Goal: Transaction & Acquisition: Book appointment/travel/reservation

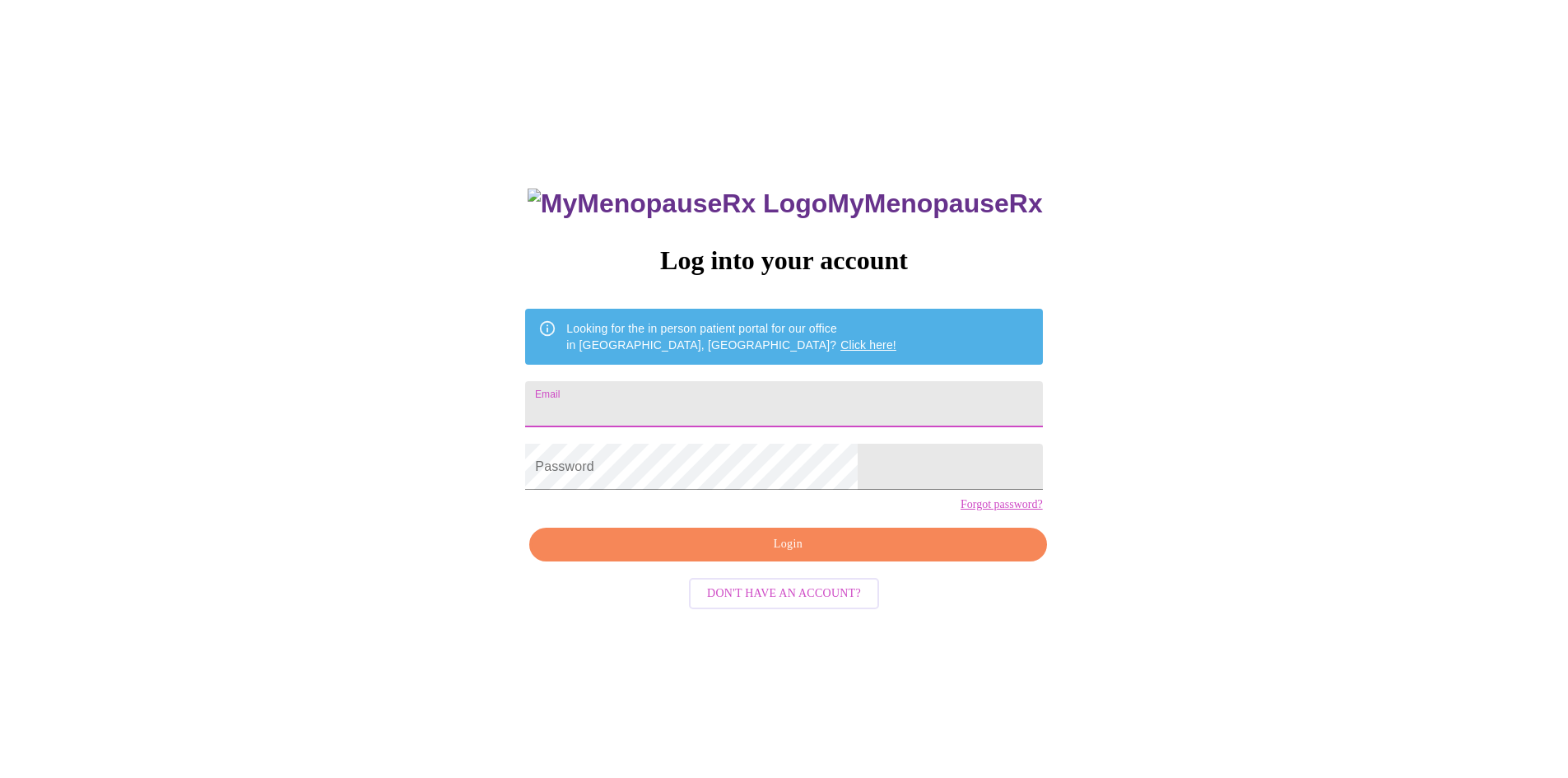
click at [645, 392] on input "Email" at bounding box center [784, 404] width 517 height 46
type input "[EMAIL_ADDRESS][DOMAIN_NAME]"
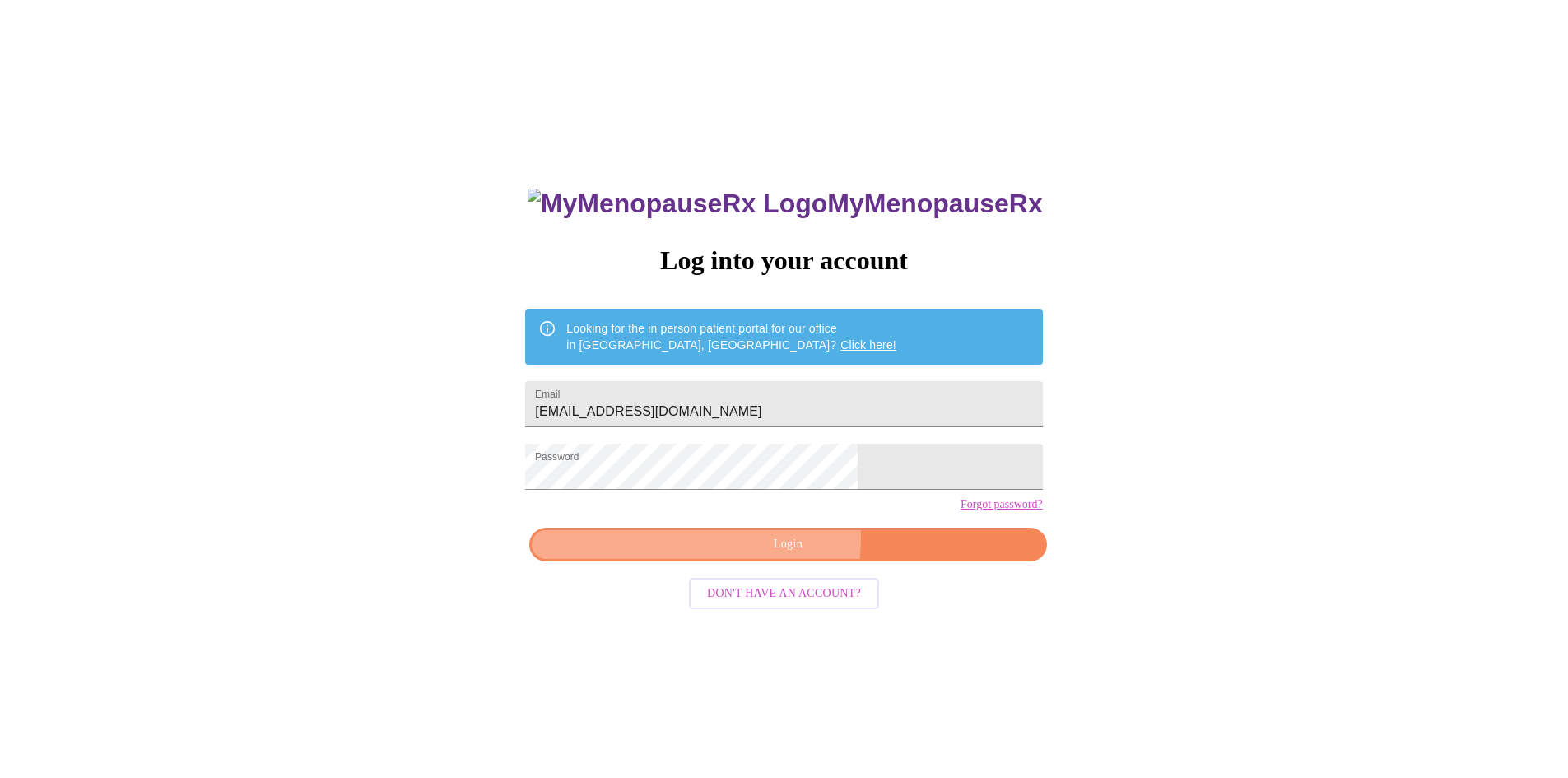
click at [743, 555] on span "Login" at bounding box center [788, 544] width 479 height 21
click at [792, 555] on span "Login" at bounding box center [788, 544] width 479 height 21
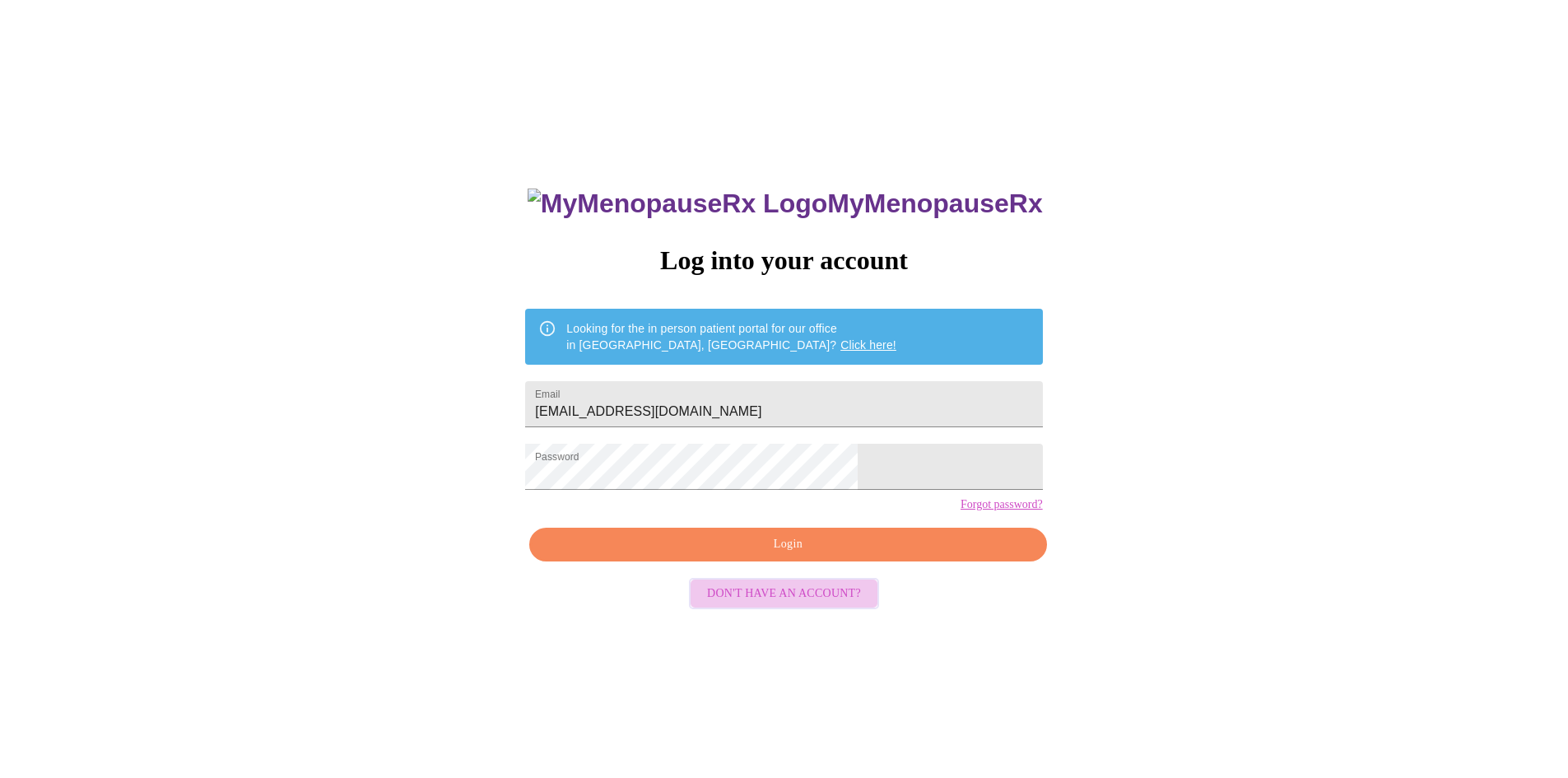
click at [826, 604] on span "Don't have an account?" at bounding box center [784, 594] width 154 height 21
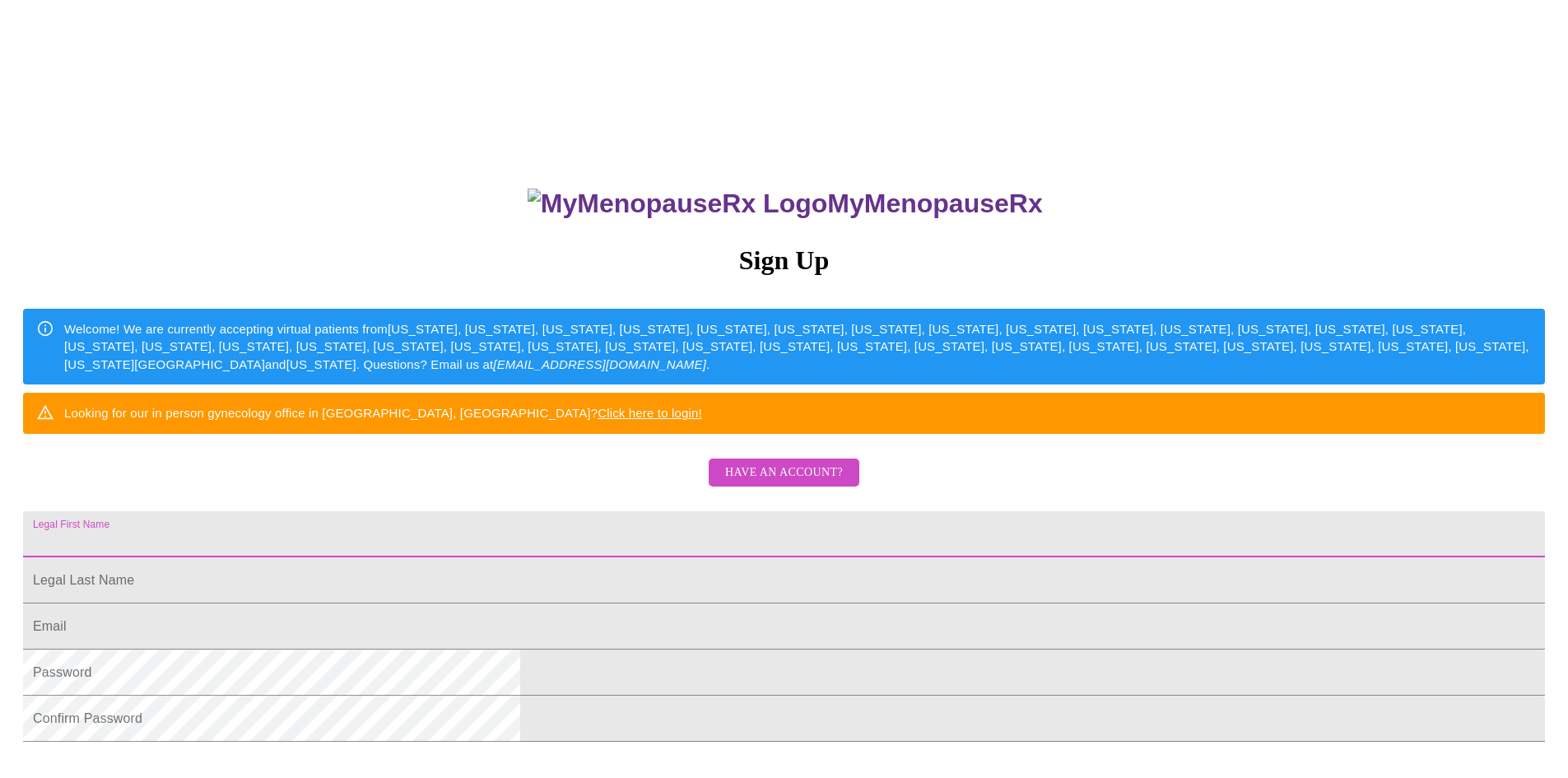
click at [730, 557] on input "Legal First Name" at bounding box center [784, 534] width 1523 height 46
type input "[PERSON_NAME]"
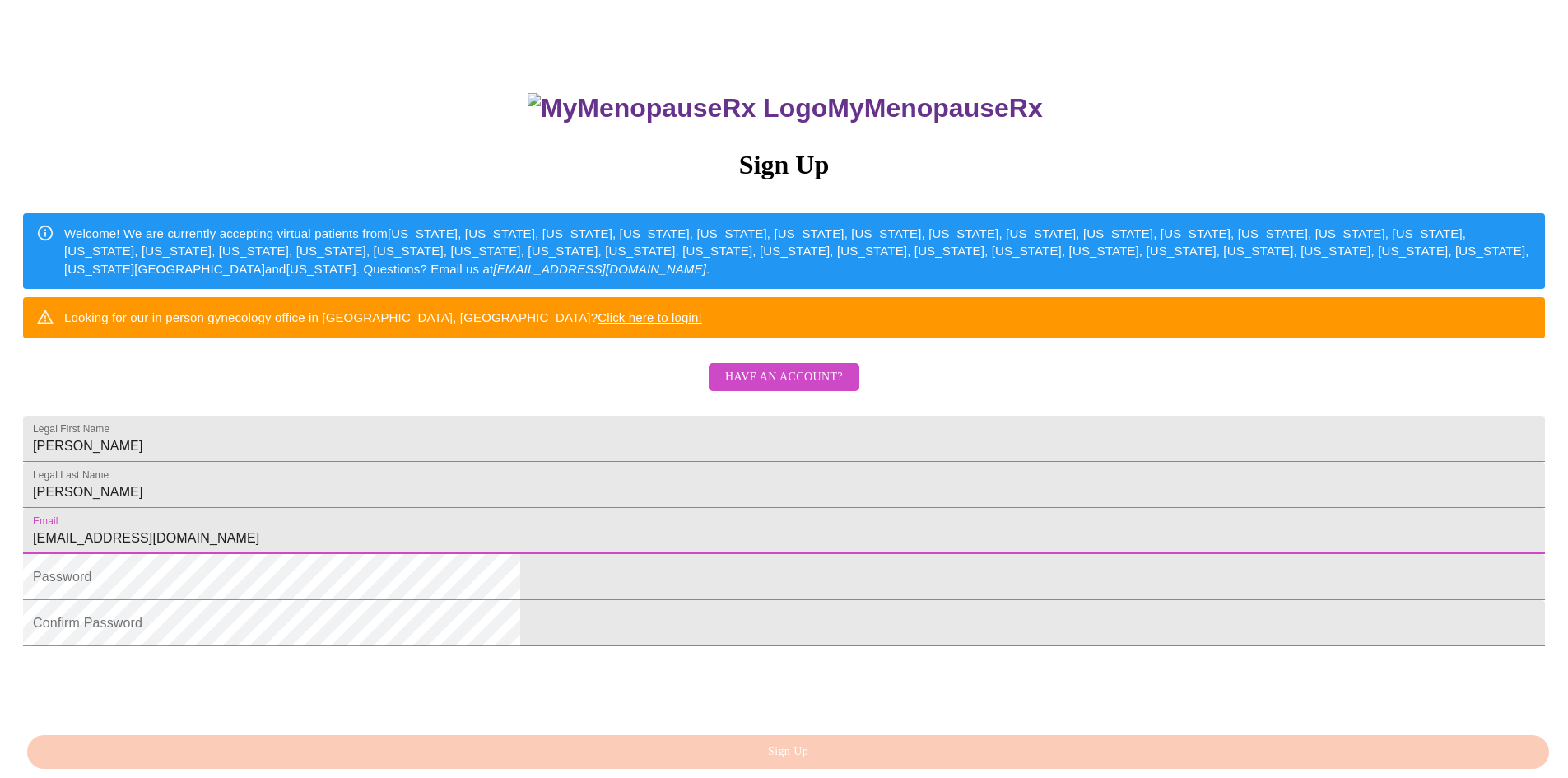
scroll to position [284, 0]
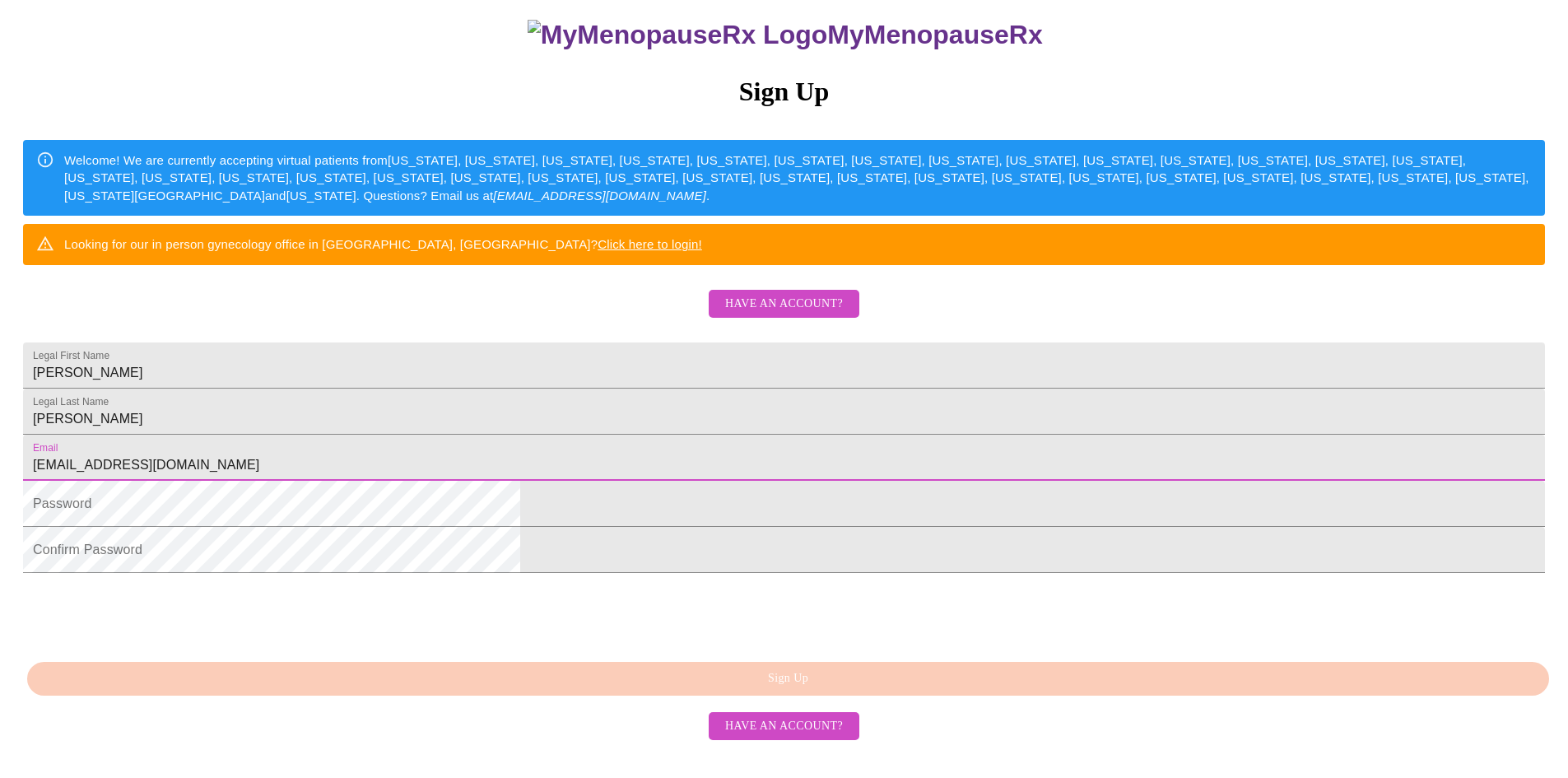
type input "[EMAIL_ADDRESS][DOMAIN_NAME]"
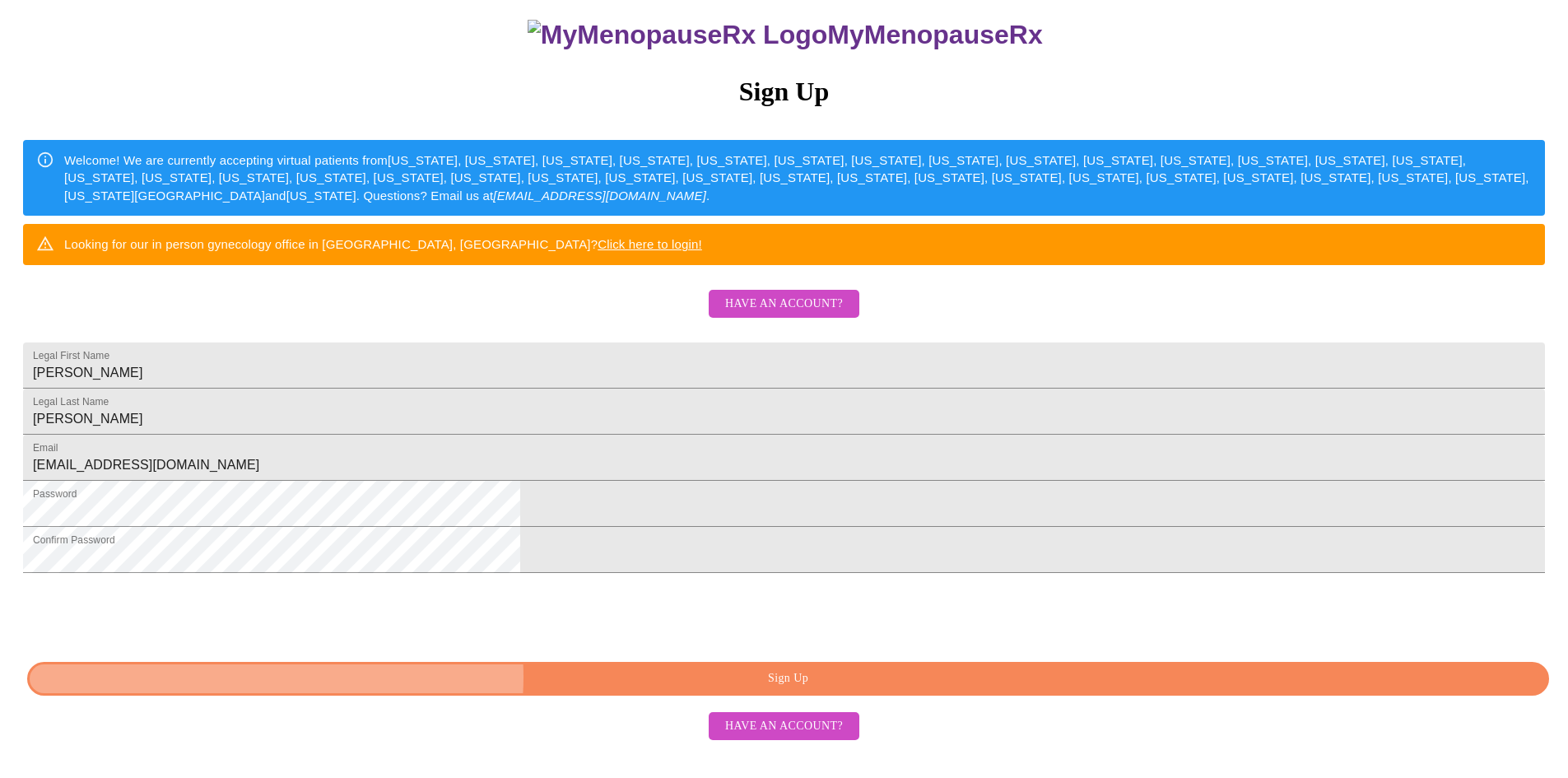
click at [760, 688] on span "Sign Up" at bounding box center [788, 679] width 1484 height 21
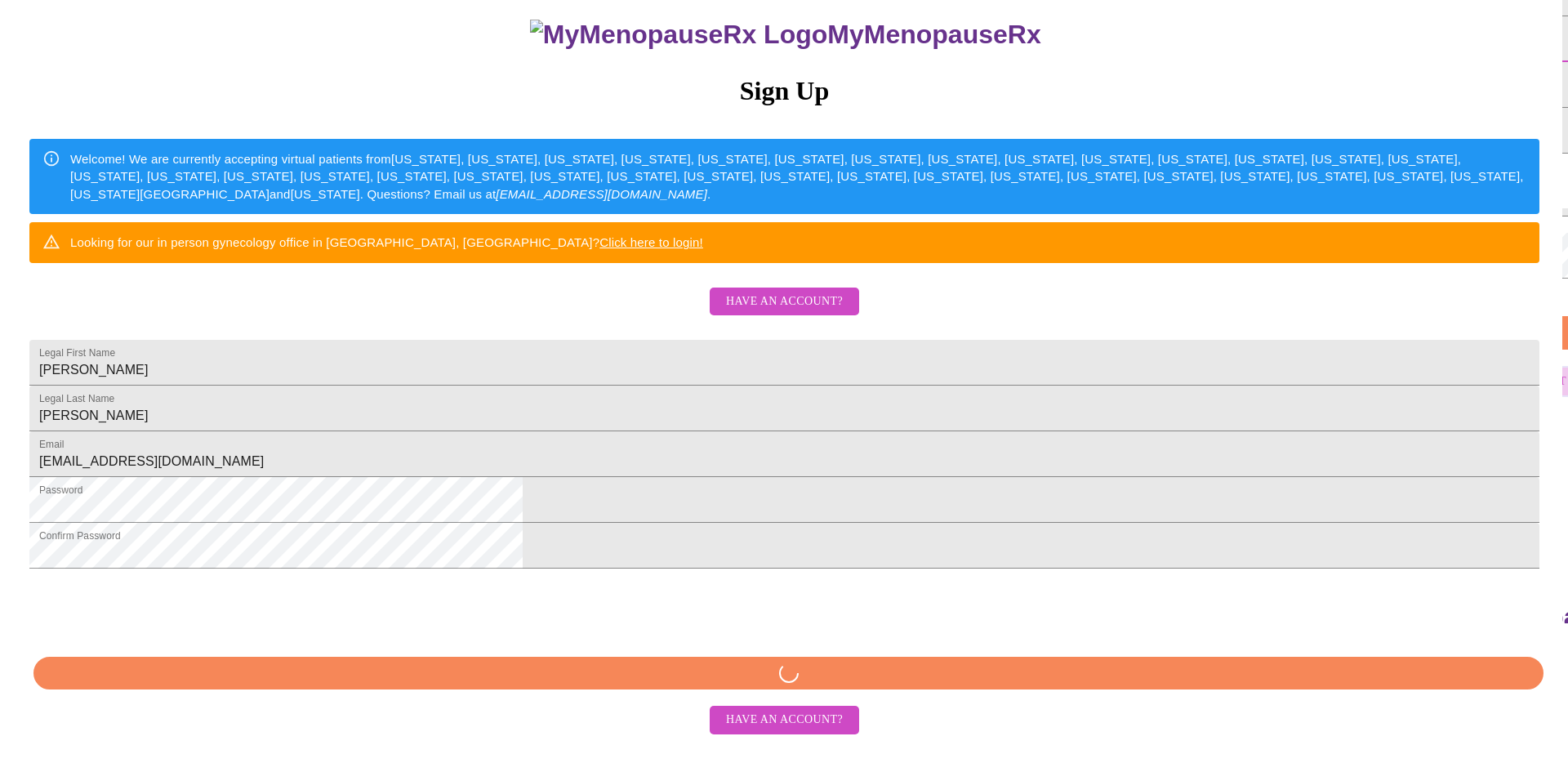
scroll to position [218, 0]
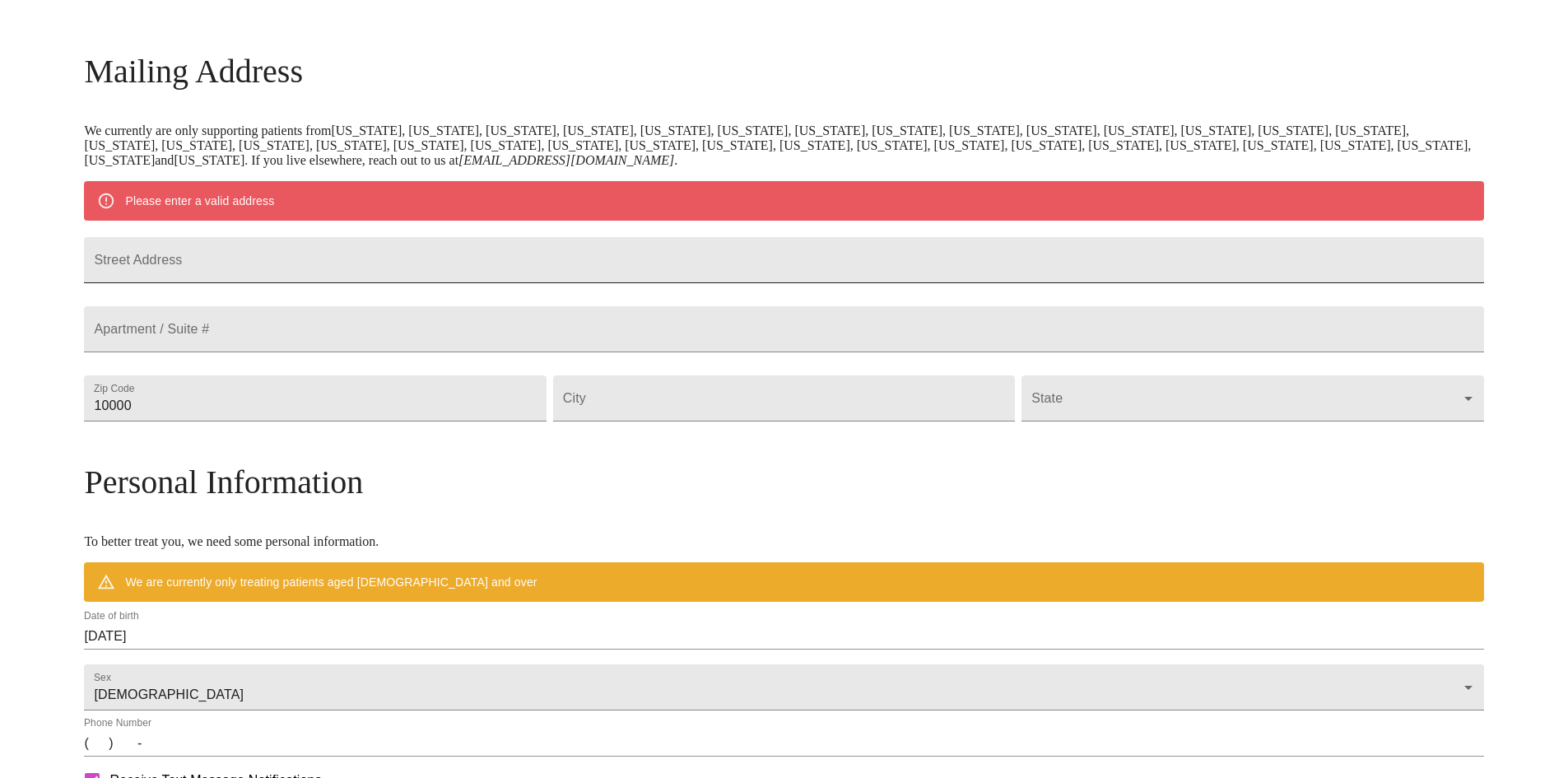
drag, startPoint x: 413, startPoint y: 268, endPoint x: 552, endPoint y: 265, distance: 139.0
click at [413, 268] on input "Street Address" at bounding box center [783, 259] width 1399 height 46
type input "[STREET_ADDRESS]"
type input "15931"
type input "[GEOGRAPHIC_DATA]"
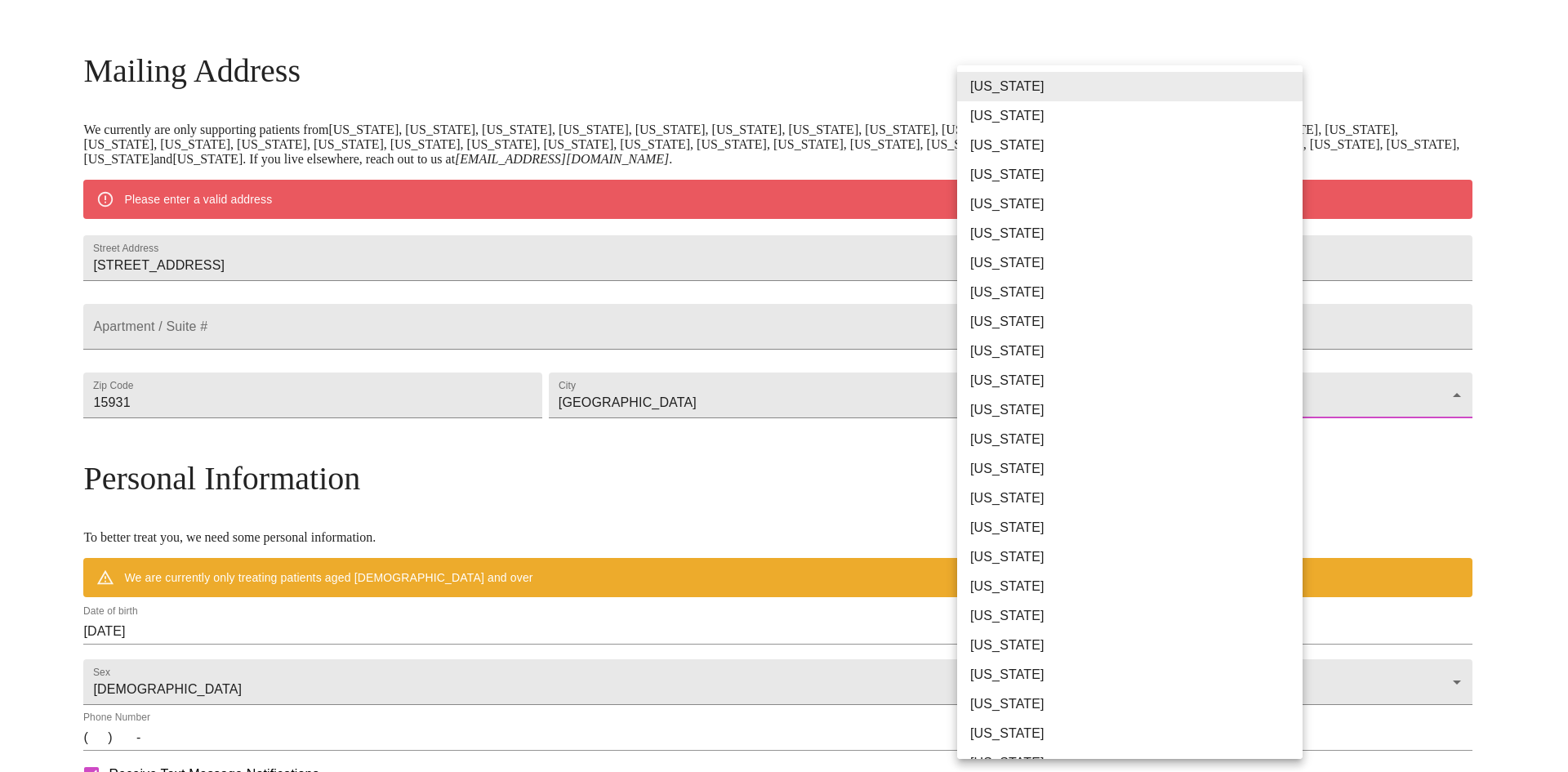
click at [1295, 433] on body "MyMenopauseRx Welcome to MyMenopauseRx Since it's your first time here, you'll …" at bounding box center [784, 425] width 1556 height 1273
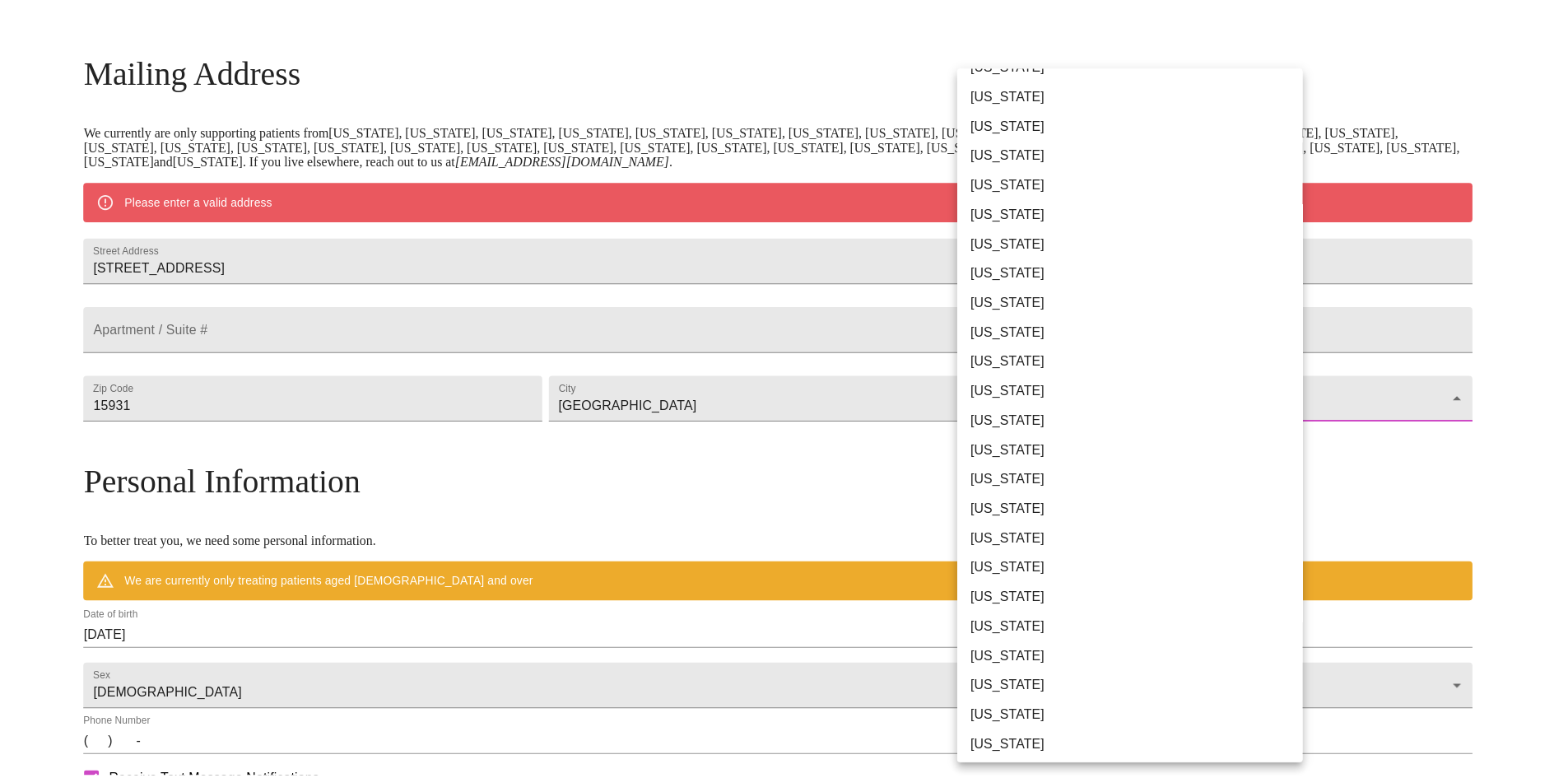
scroll to position [576, 0]
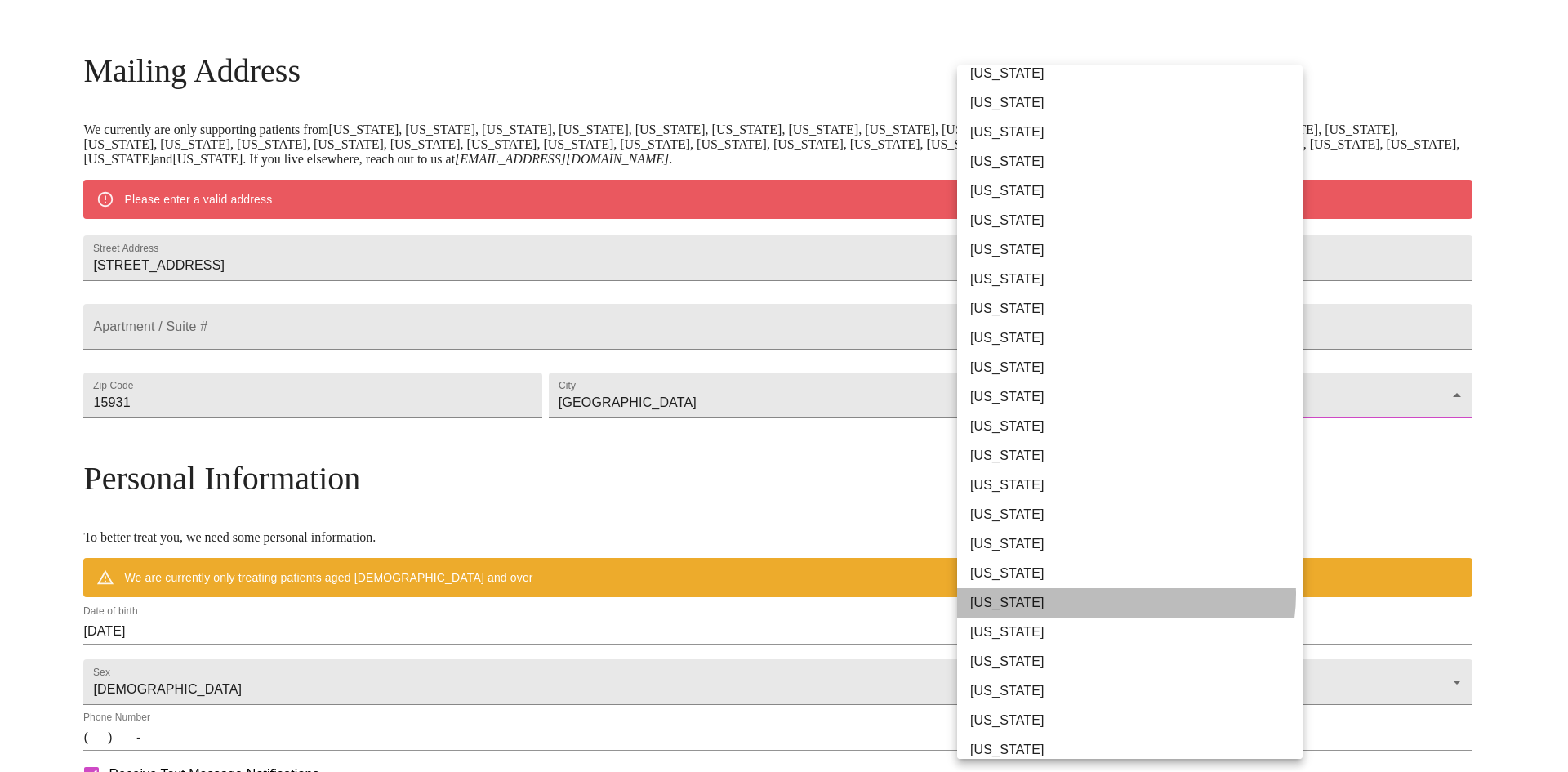
click at [1126, 594] on li "[US_STATE]" at bounding box center [1136, 602] width 358 height 29
type input "[US_STATE]"
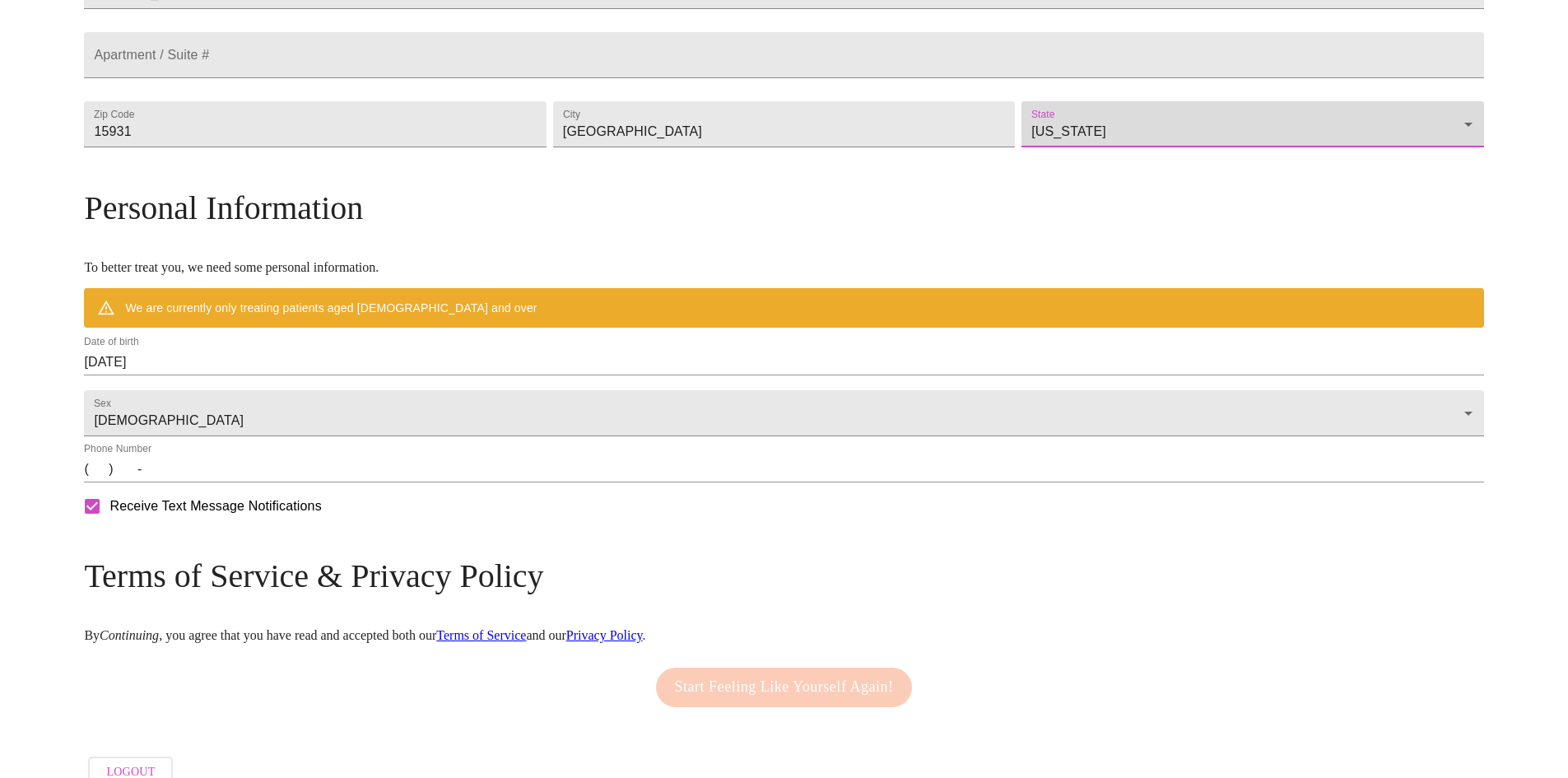
scroll to position [467, 0]
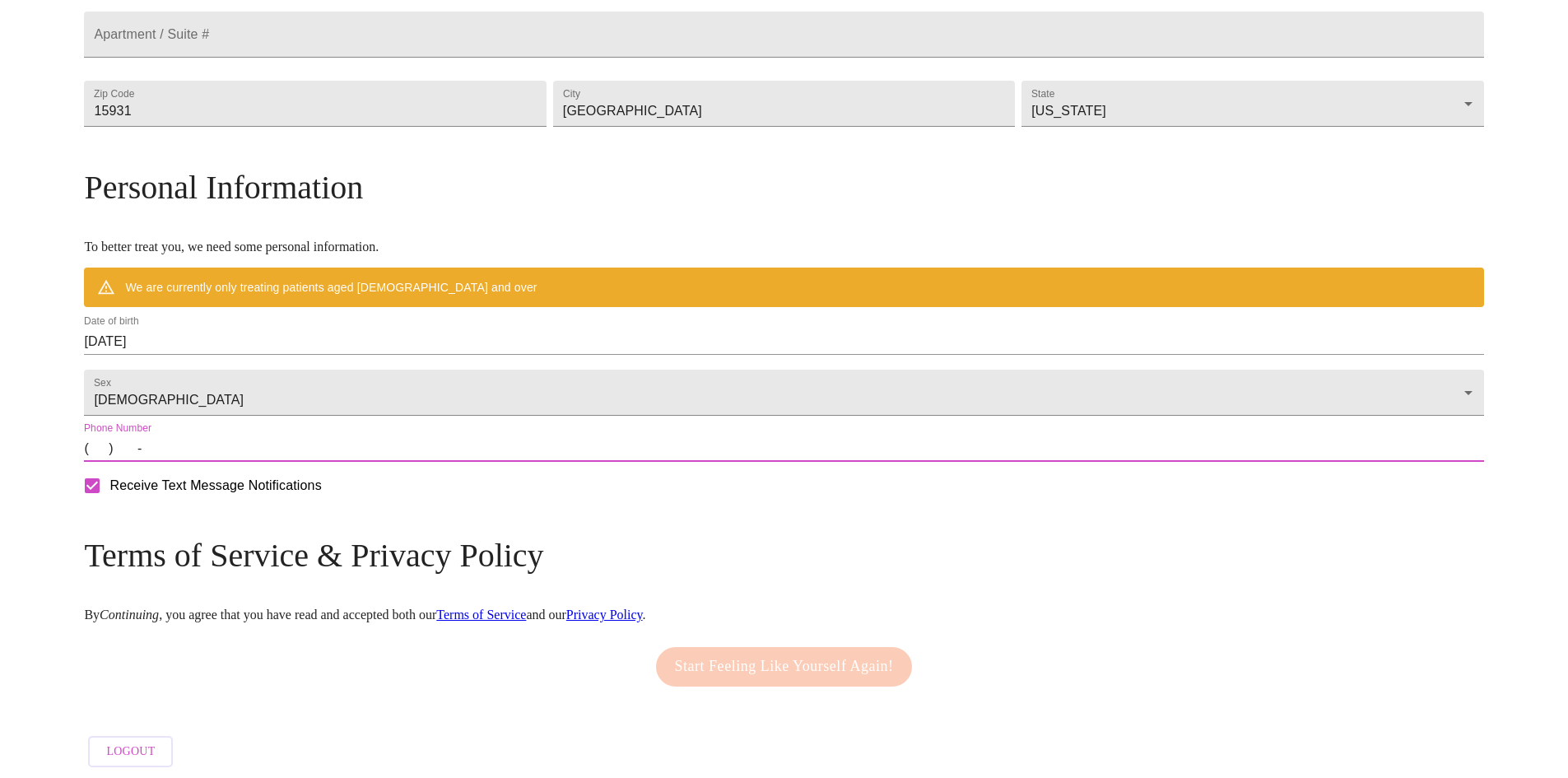
click at [279, 462] on input "(   )    -" at bounding box center [783, 449] width 1399 height 26
type input "[PHONE_NUMBER]"
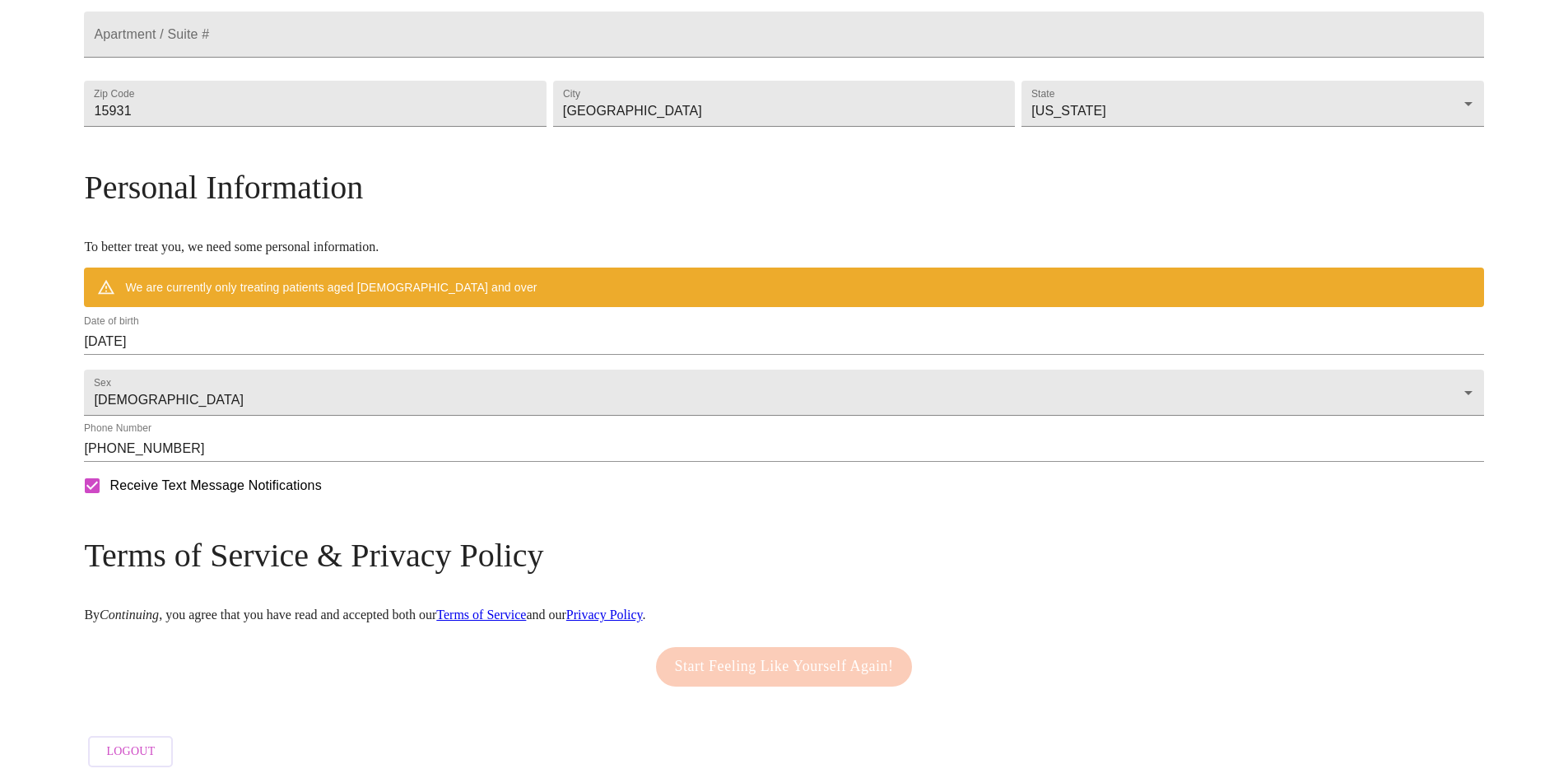
click at [747, 695] on div "Start Feeling Like Yourself Again!" at bounding box center [784, 666] width 265 height 56
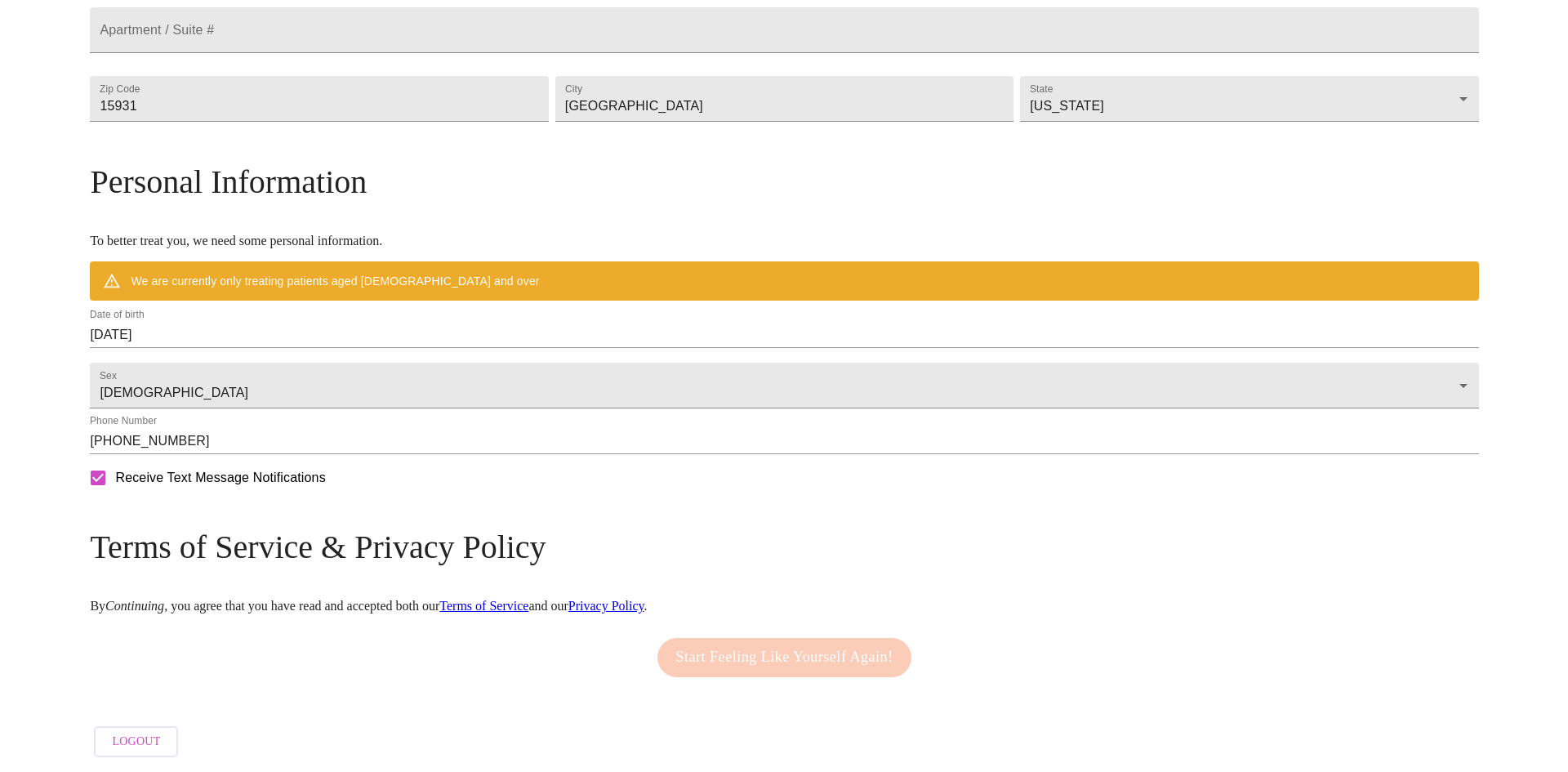
scroll to position [514, 0]
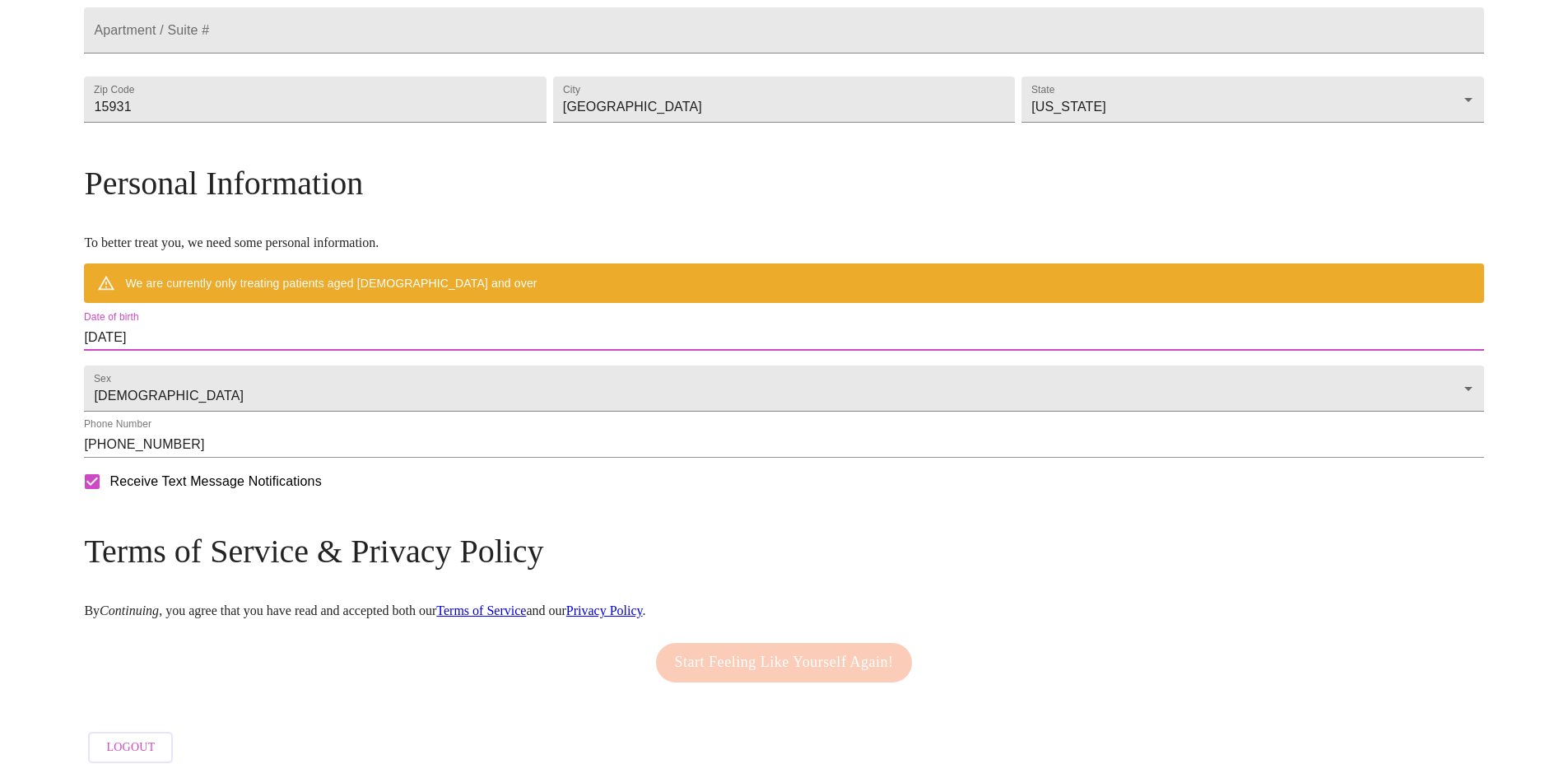
click at [372, 324] on input "[DATE]" at bounding box center [783, 338] width 1399 height 26
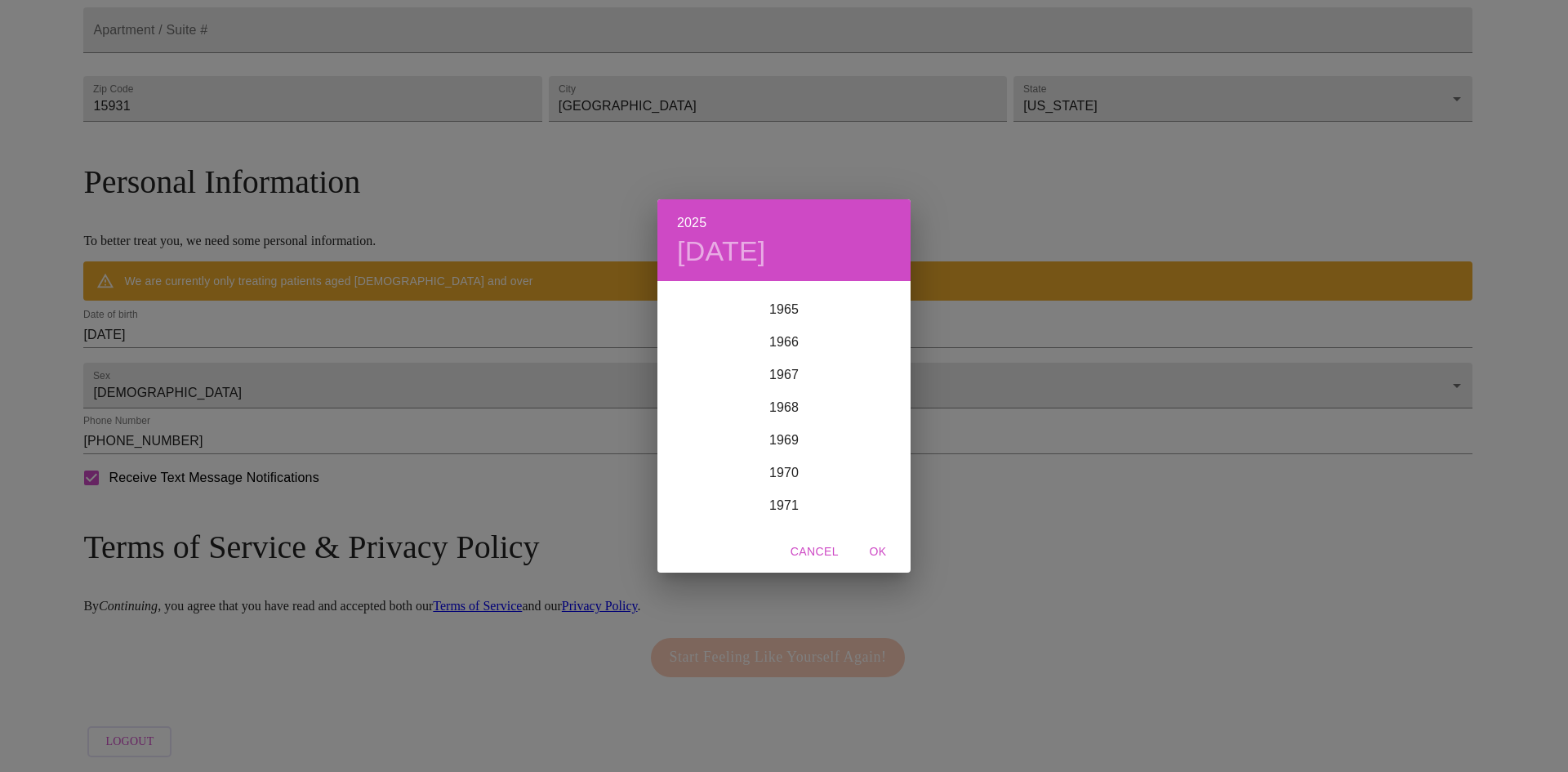
scroll to position [2221, 0]
click at [813, 366] on div "1969" at bounding box center [784, 363] width 254 height 33
click at [860, 377] on div "Jun" at bounding box center [869, 373] width 84 height 61
click at [877, 397] on p "14" at bounding box center [882, 396] width 13 height 16
click at [877, 553] on span "OK" at bounding box center [878, 552] width 39 height 21
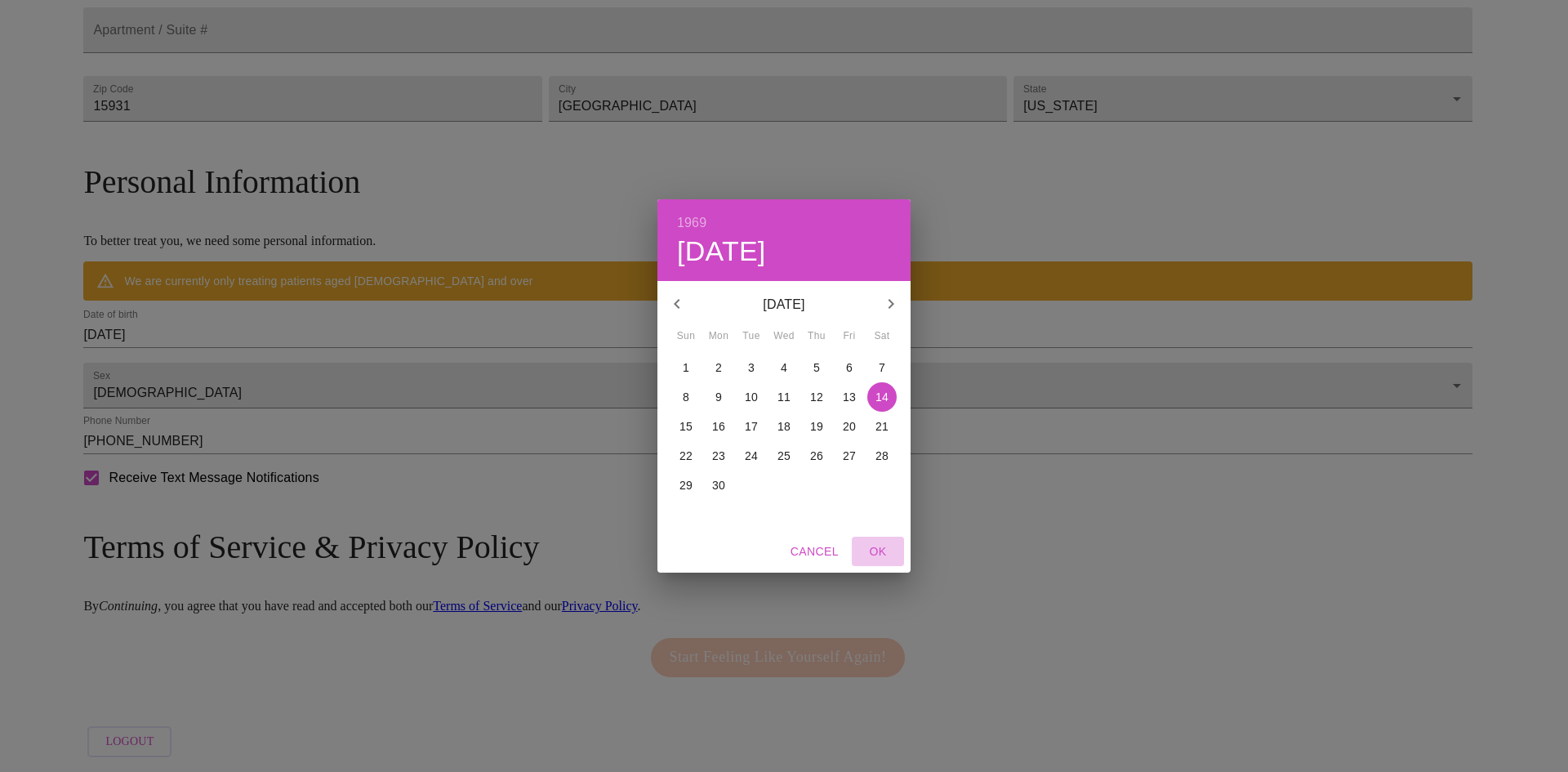
type input "[DATE]"
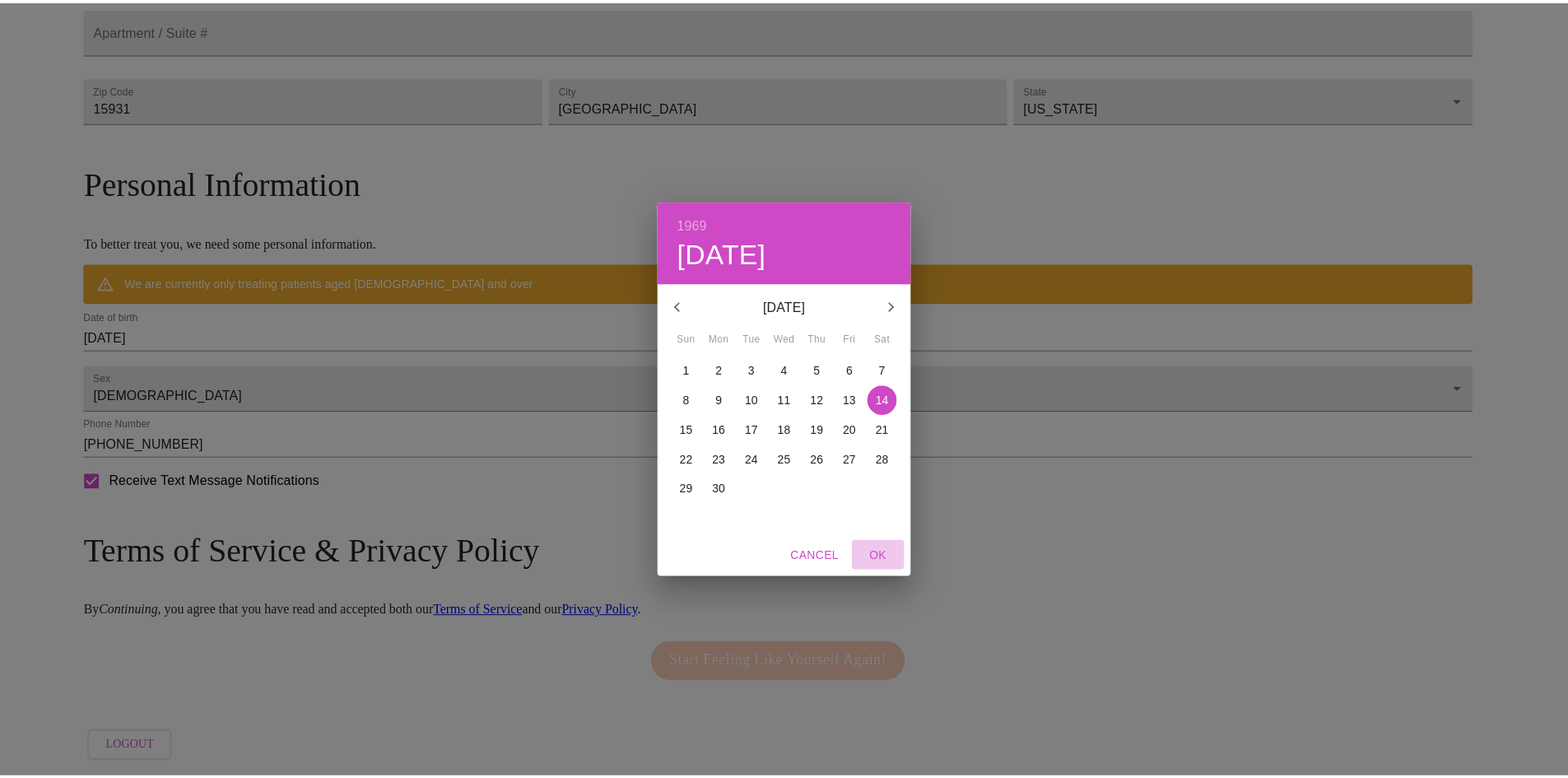
scroll to position [470, 0]
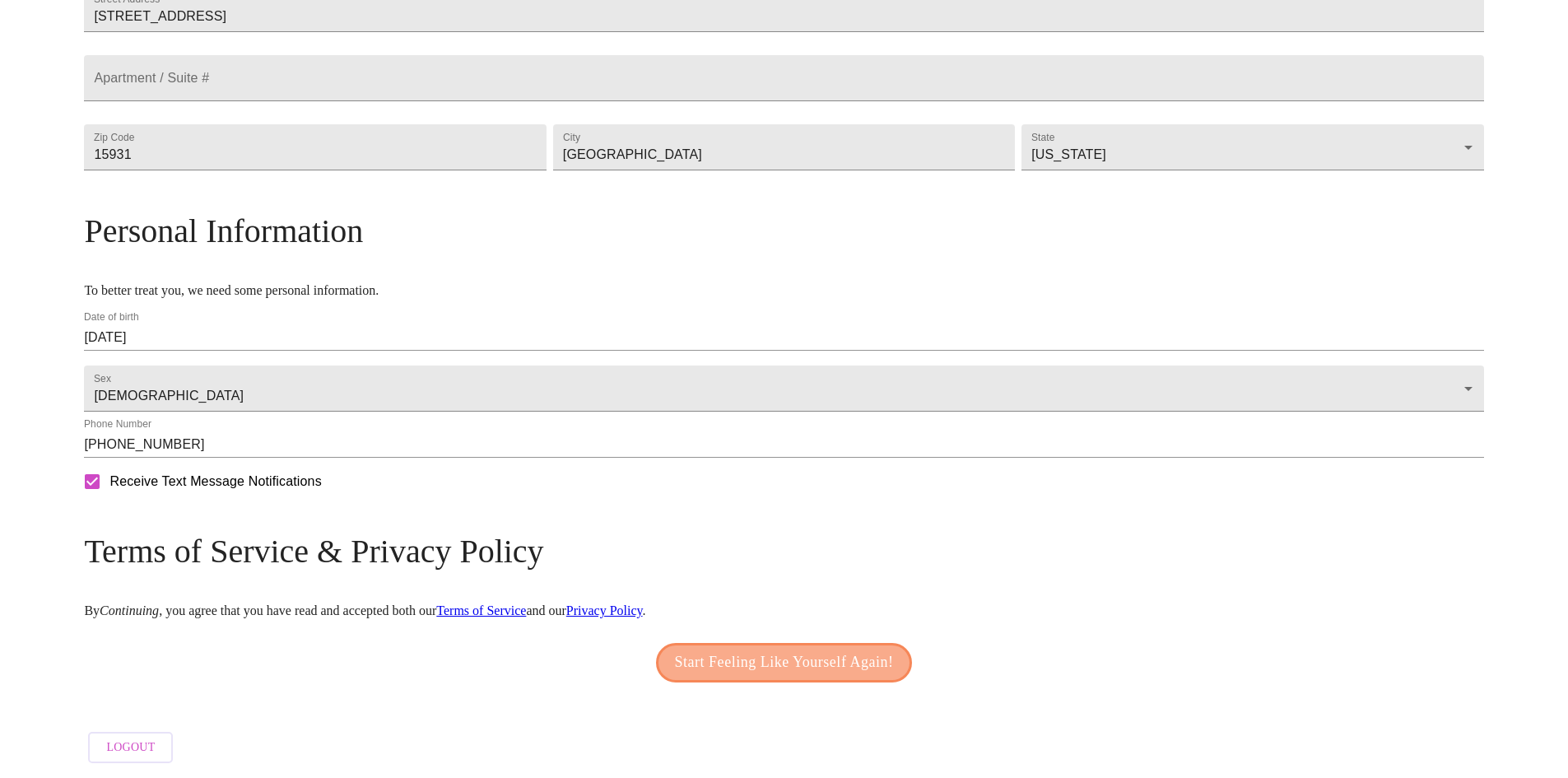
click at [772, 659] on span "Start Feeling Like Yourself Again!" at bounding box center [785, 663] width 219 height 26
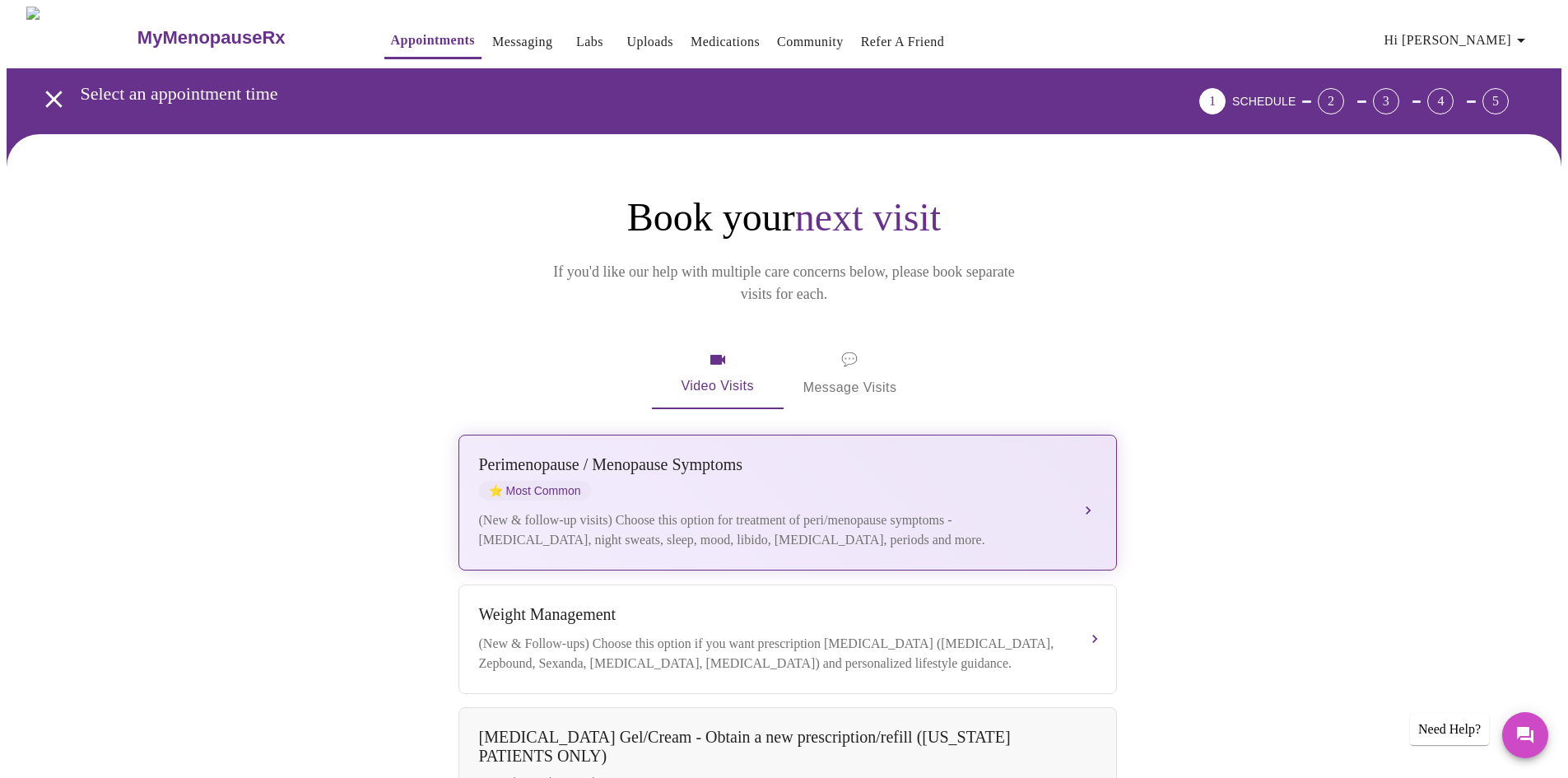
click at [721, 464] on div "[MEDICAL_DATA] / Menopause Symptoms ⭐ Most Common" at bounding box center [772, 478] width 585 height 45
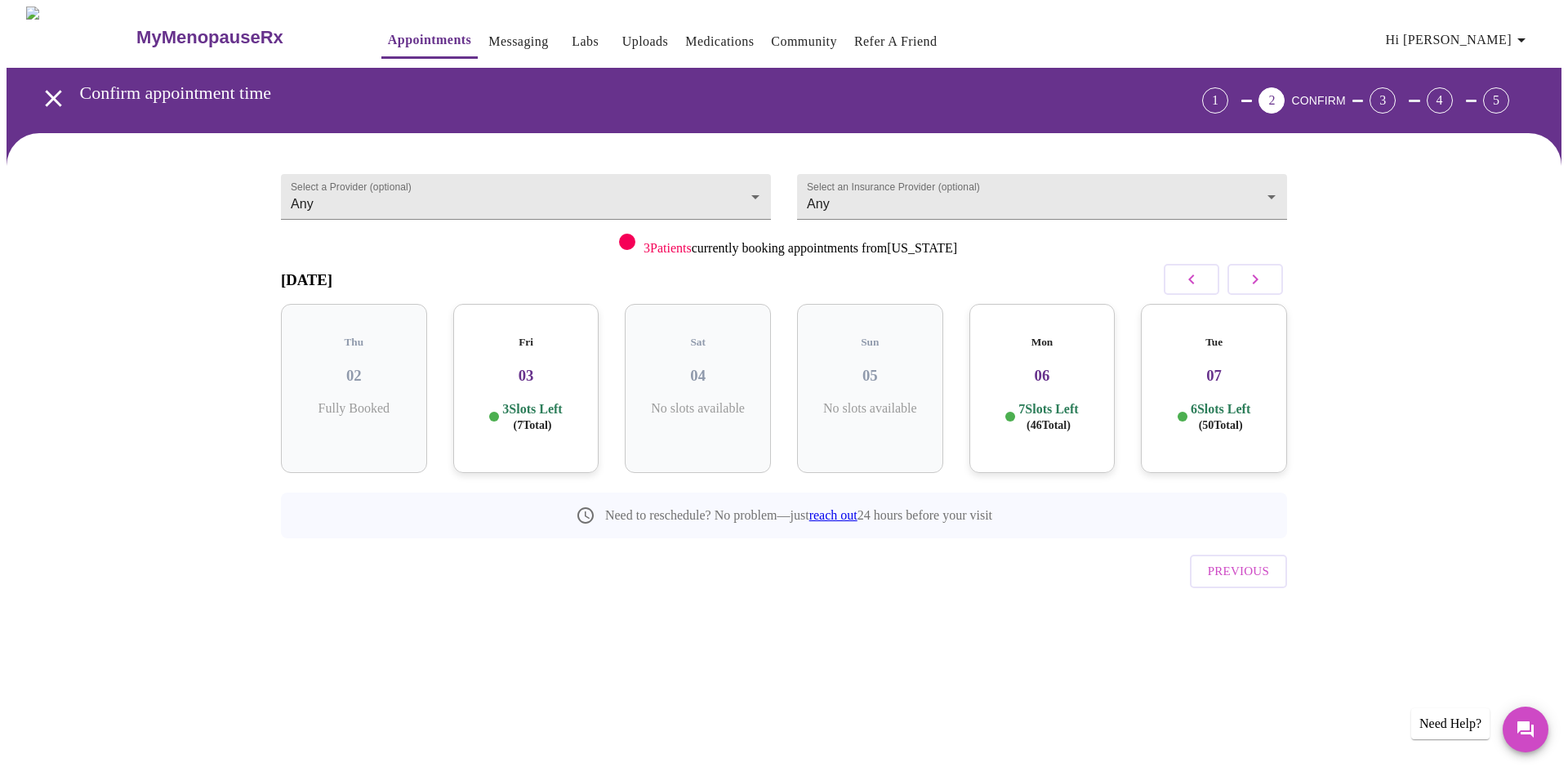
click at [549, 384] on div "Fri 03 3 Slots Left ( 7 Total)" at bounding box center [526, 388] width 146 height 169
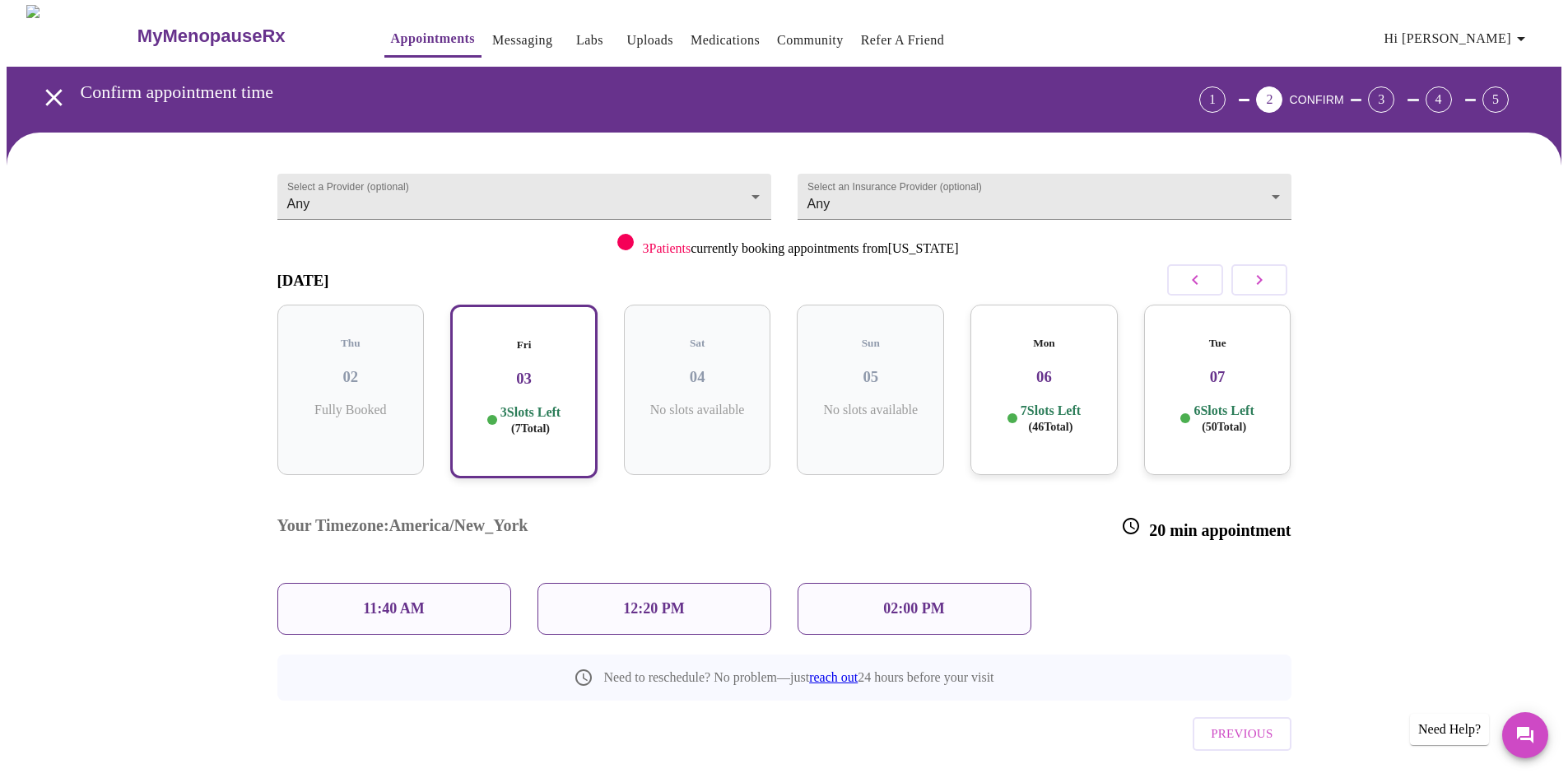
scroll to position [3, 0]
click at [1034, 367] on h3 "06" at bounding box center [1044, 375] width 121 height 18
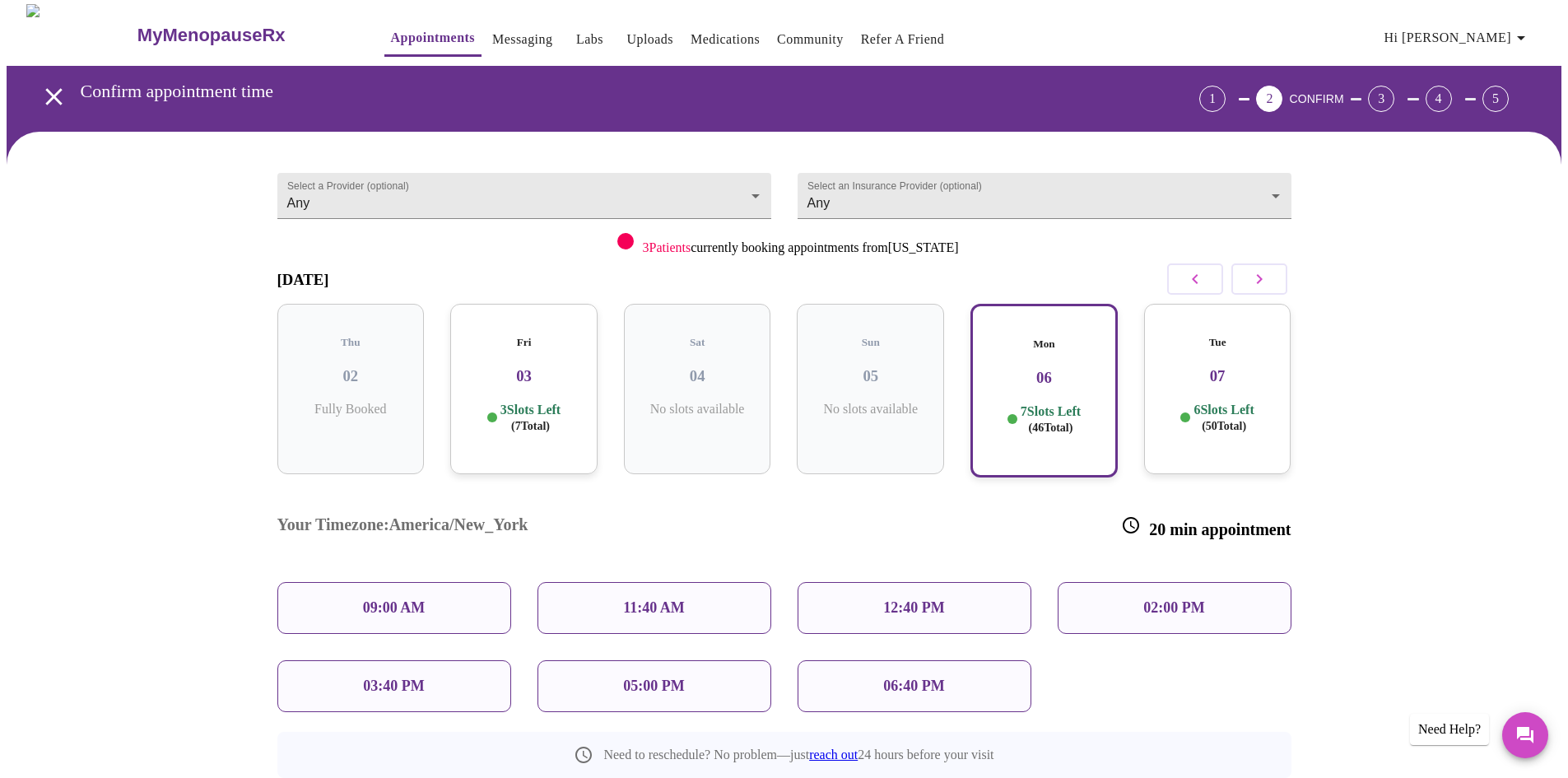
click at [1116, 582] on div "02:00 PM" at bounding box center [1175, 607] width 234 height 52
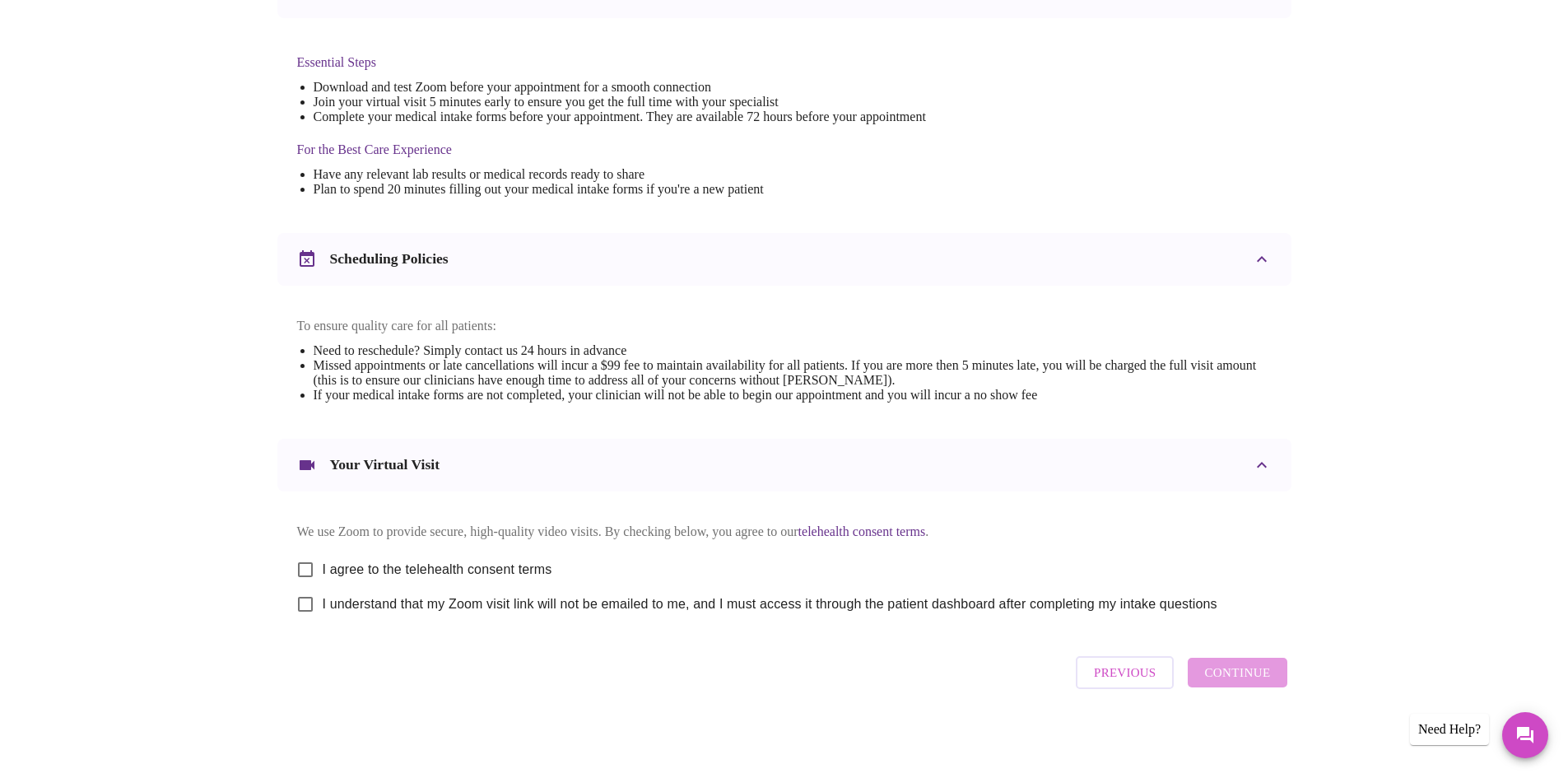
scroll to position [416, 0]
click at [308, 567] on input "I agree to the telehealth consent terms" at bounding box center [305, 570] width 35 height 35
checkbox input "true"
click at [305, 601] on input "I understand that my Zoom visit link will not be emailed to me, and I must acce…" at bounding box center [305, 604] width 35 height 35
checkbox input "true"
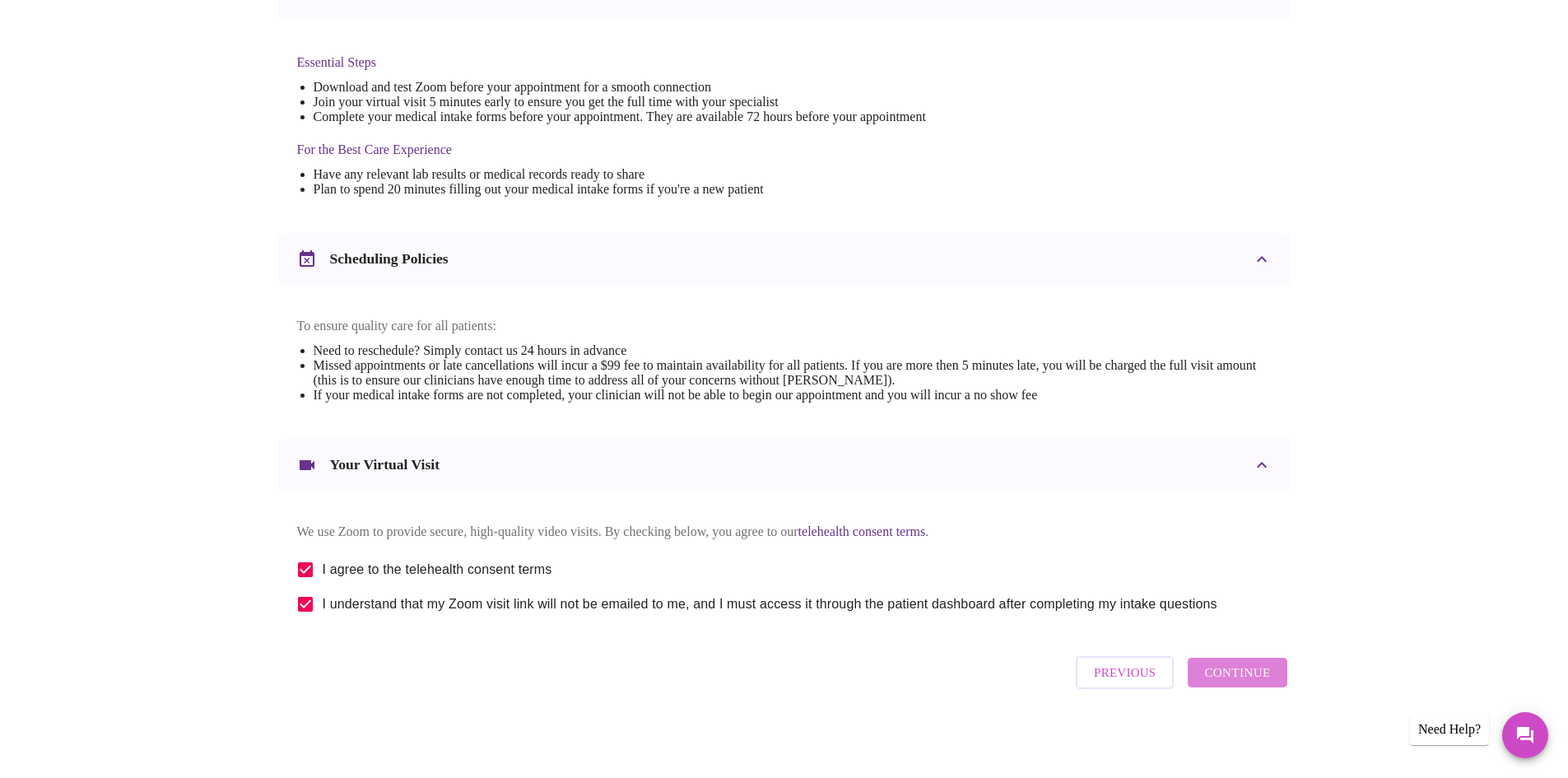
click at [1253, 682] on span "Continue" at bounding box center [1238, 672] width 66 height 22
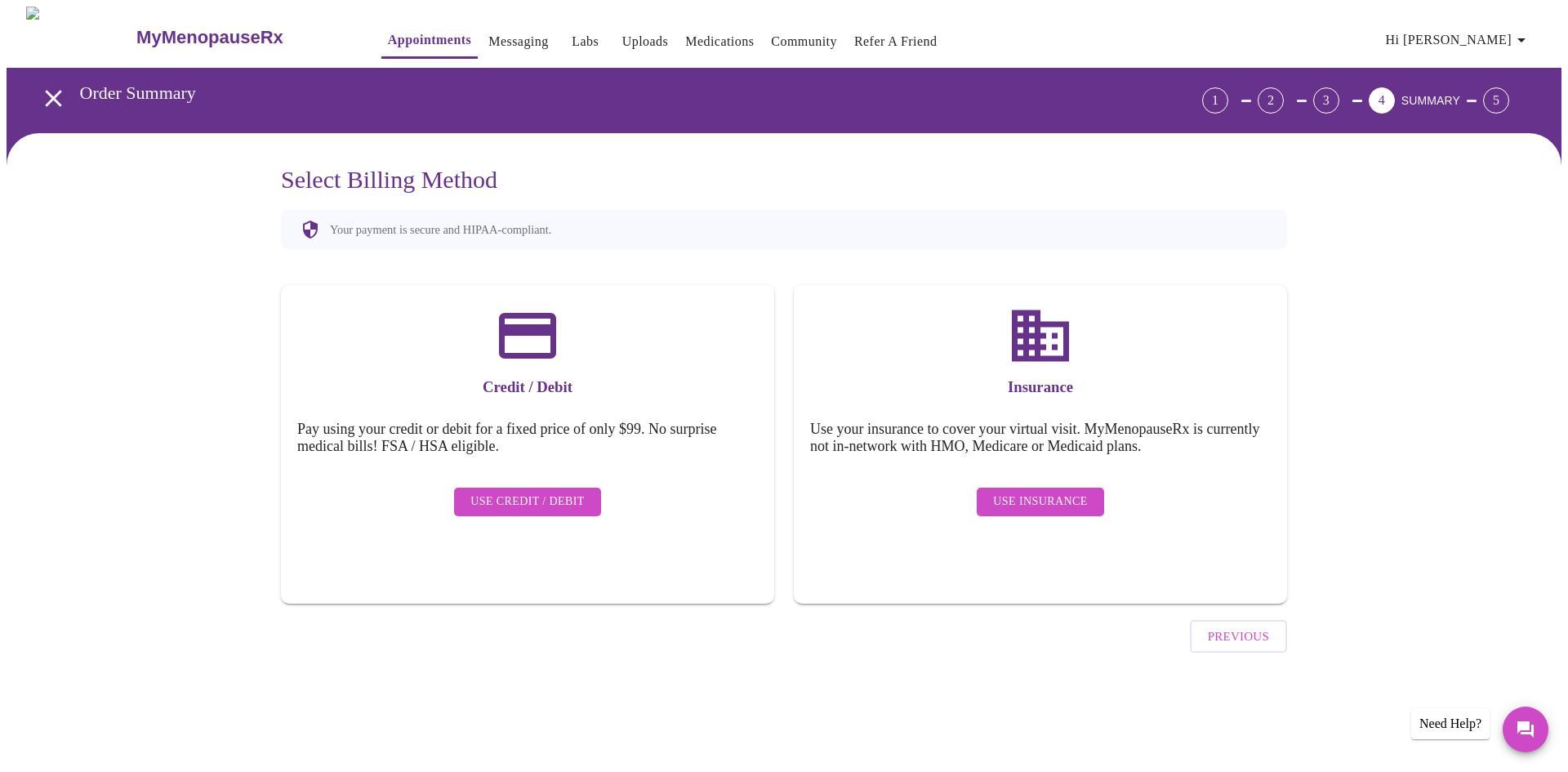
click at [576, 491] on span "Use Credit / Debit" at bounding box center [528, 502] width 114 height 21
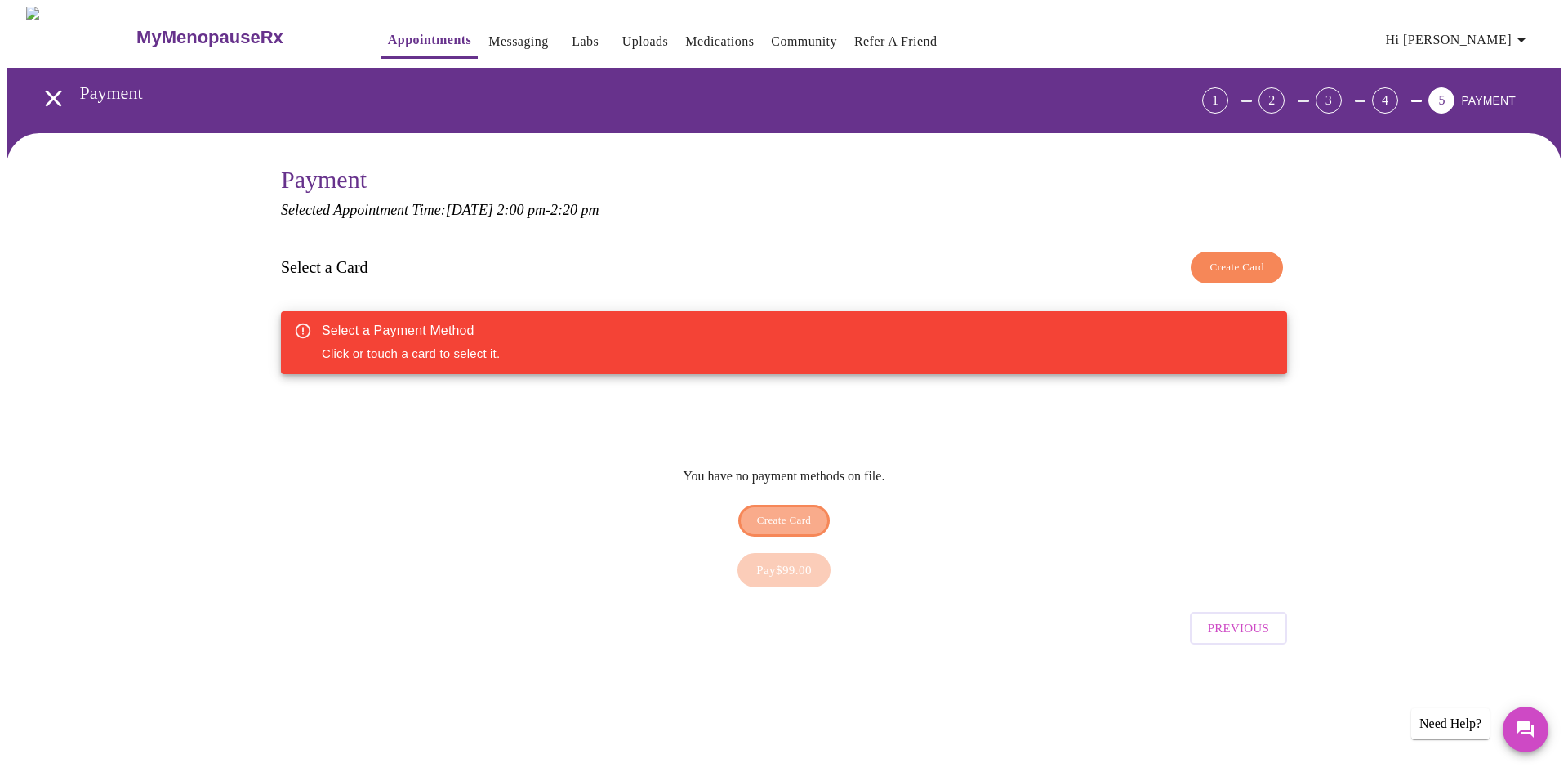
click at [767, 511] on span "Create Card" at bounding box center [784, 520] width 54 height 19
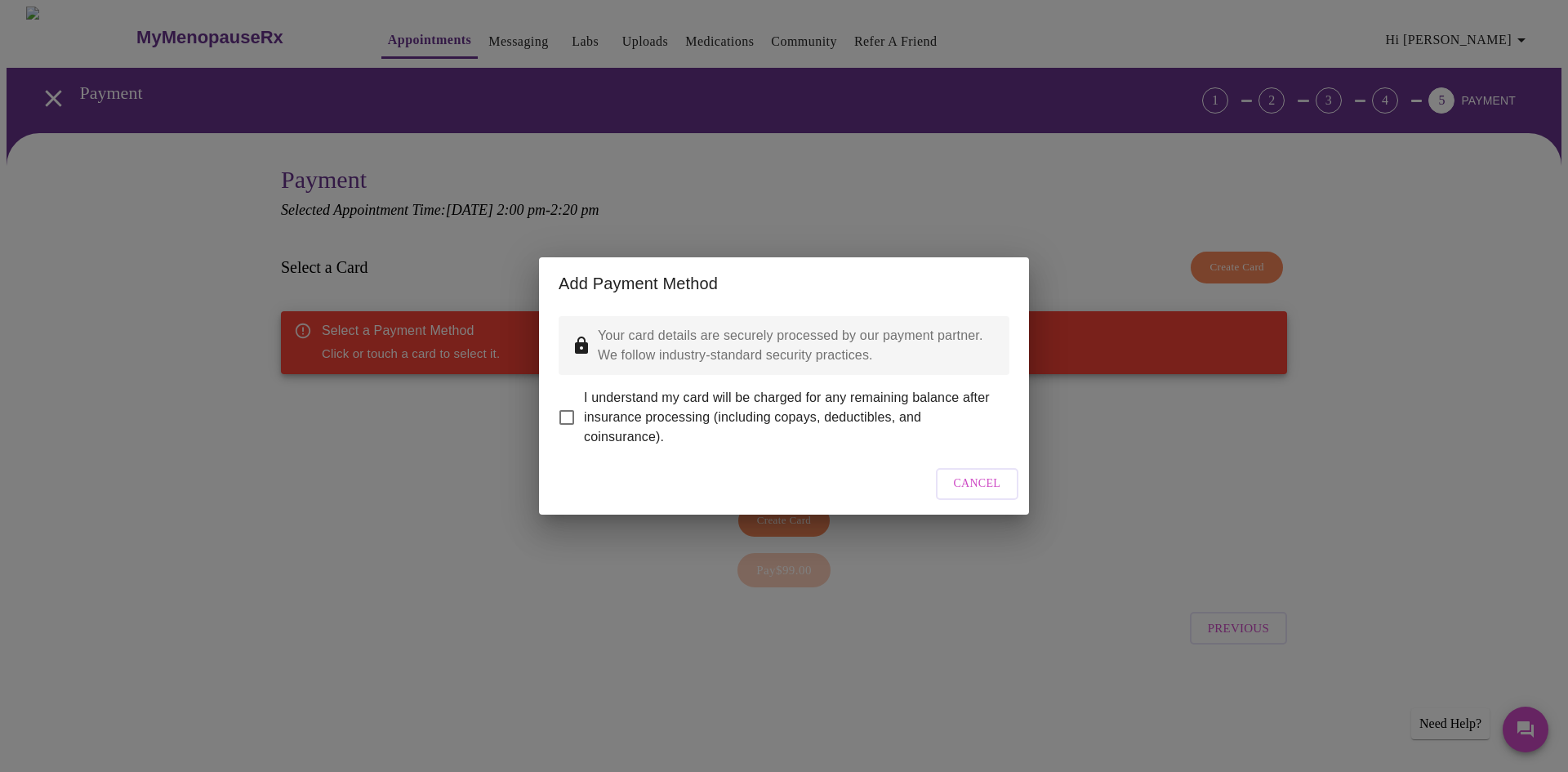
click at [562, 407] on input "I understand my card will be charged for any remaining balance after insurance …" at bounding box center [566, 417] width 35 height 35
checkbox input "true"
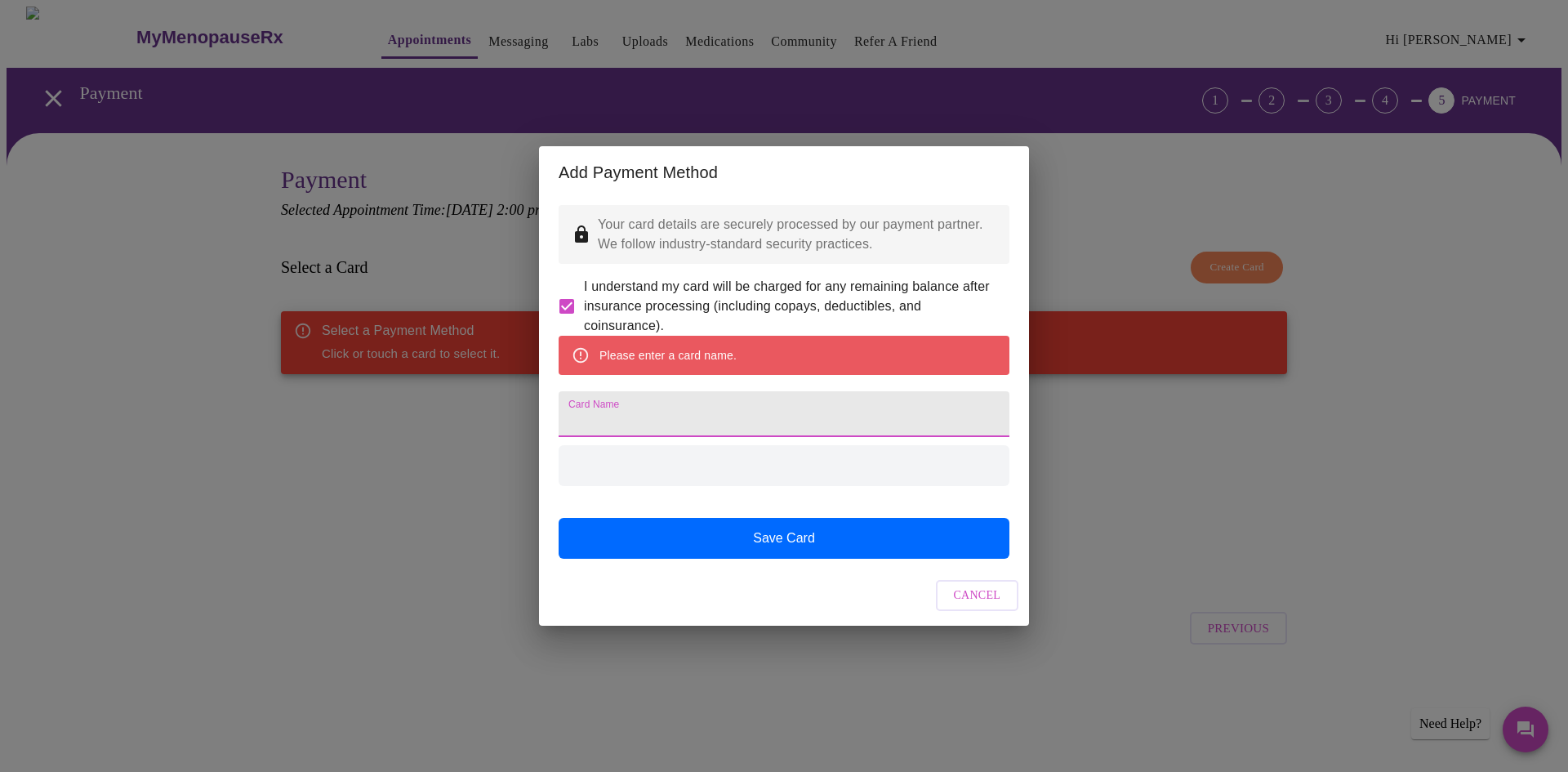
click at [715, 425] on input "Card Name" at bounding box center [784, 414] width 451 height 46
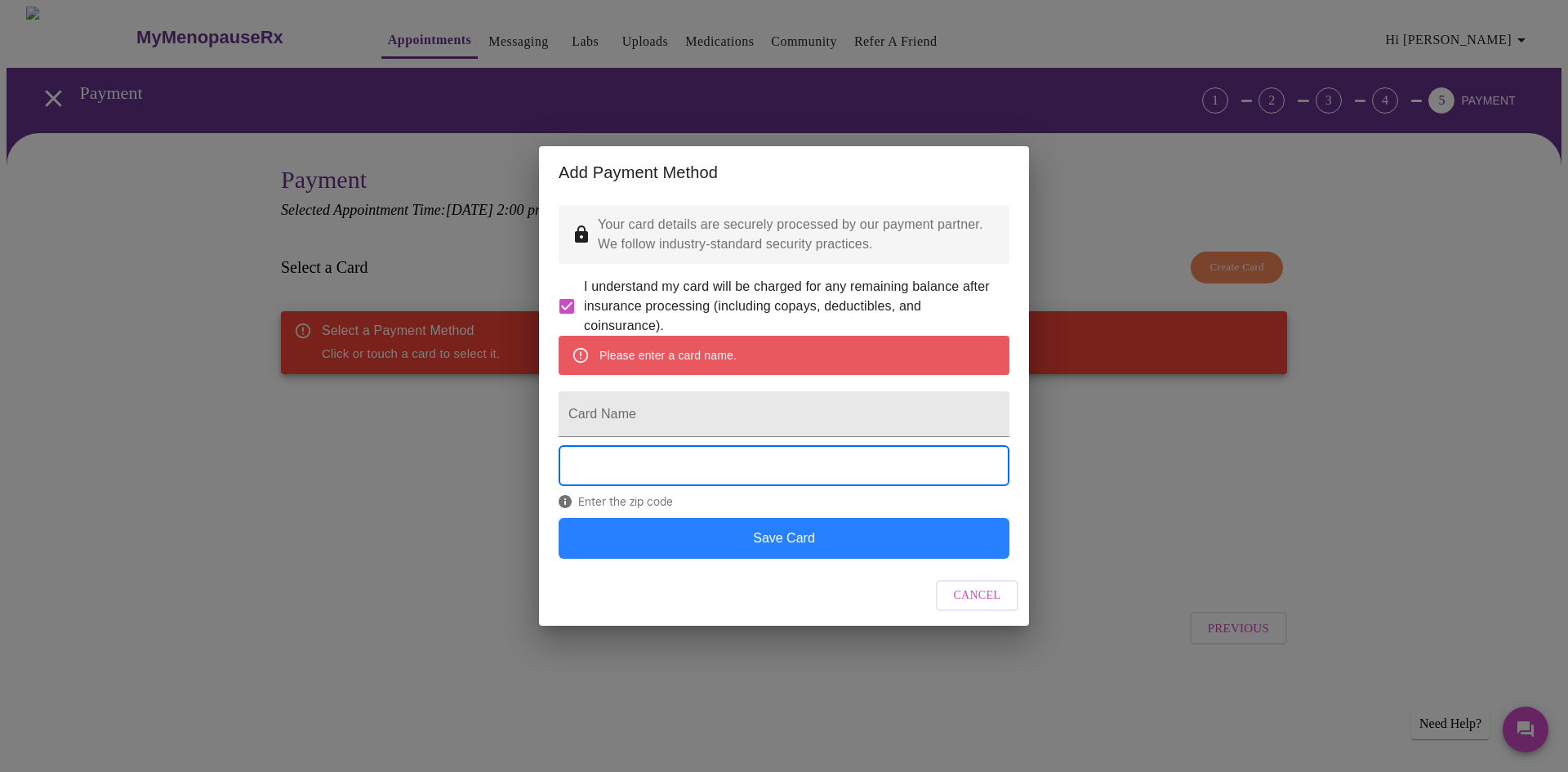
click at [839, 559] on button "Save Card" at bounding box center [784, 538] width 451 height 41
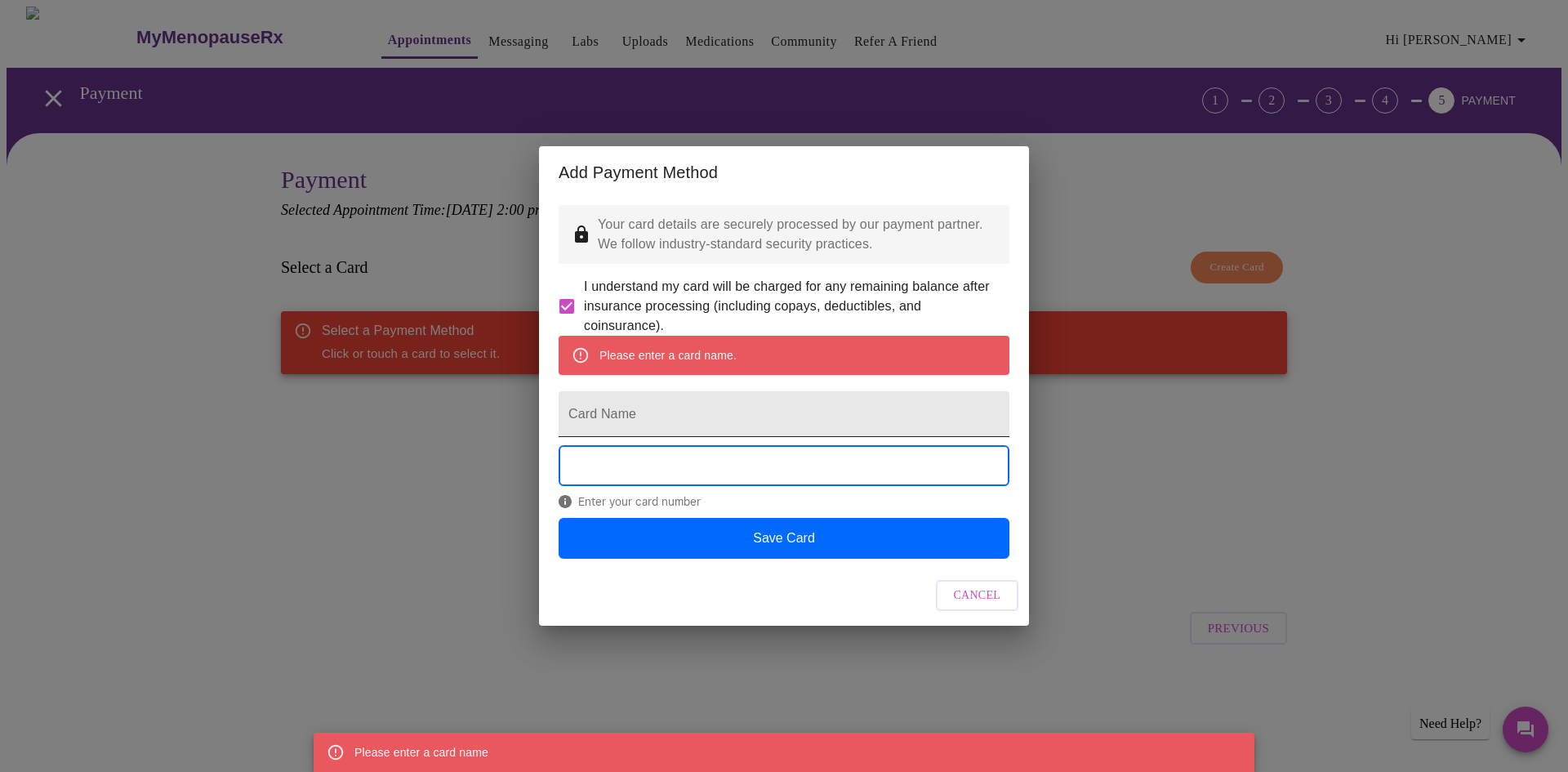
click at [654, 418] on input "Card Name" at bounding box center [784, 414] width 451 height 46
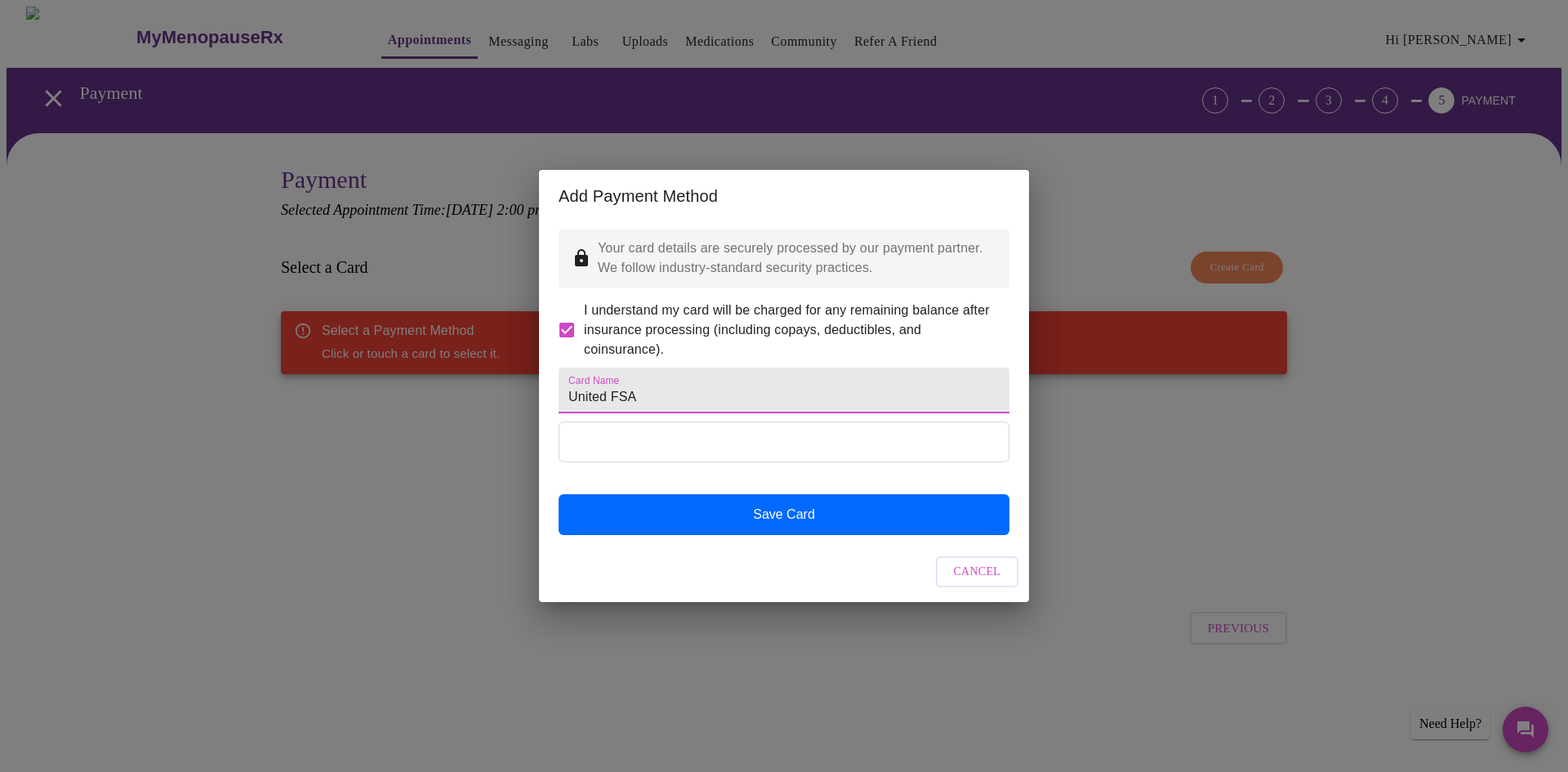
type input "United FSA"
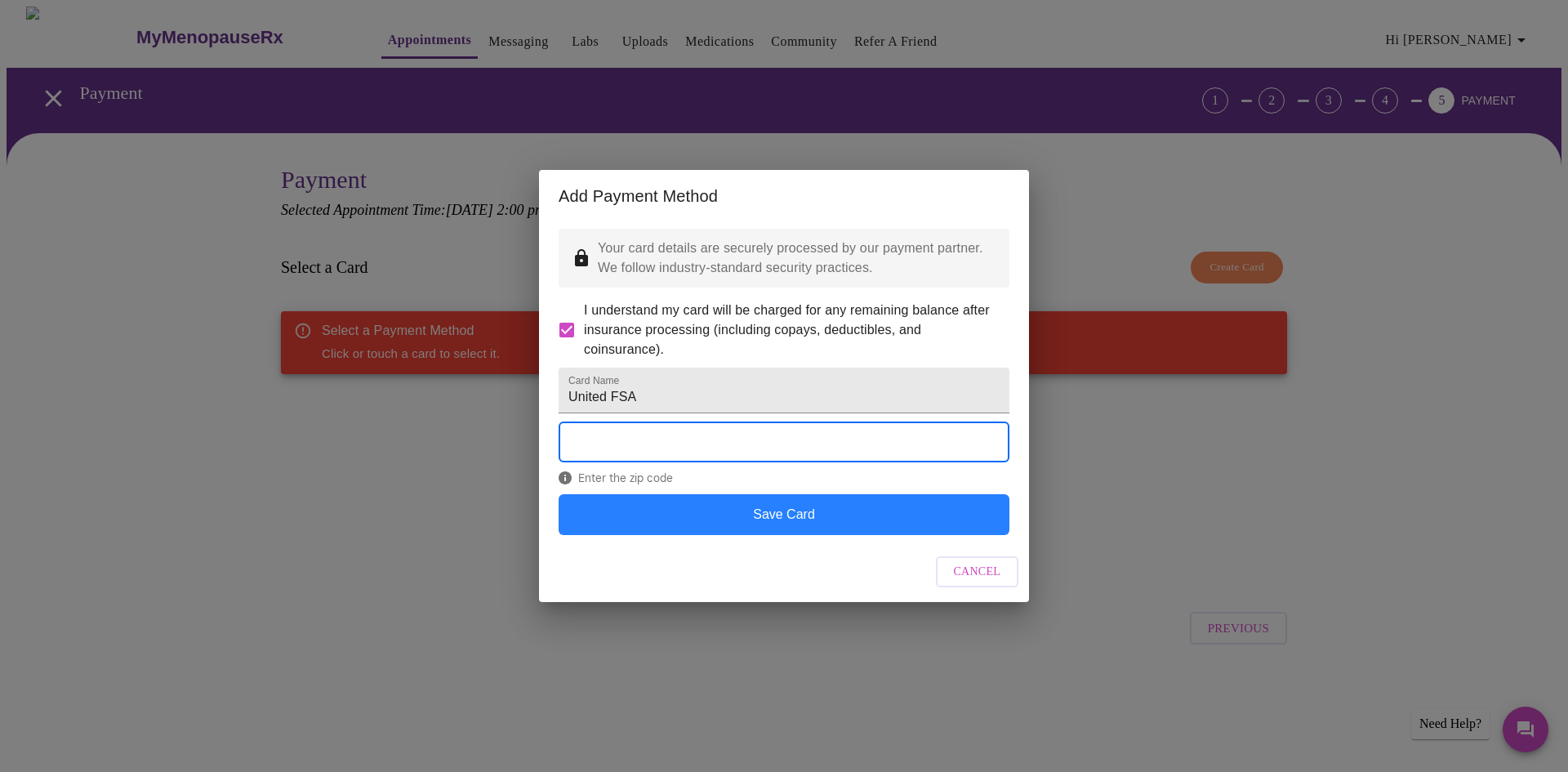
click at [810, 535] on button "Save Card" at bounding box center [784, 515] width 451 height 41
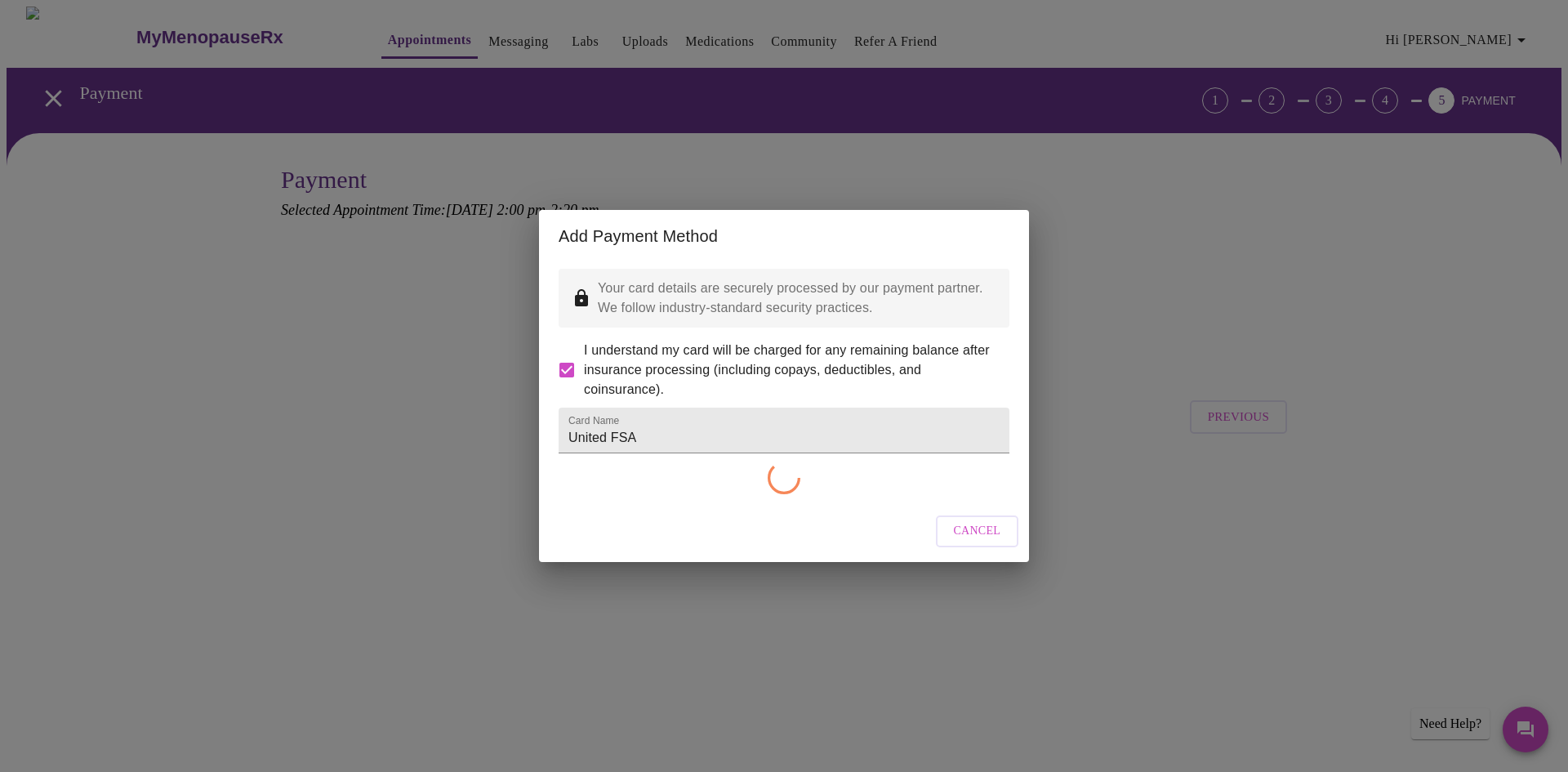
checkbox input "false"
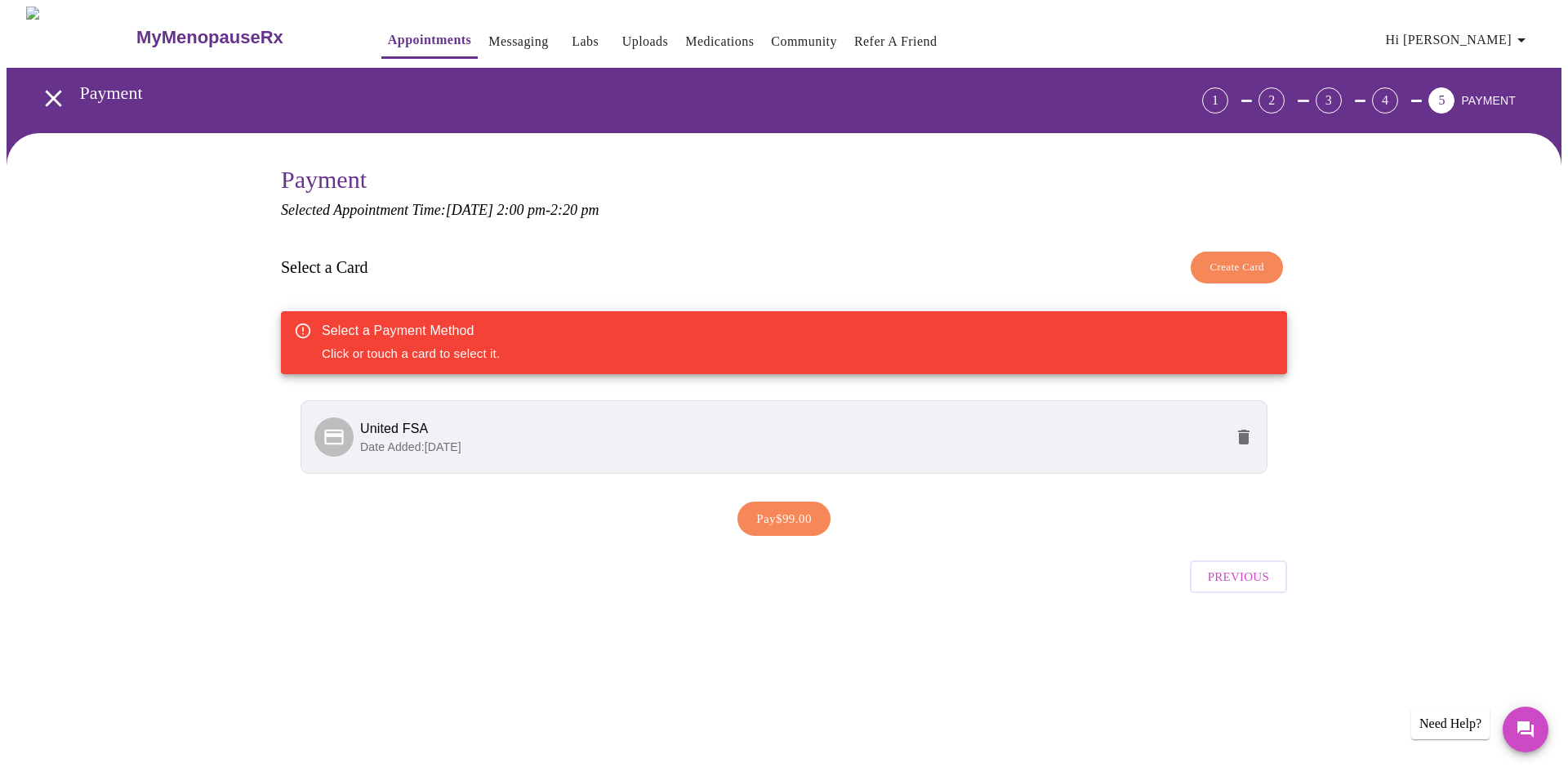
click at [957, 431] on span "United FSA" at bounding box center [792, 429] width 864 height 20
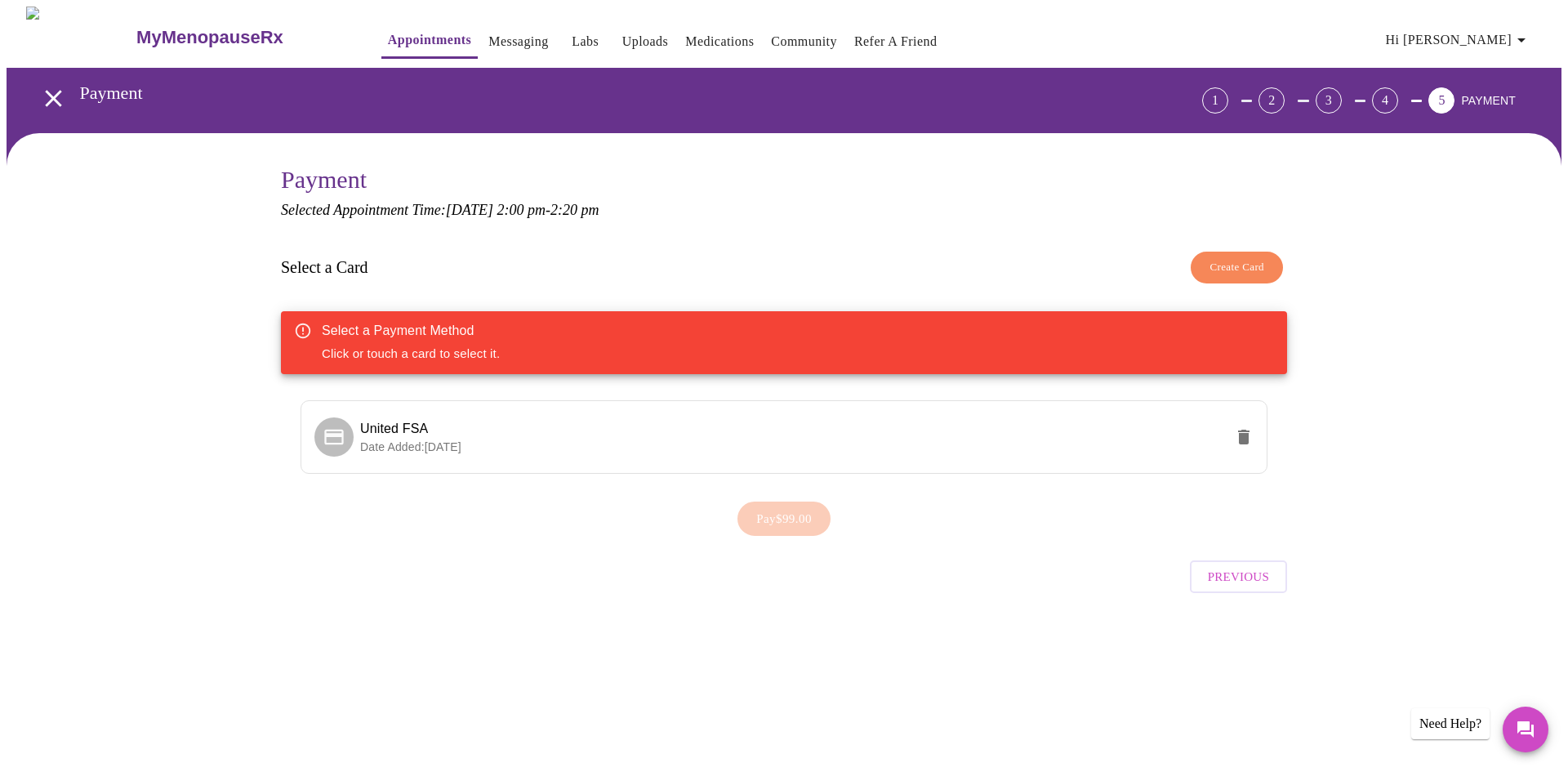
click at [767, 520] on div "Pay $99.00" at bounding box center [784, 518] width 1006 height 51
click at [768, 441] on p "Date Added: [DATE]" at bounding box center [792, 446] width 864 height 16
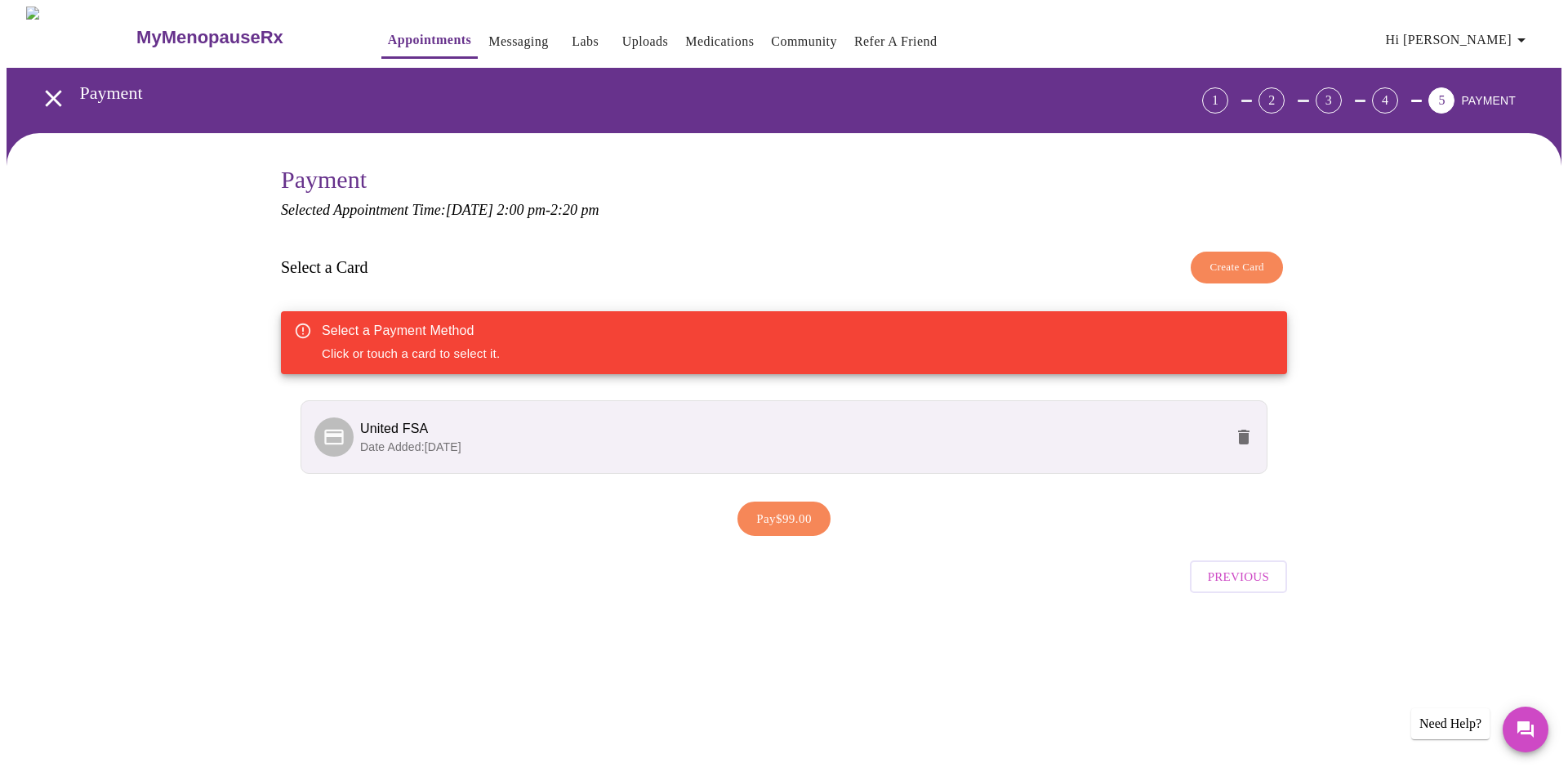
click at [336, 429] on icon at bounding box center [333, 436] width 19 height 16
click at [462, 440] on span "Date Added: [DATE]" at bounding box center [411, 446] width 101 height 13
click at [757, 514] on span "Pay $99.00" at bounding box center [784, 518] width 55 height 22
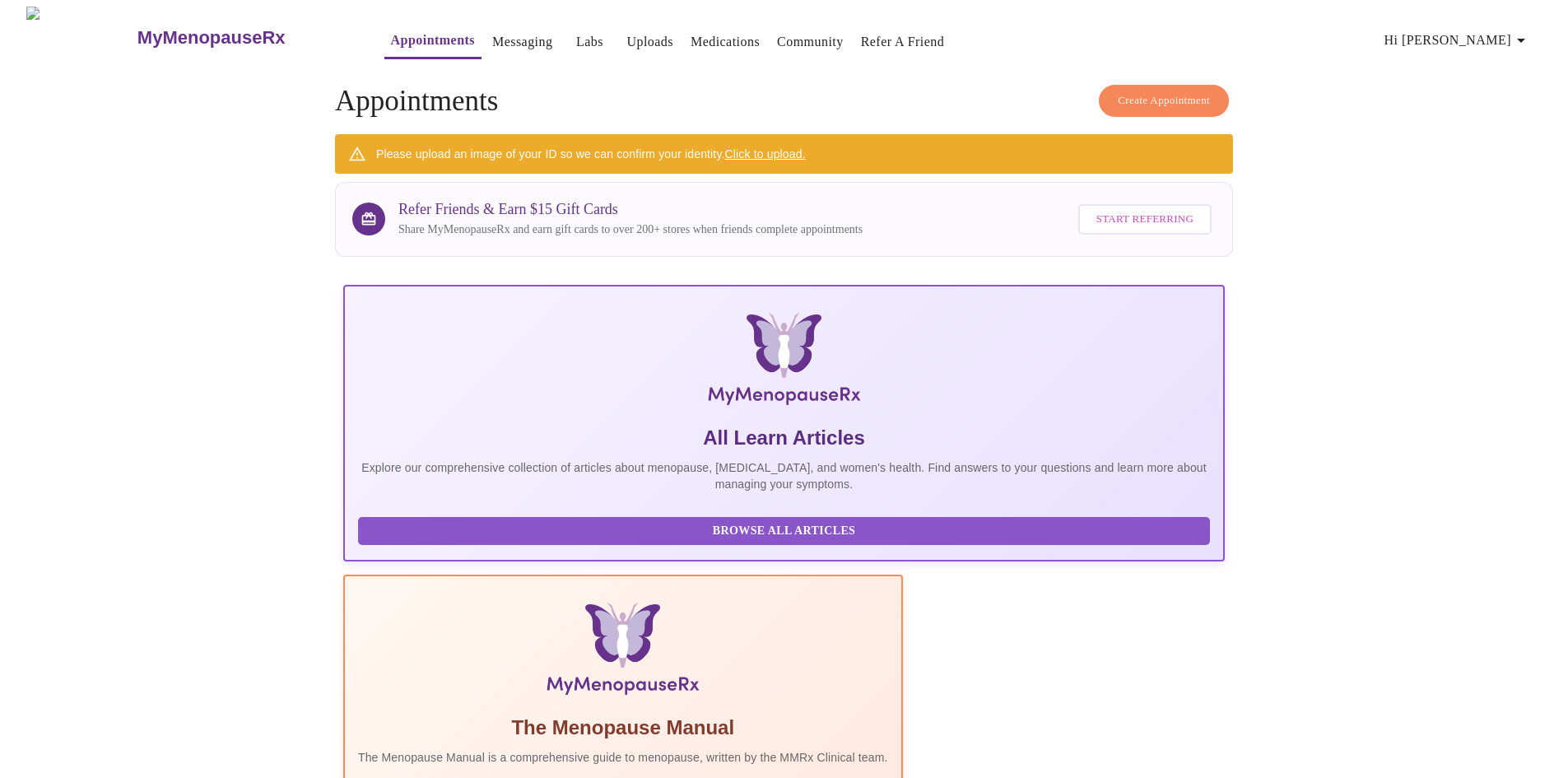
click at [761, 149] on link "Click to upload." at bounding box center [766, 154] width 81 height 13
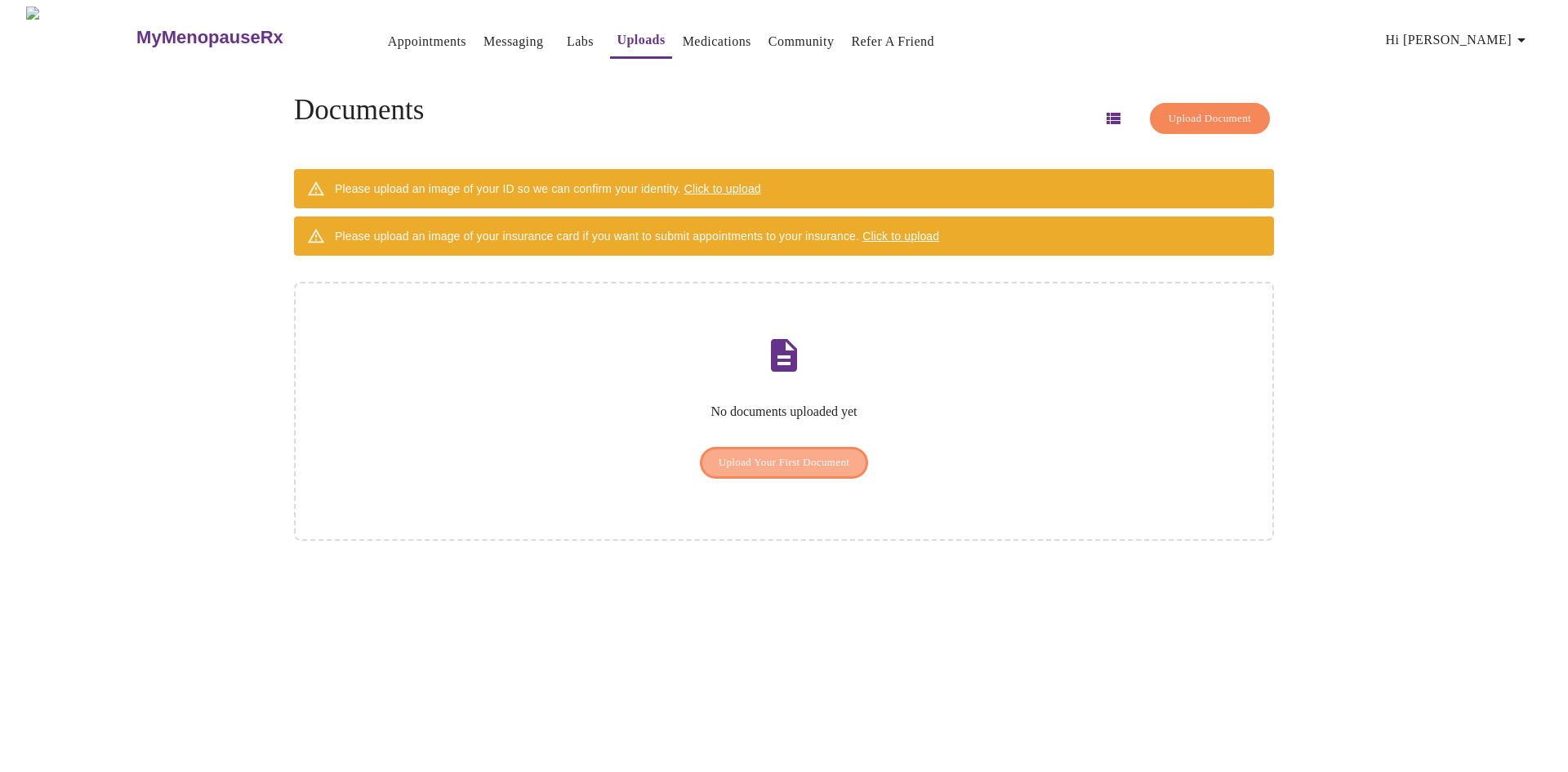
click at [798, 453] on span "Upload Your First Document" at bounding box center [784, 462] width 131 height 19
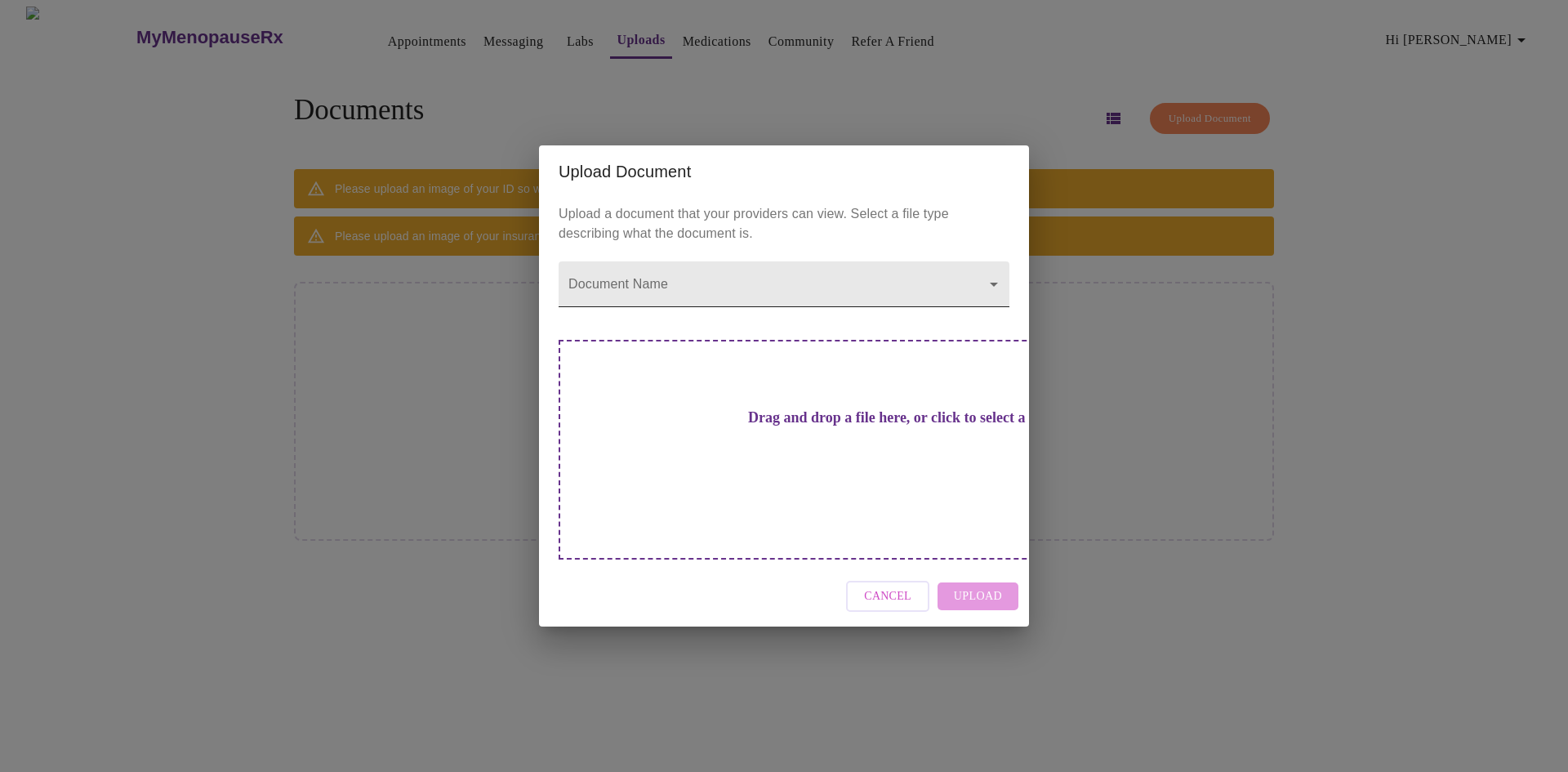
click at [991, 313] on body "MyMenopauseRx Appointments Messaging Labs Uploads Medications Community Refer a…" at bounding box center [784, 392] width 1556 height 772
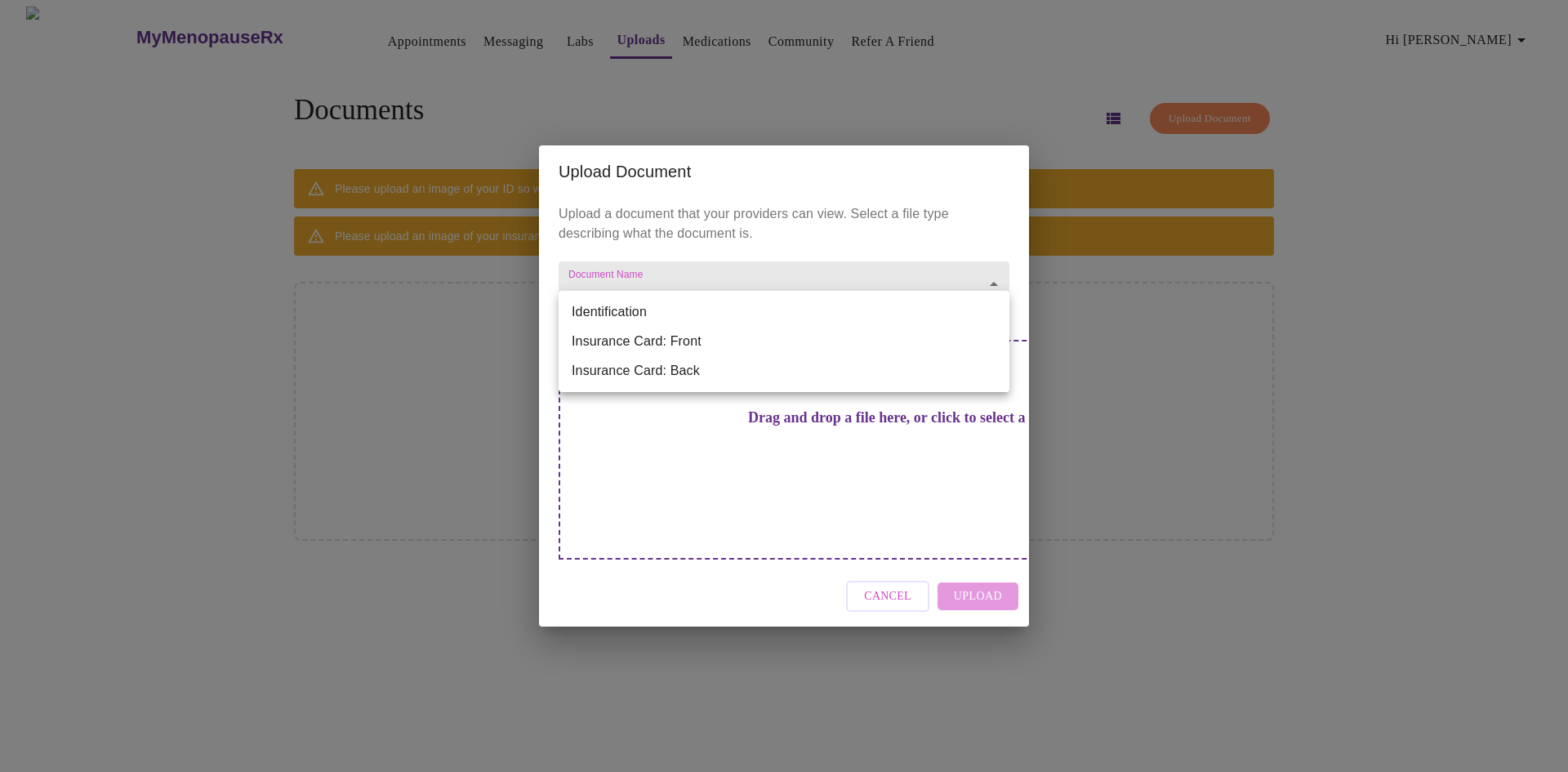
click at [828, 342] on li "Insurance Card: Front" at bounding box center [784, 341] width 451 height 29
type input "Insurance Card: Front"
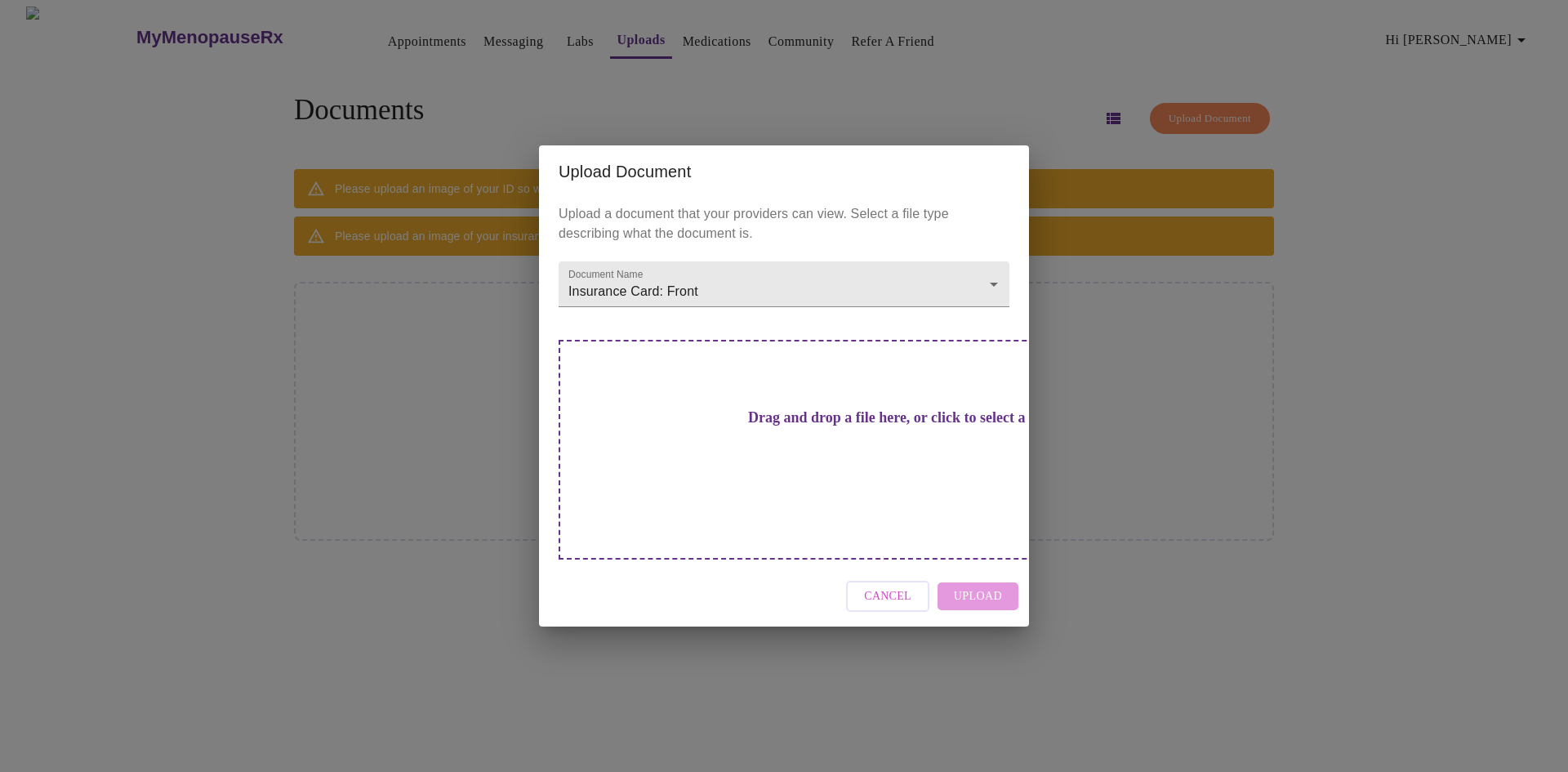
click at [767, 427] on h3 "Drag and drop a file here, or click to select a file" at bounding box center [899, 417] width 451 height 17
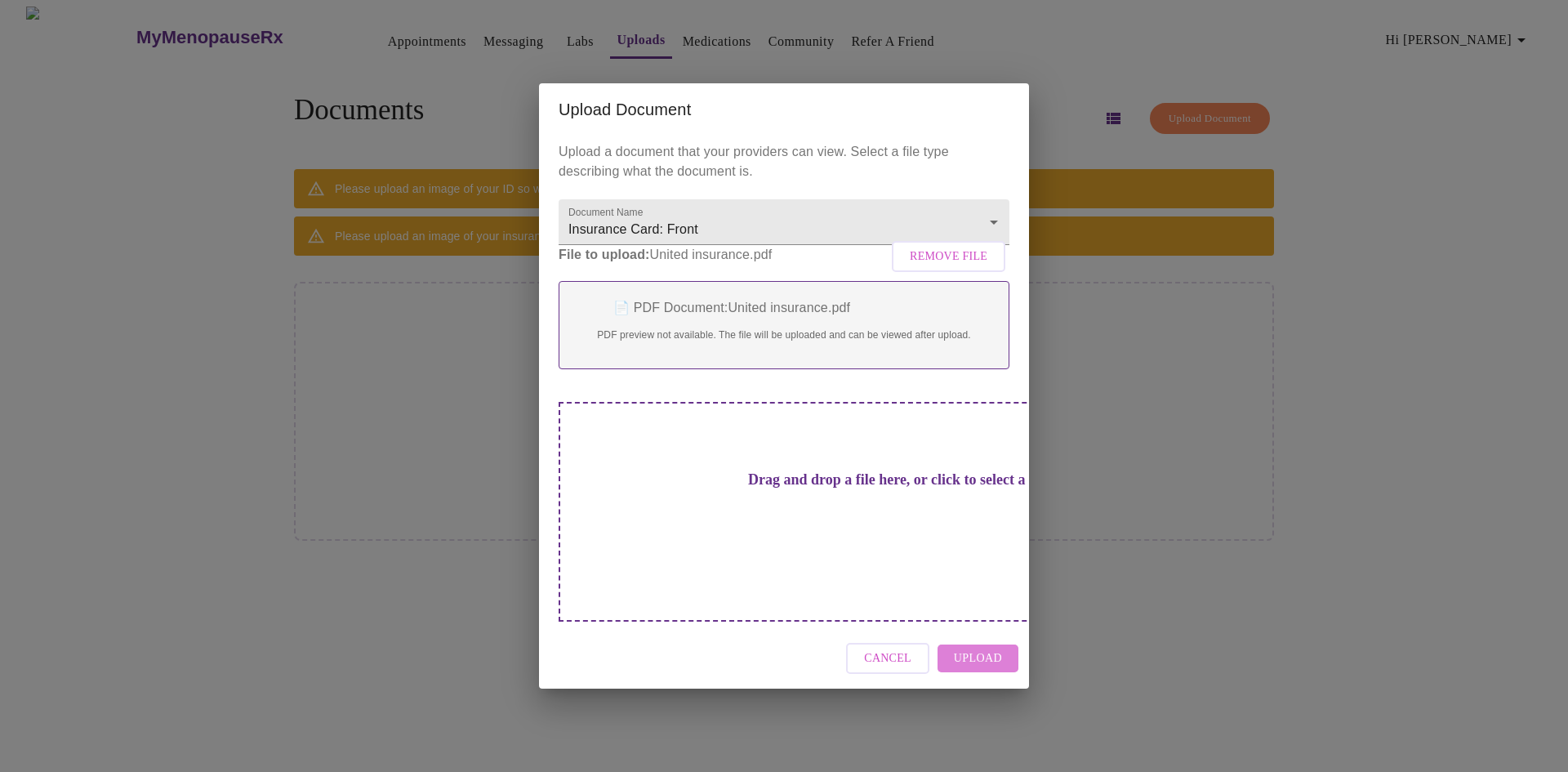
click at [982, 648] on span "Upload" at bounding box center [977, 659] width 48 height 21
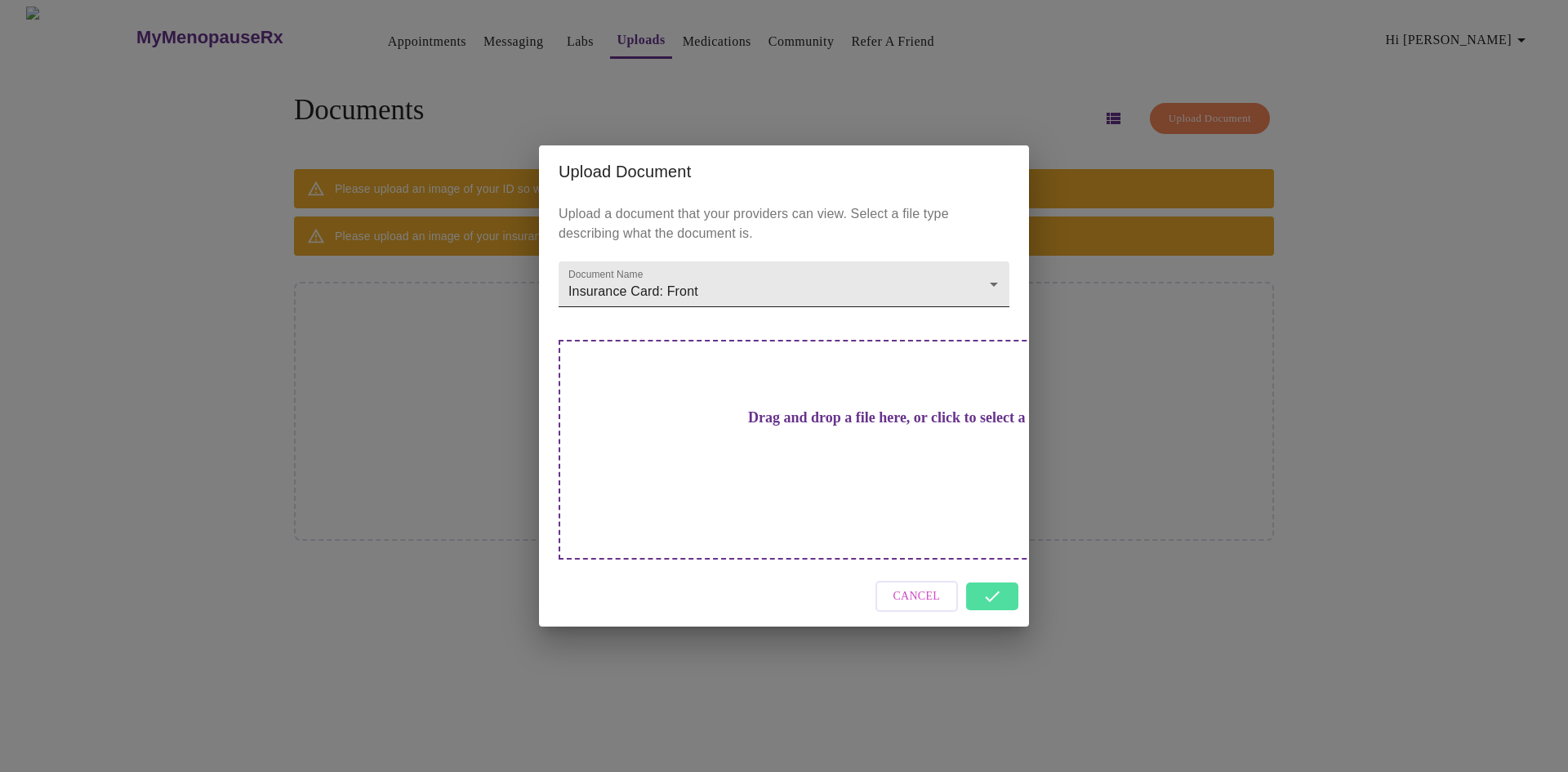
click at [992, 312] on body "MyMenopauseRx Appointments Messaging Labs Uploads Medications Community Refer a…" at bounding box center [784, 392] width 1556 height 772
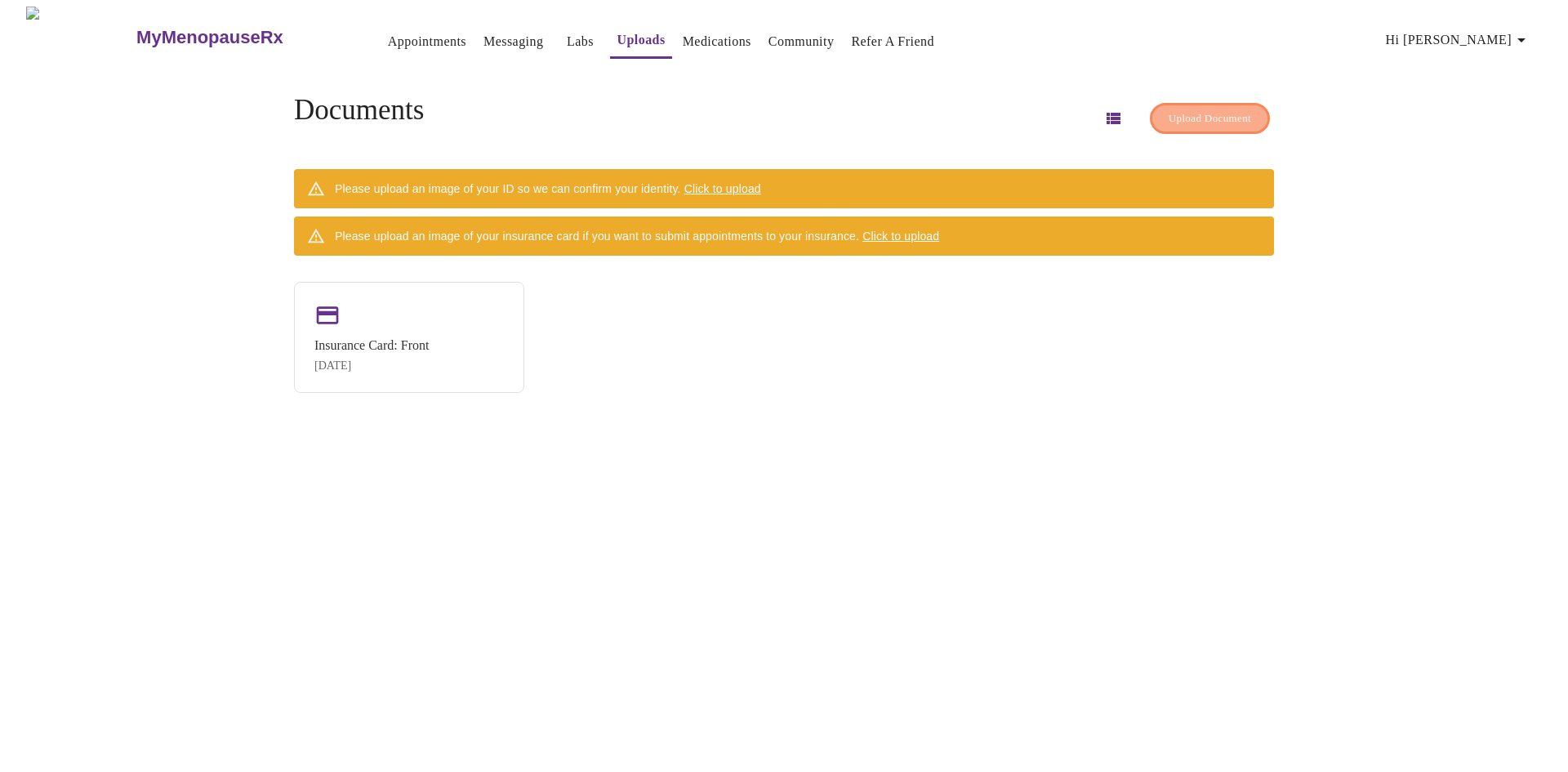
click at [1176, 116] on span "Upload Document" at bounding box center [1210, 119] width 82 height 19
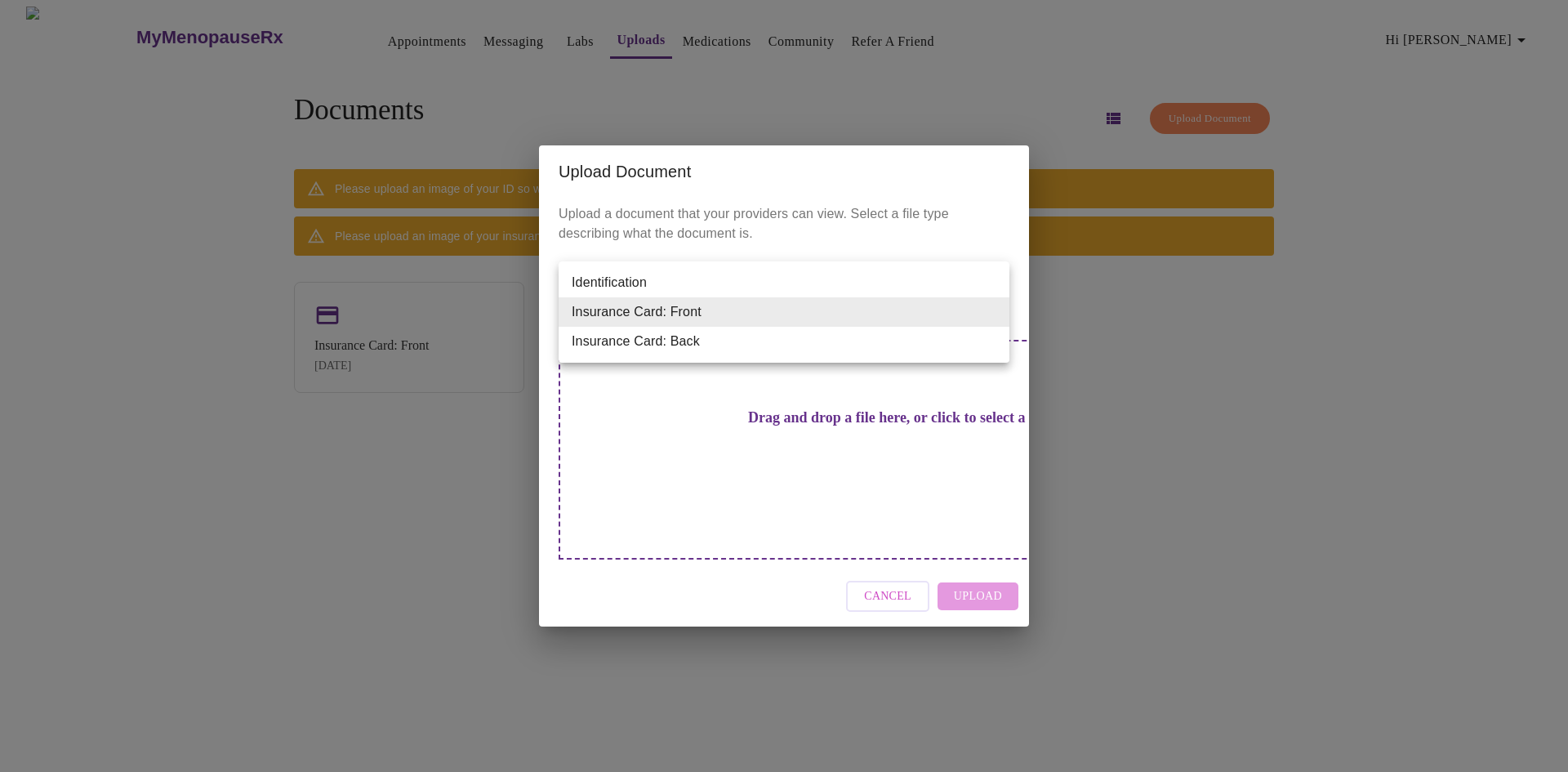
click at [993, 311] on body "MyMenopauseRx Appointments Messaging Labs Uploads Medications Community Refer a…" at bounding box center [784, 392] width 1556 height 772
click at [914, 349] on li "Insurance Card: Back" at bounding box center [784, 341] width 451 height 29
type input "Insurance Card: Back"
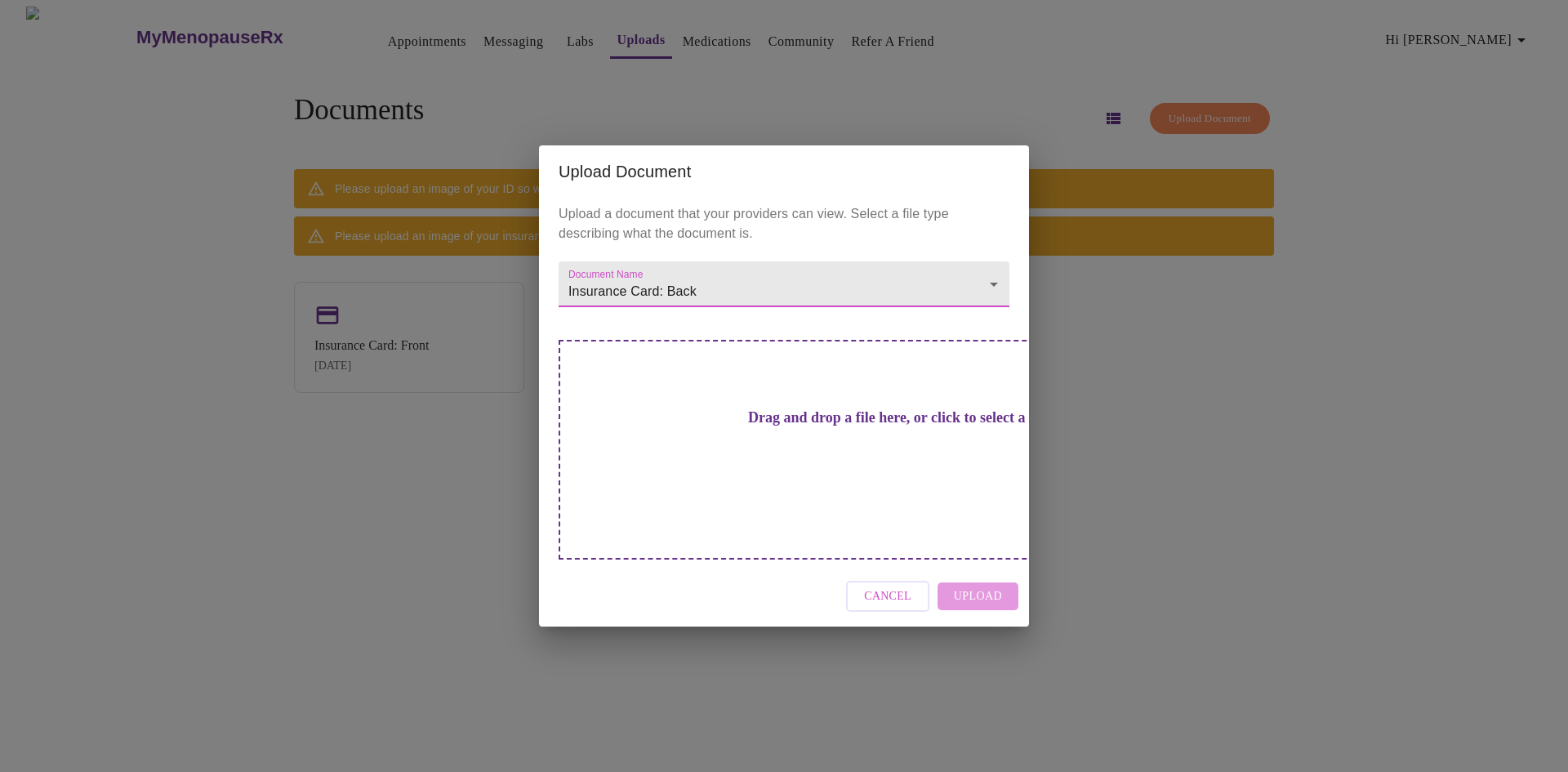
click at [843, 427] on h3 "Drag and drop a file here, or click to select a file" at bounding box center [899, 417] width 451 height 17
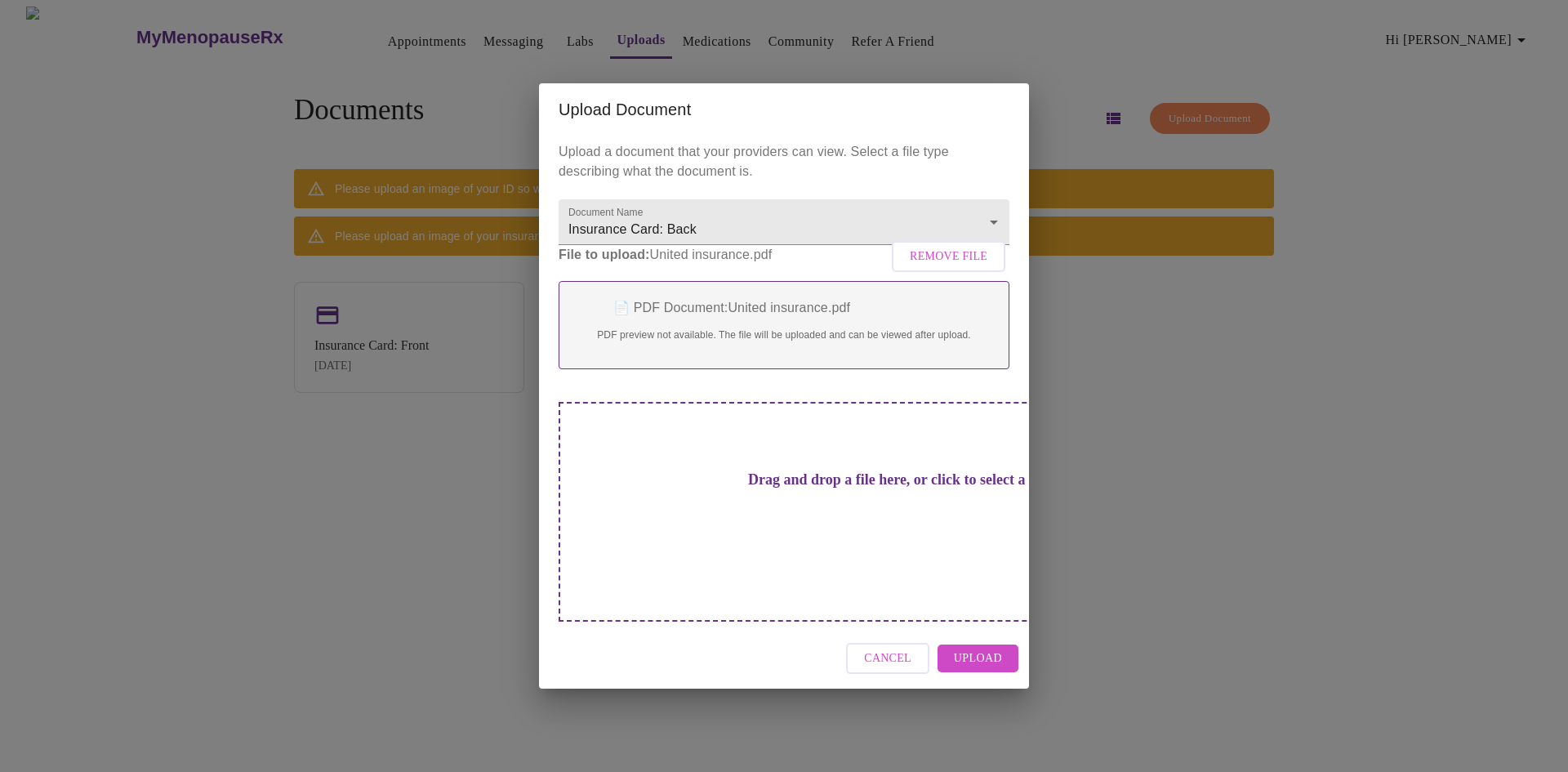
click at [987, 648] on span "Upload" at bounding box center [977, 659] width 48 height 21
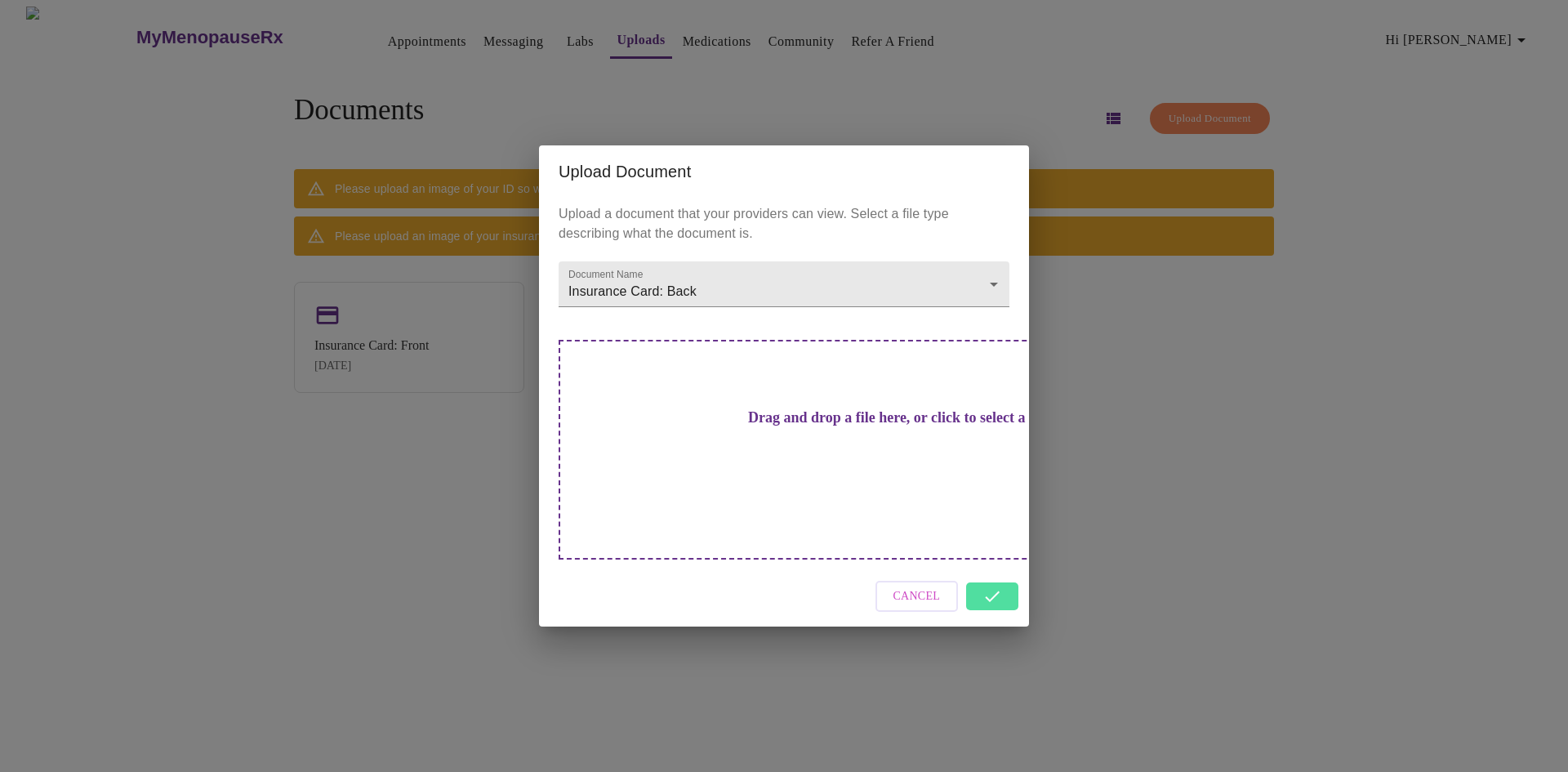
click at [989, 574] on div "Cancel" at bounding box center [784, 596] width 491 height 61
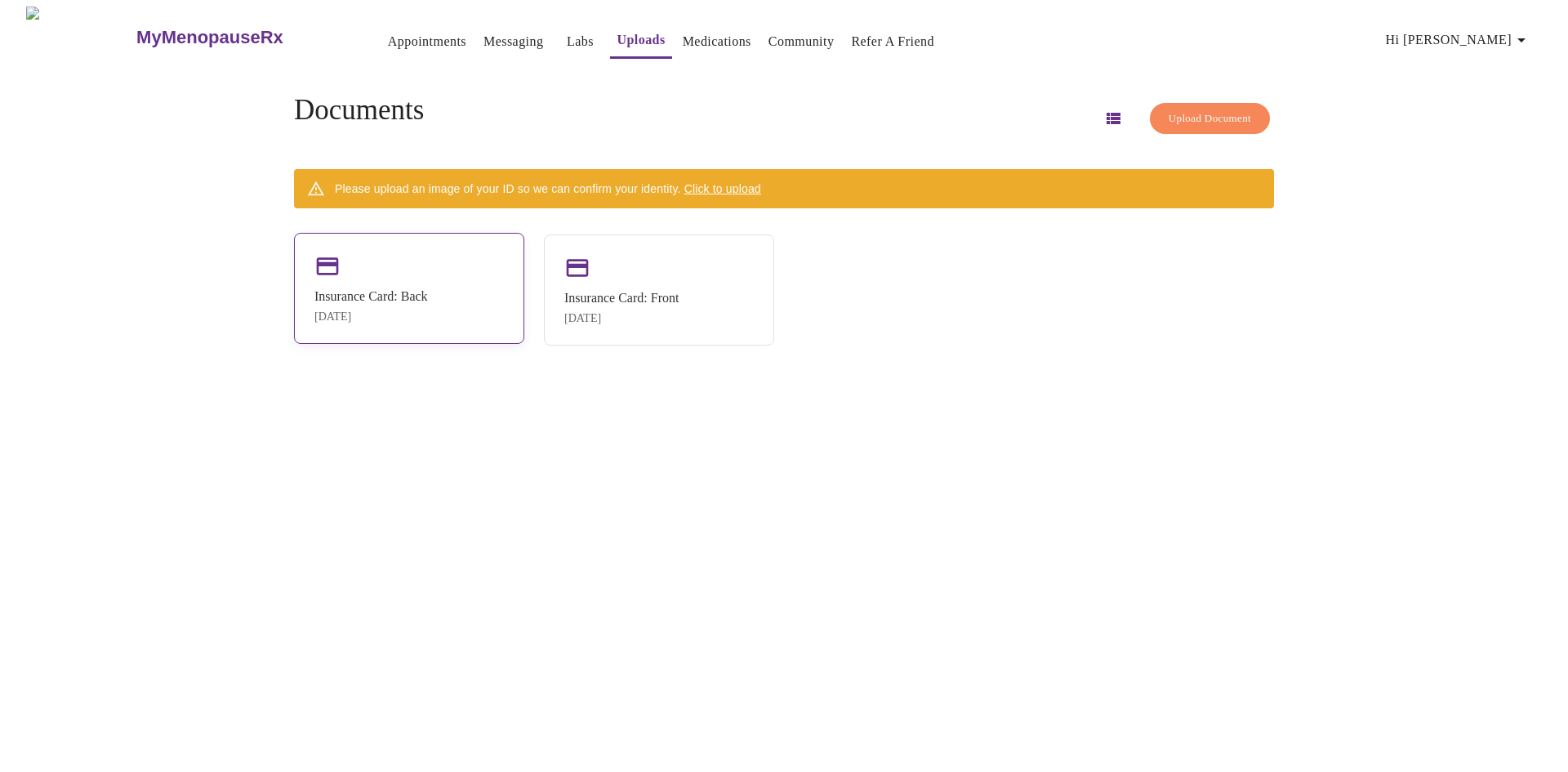
click at [506, 296] on div "Insurance Card: Back [DATE]" at bounding box center [409, 288] width 230 height 111
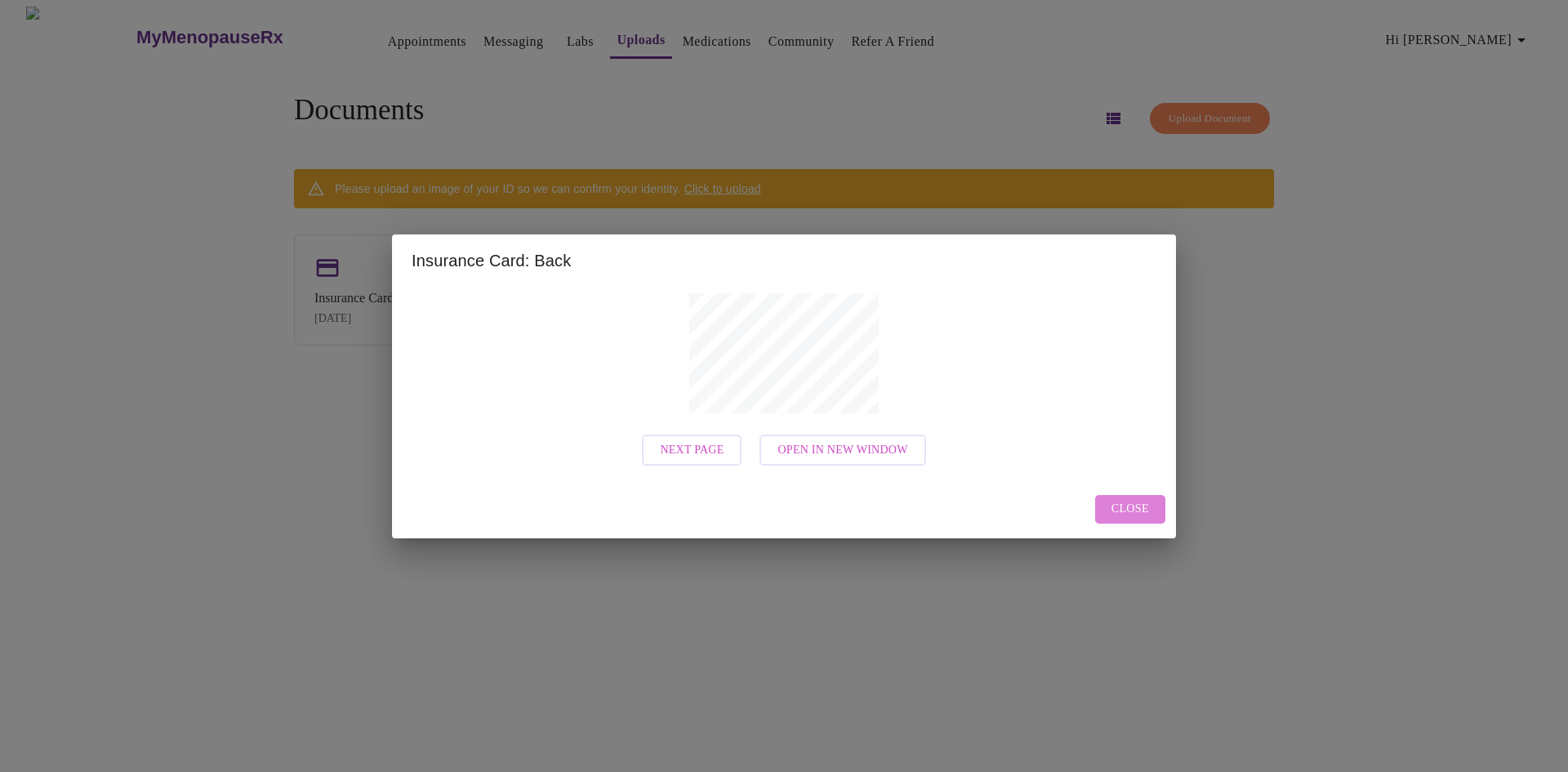
click at [1120, 509] on span "Close" at bounding box center [1131, 509] width 37 height 21
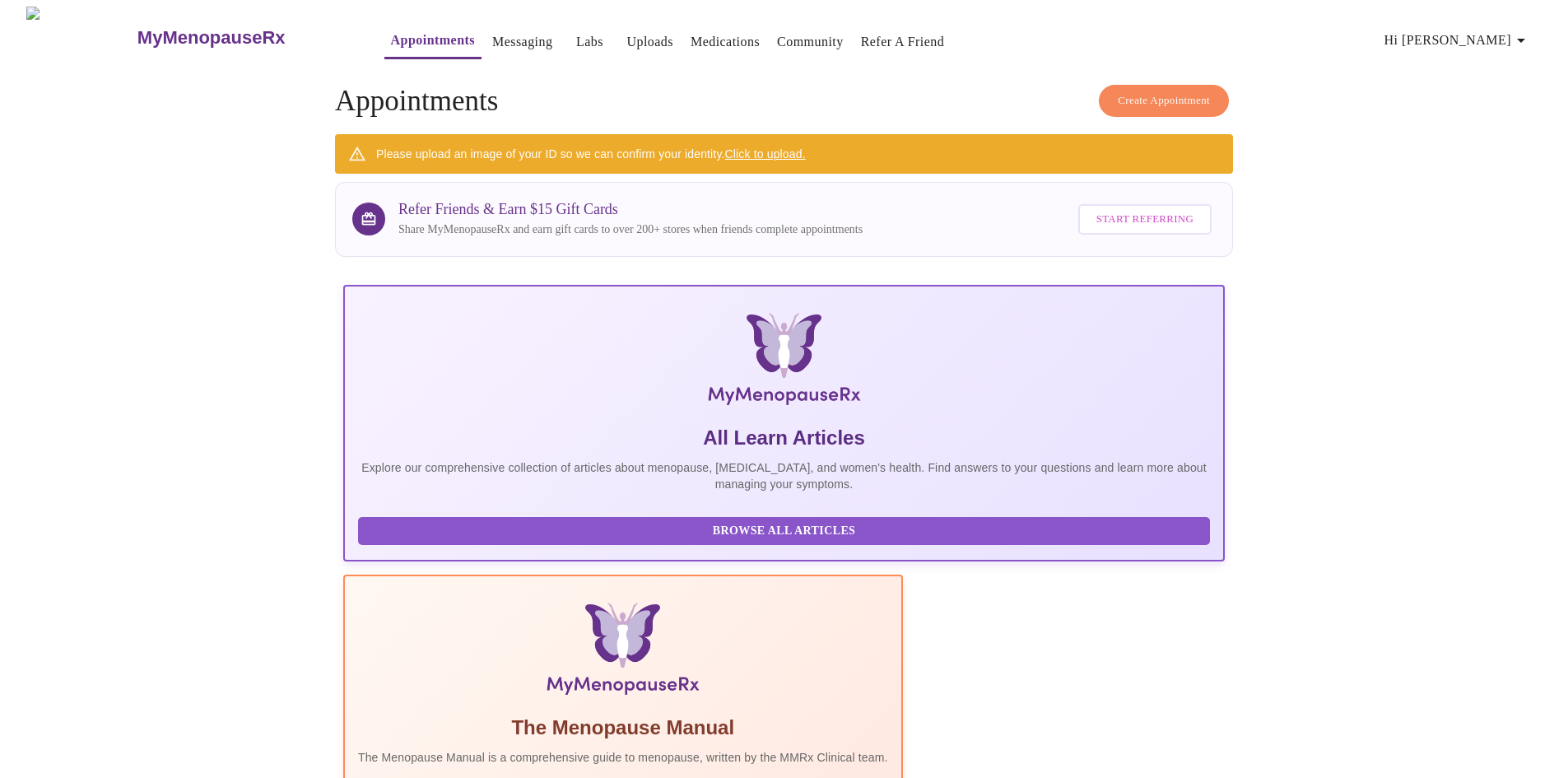
click at [766, 150] on link "Click to upload." at bounding box center [766, 154] width 81 height 13
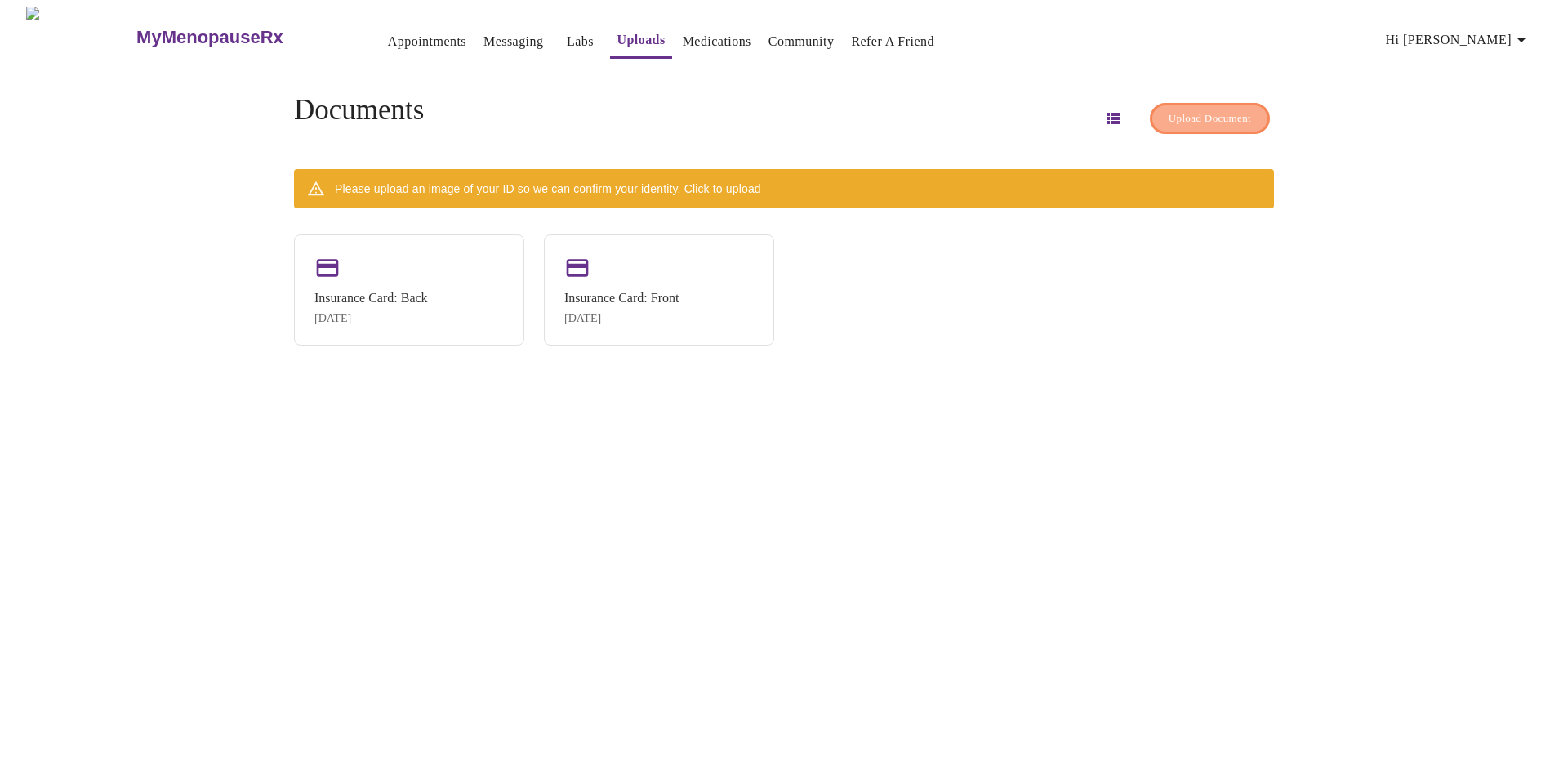
drag, startPoint x: 669, startPoint y: 272, endPoint x: 1182, endPoint y: 109, distance: 538.3
click at [1182, 109] on span "Upload Document" at bounding box center [1210, 119] width 82 height 19
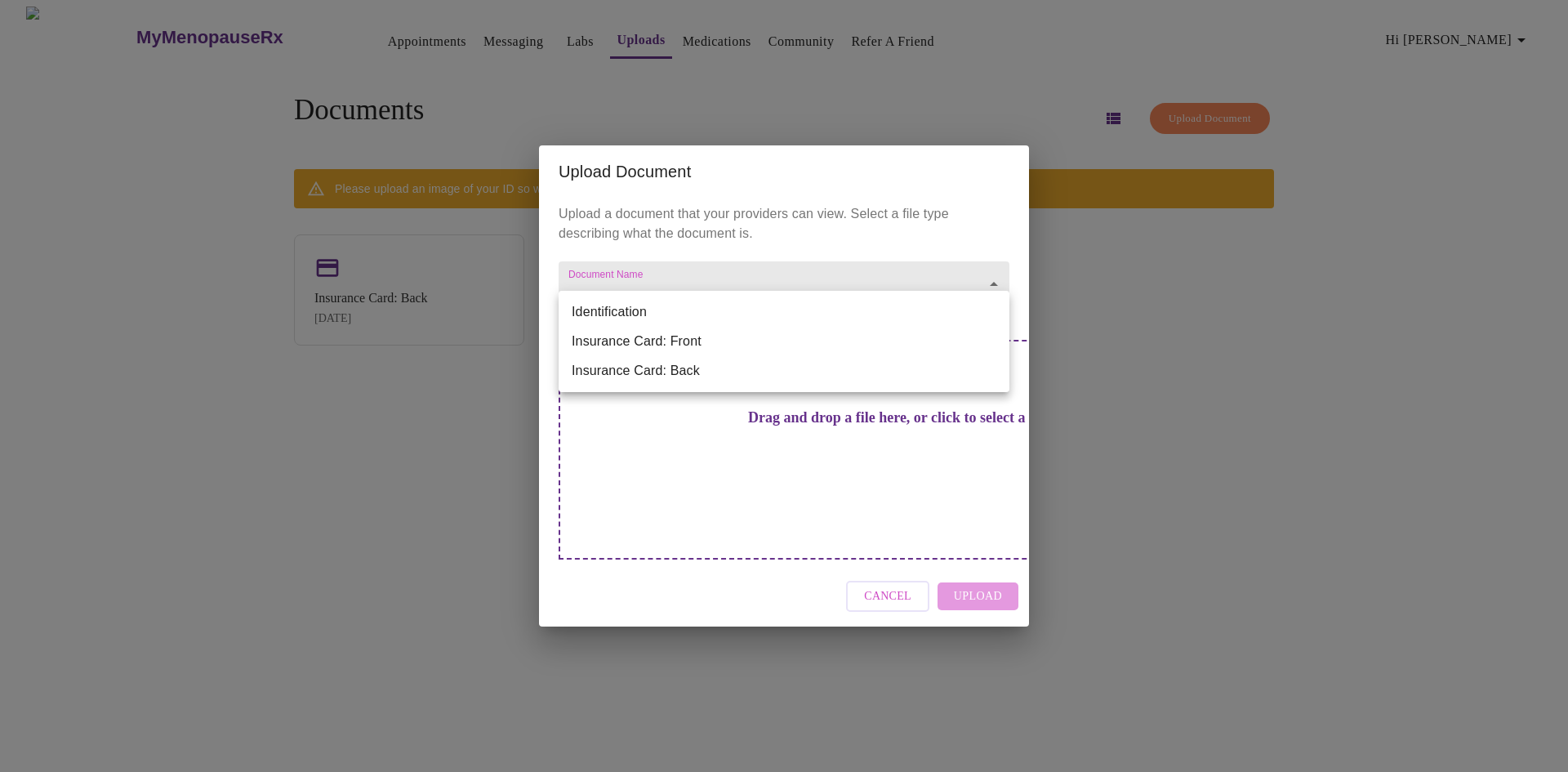
click at [823, 309] on body "MyMenopauseRx Appointments Messaging Labs Uploads Medications Community Refer a…" at bounding box center [784, 392] width 1556 height 772
click at [813, 317] on li "Identification" at bounding box center [784, 312] width 451 height 29
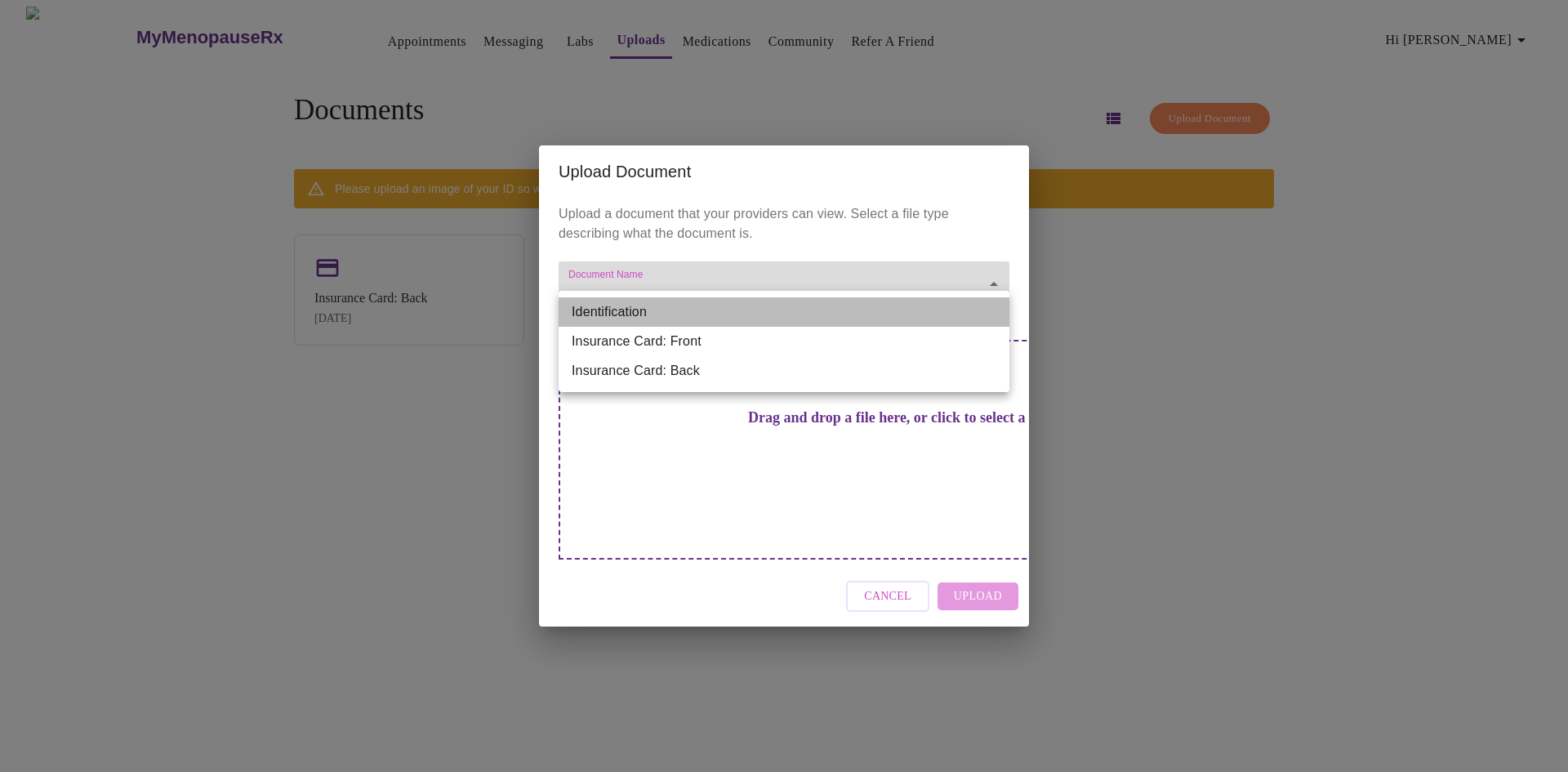
type input "Identification"
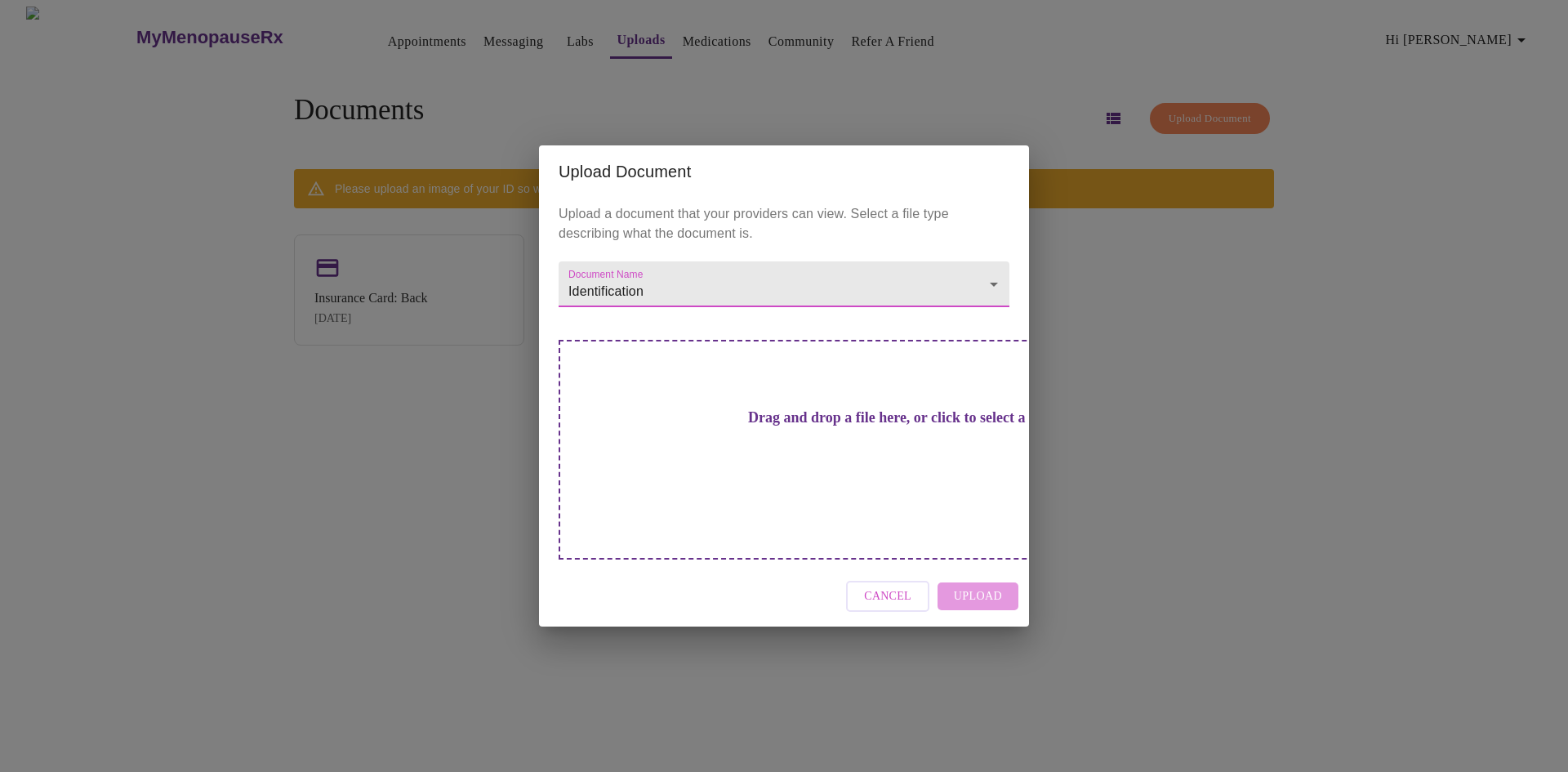
click at [807, 427] on h3 "Drag and drop a file here, or click to select a file" at bounding box center [899, 417] width 451 height 17
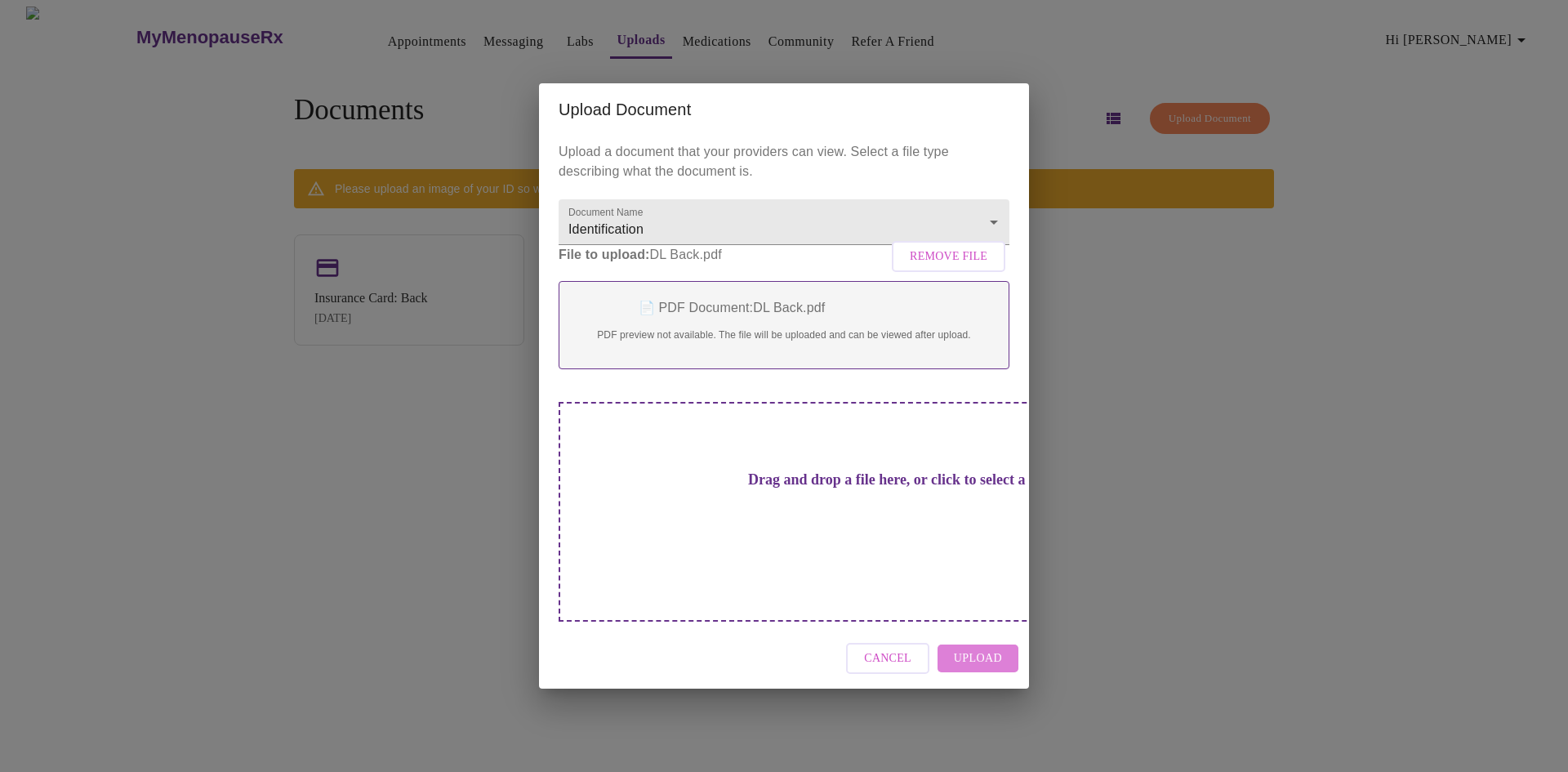
click at [1001, 648] on span "Upload" at bounding box center [977, 659] width 48 height 21
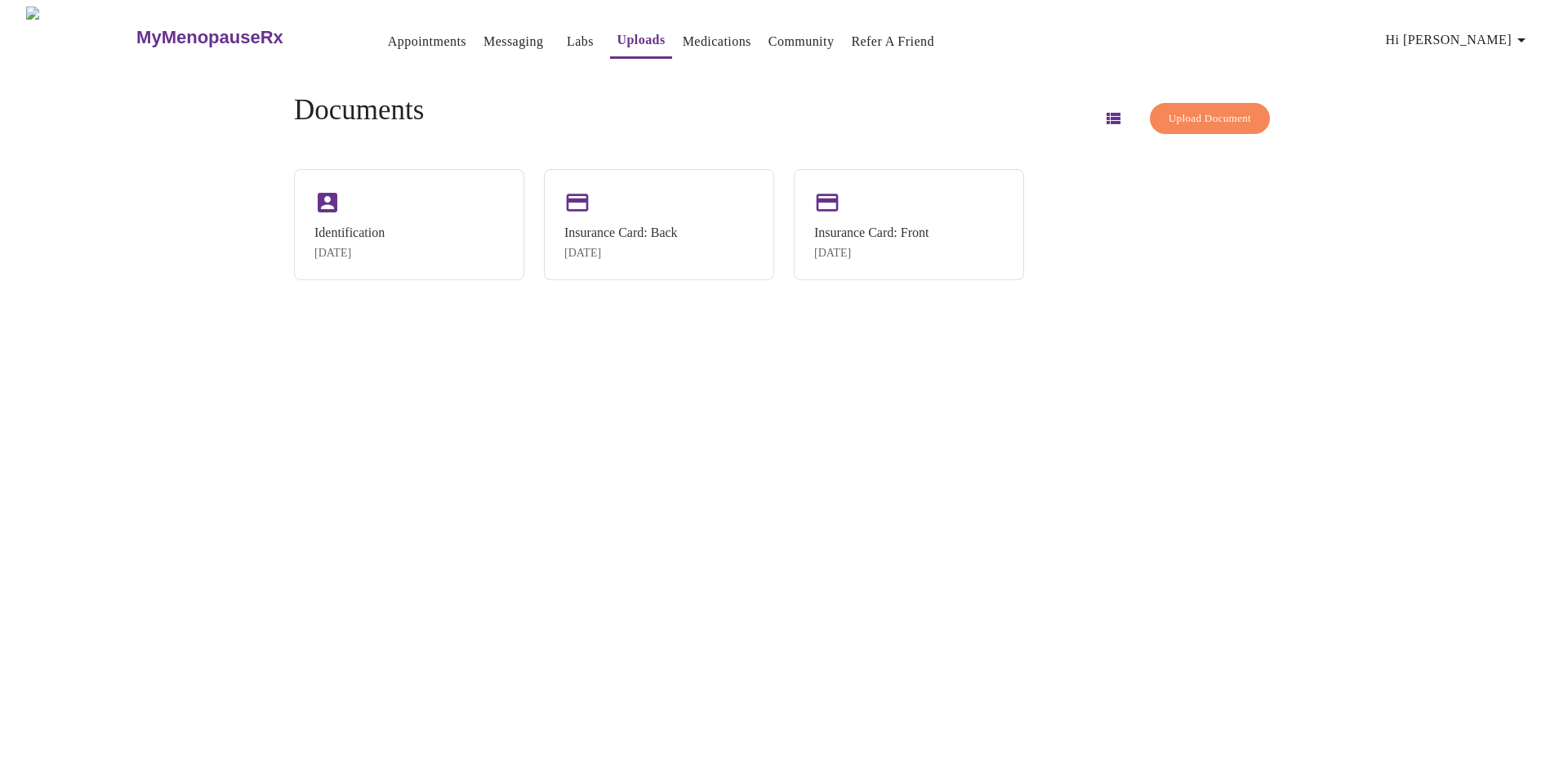
click at [991, 573] on div "MyMenopauseRx Appointments Messaging Labs Uploads Medications Community Refer a…" at bounding box center [784, 392] width 1556 height 772
click at [1200, 119] on span "Upload Document" at bounding box center [1210, 119] width 82 height 19
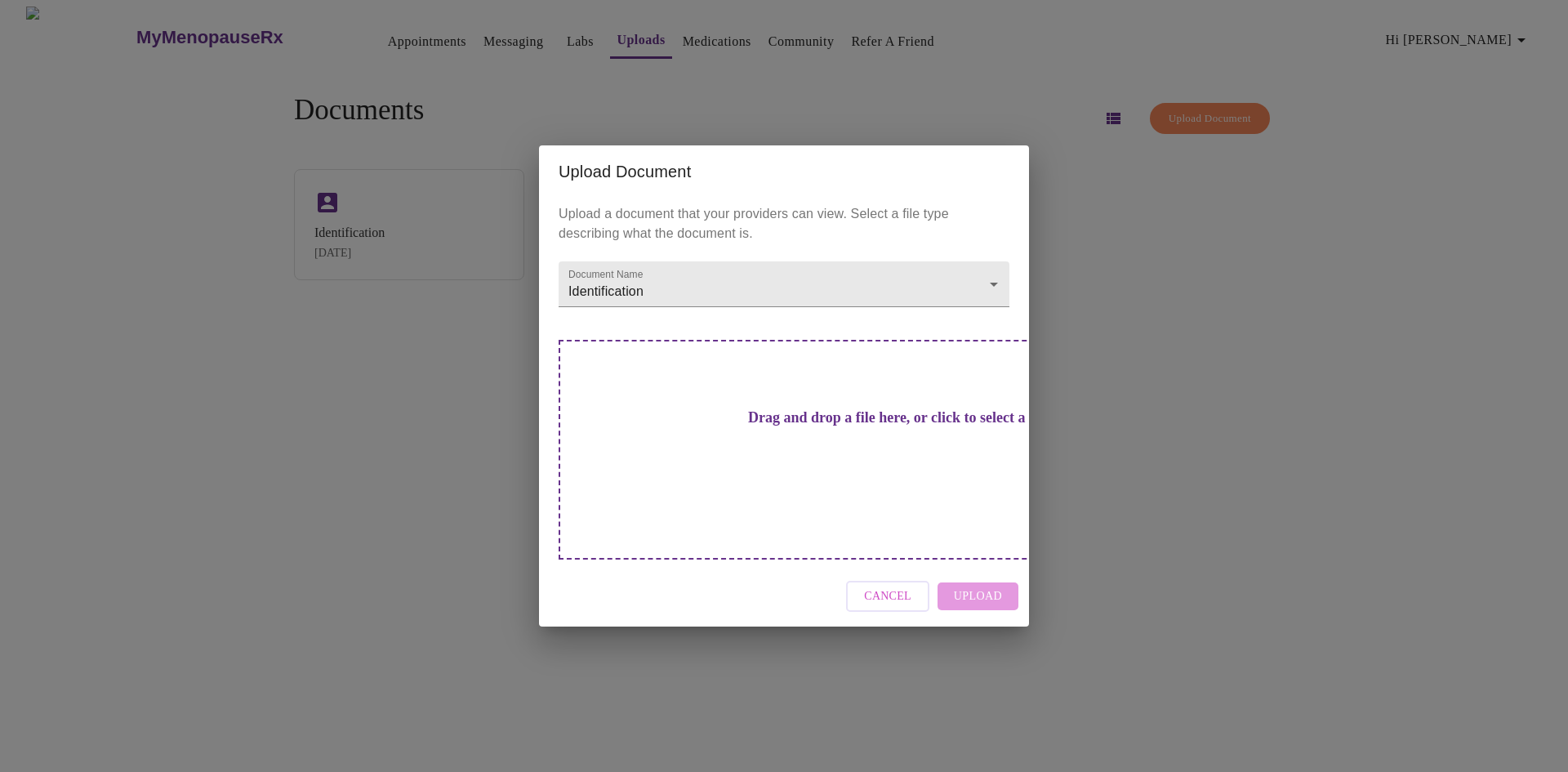
click at [1106, 506] on div "Upload Document Upload a document that your providers can view. Select a file t…" at bounding box center [784, 386] width 1568 height 772
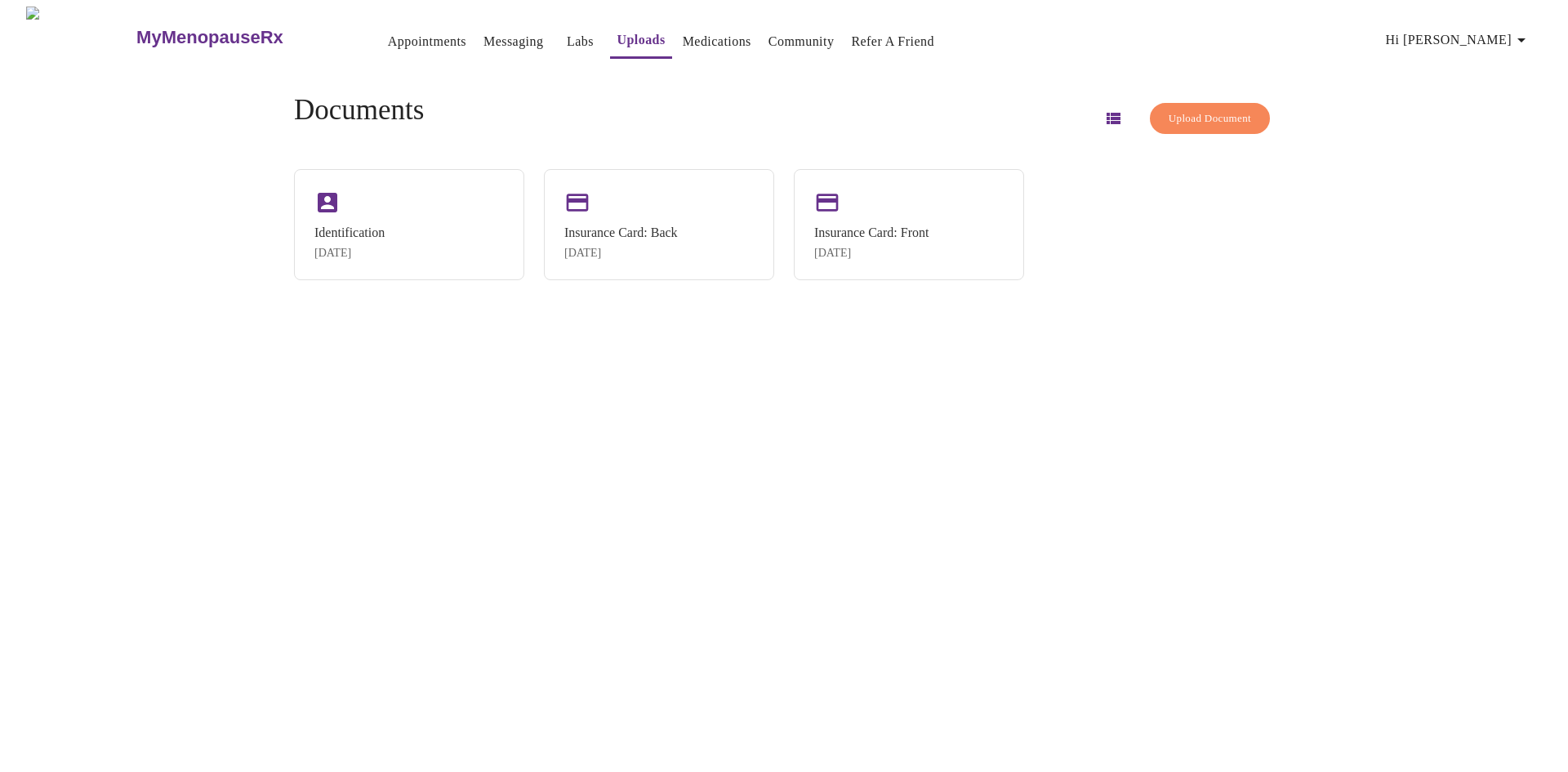
click at [683, 32] on link "Medications" at bounding box center [717, 41] width 68 height 22
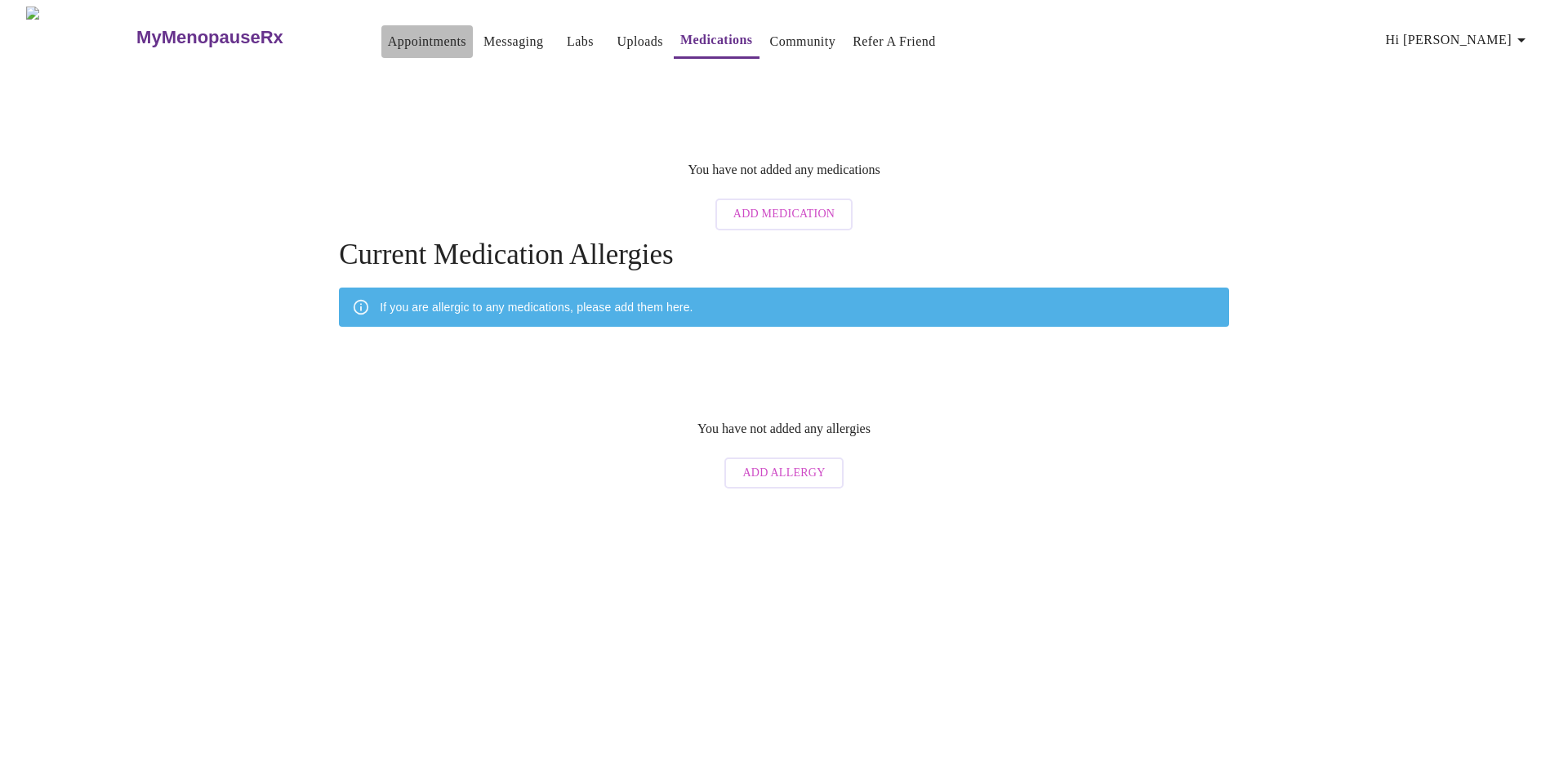
click at [392, 36] on link "Appointments" at bounding box center [428, 41] width 79 height 22
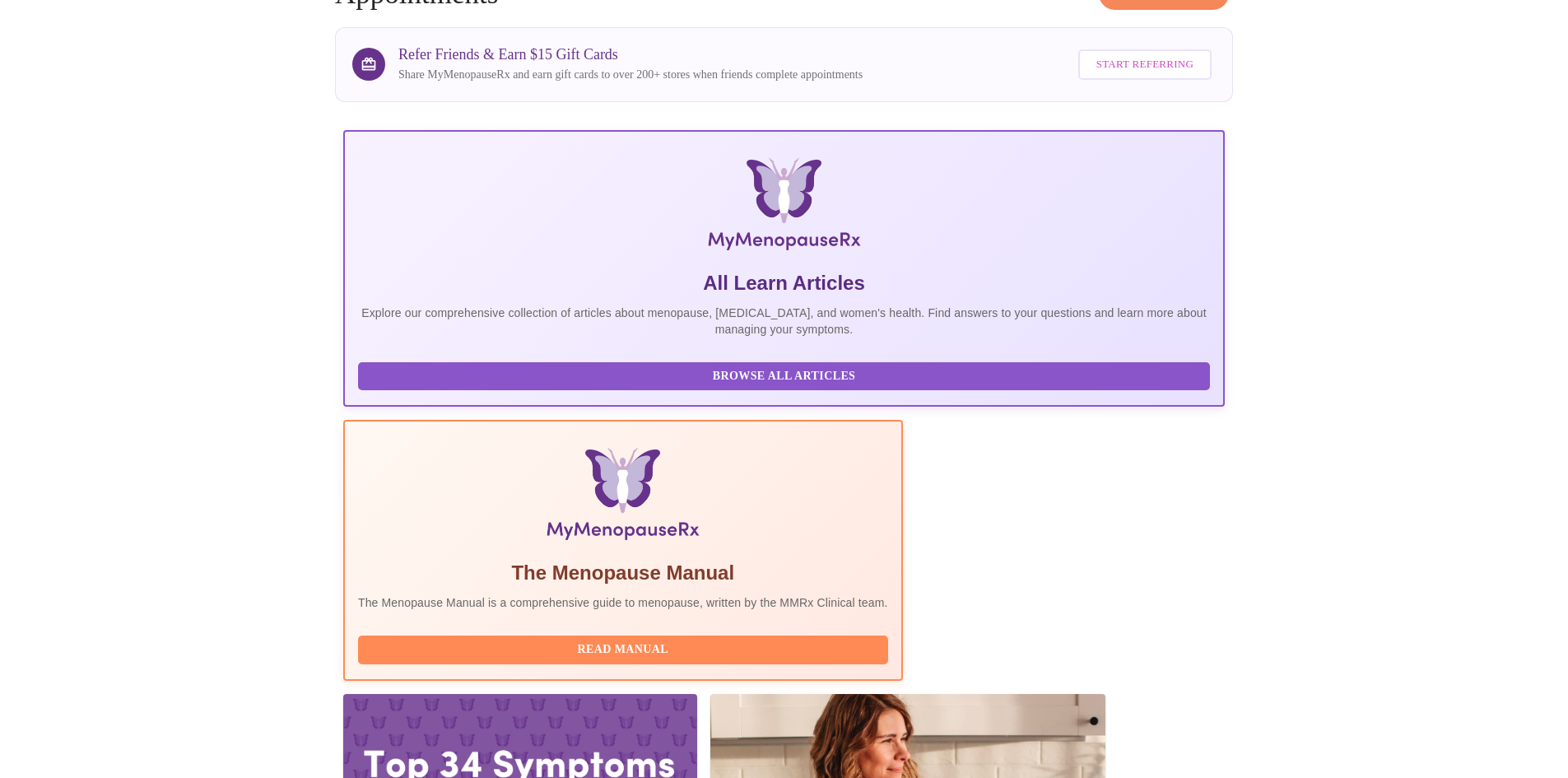
scroll to position [124, 0]
